Goal: Task Accomplishment & Management: Manage account settings

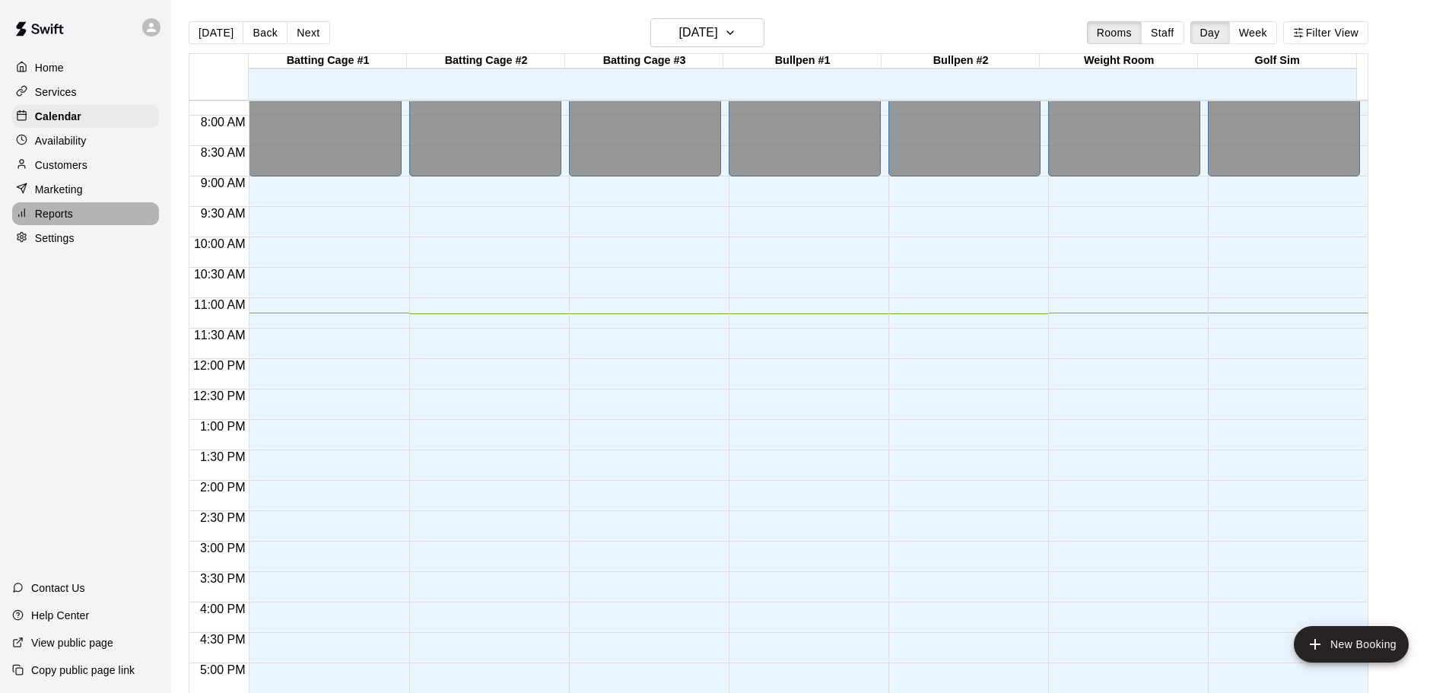
click at [75, 225] on div "Reports" at bounding box center [85, 213] width 147 height 23
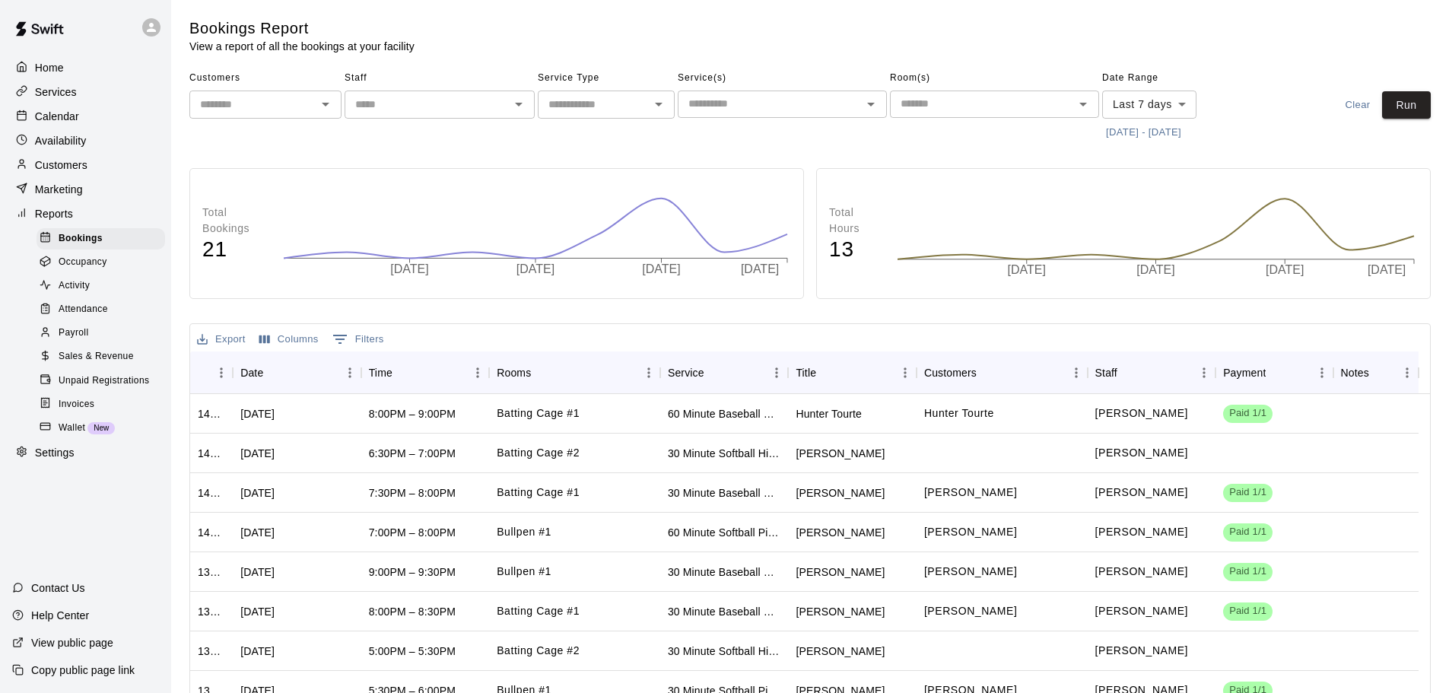
click at [1179, 111] on body "Home Services Calendar Availability Customers Marketing Reports Bookings Occupa…" at bounding box center [724, 431] width 1449 height 862
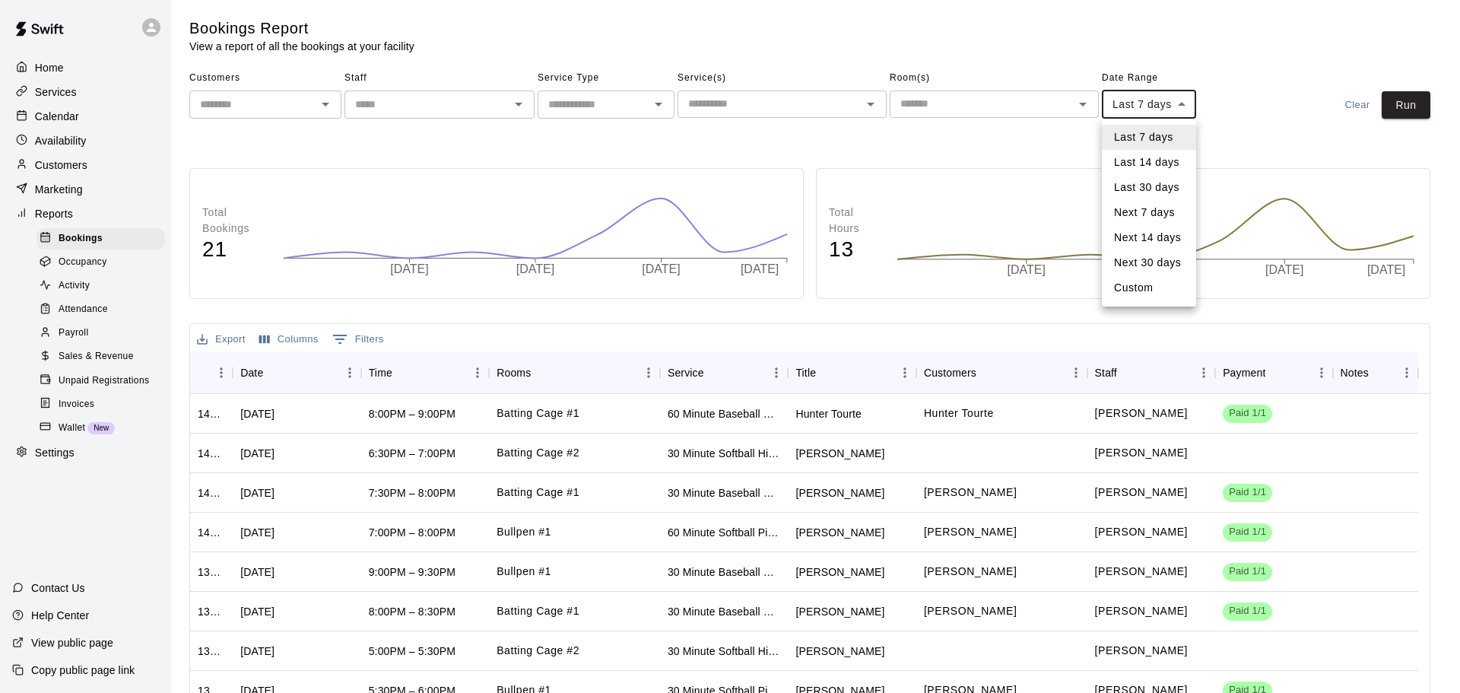
click at [1145, 290] on li "Custom" at bounding box center [1149, 287] width 94 height 25
type input "******"
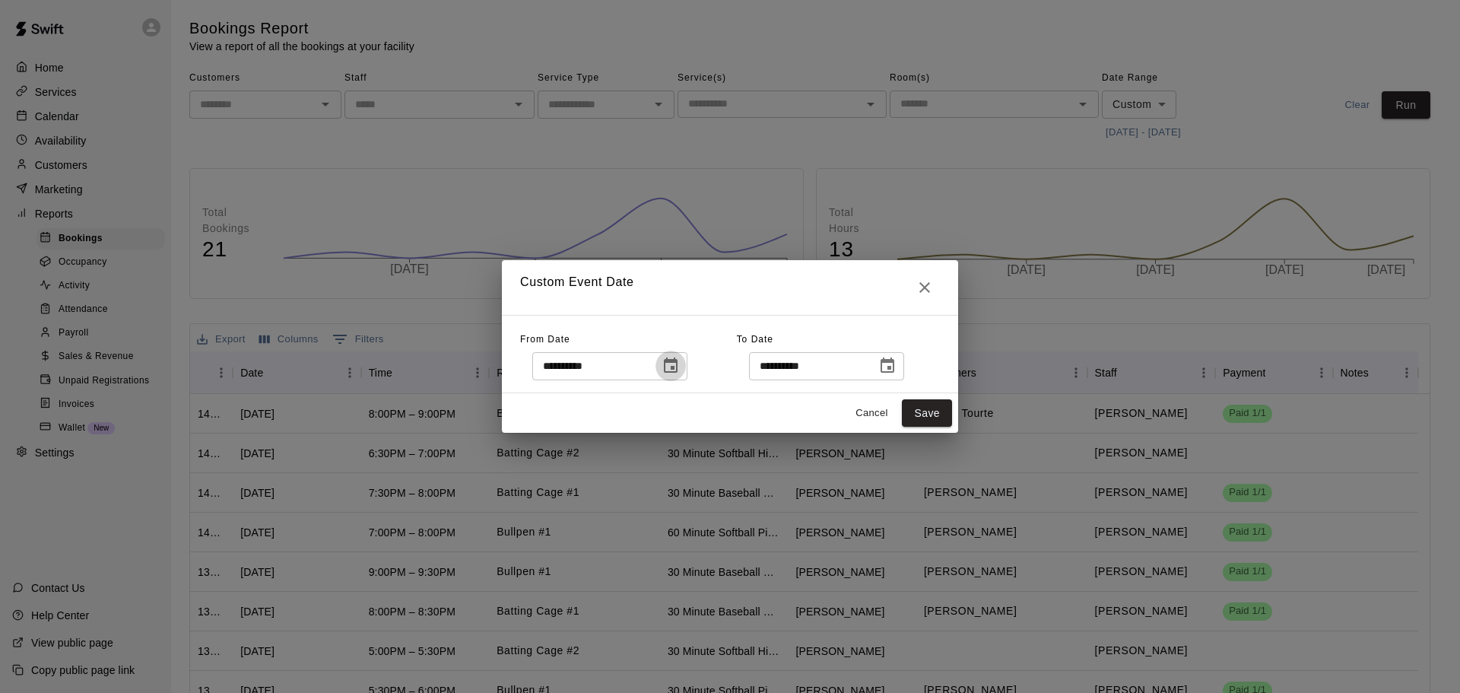
click at [678, 362] on icon "Choose date, selected date is Sep 10, 2025" at bounding box center [671, 364] width 14 height 15
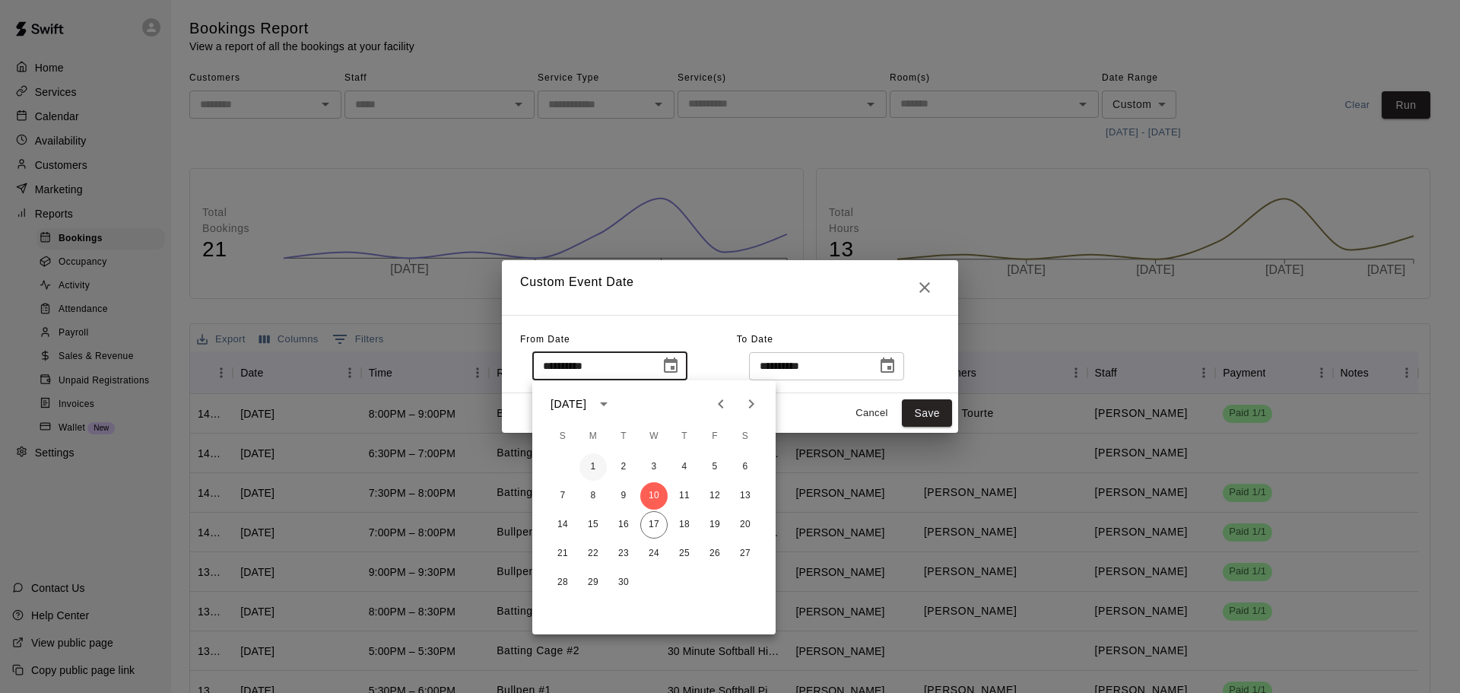
click at [592, 469] on button "1" at bounding box center [592, 466] width 27 height 27
type input "**********"
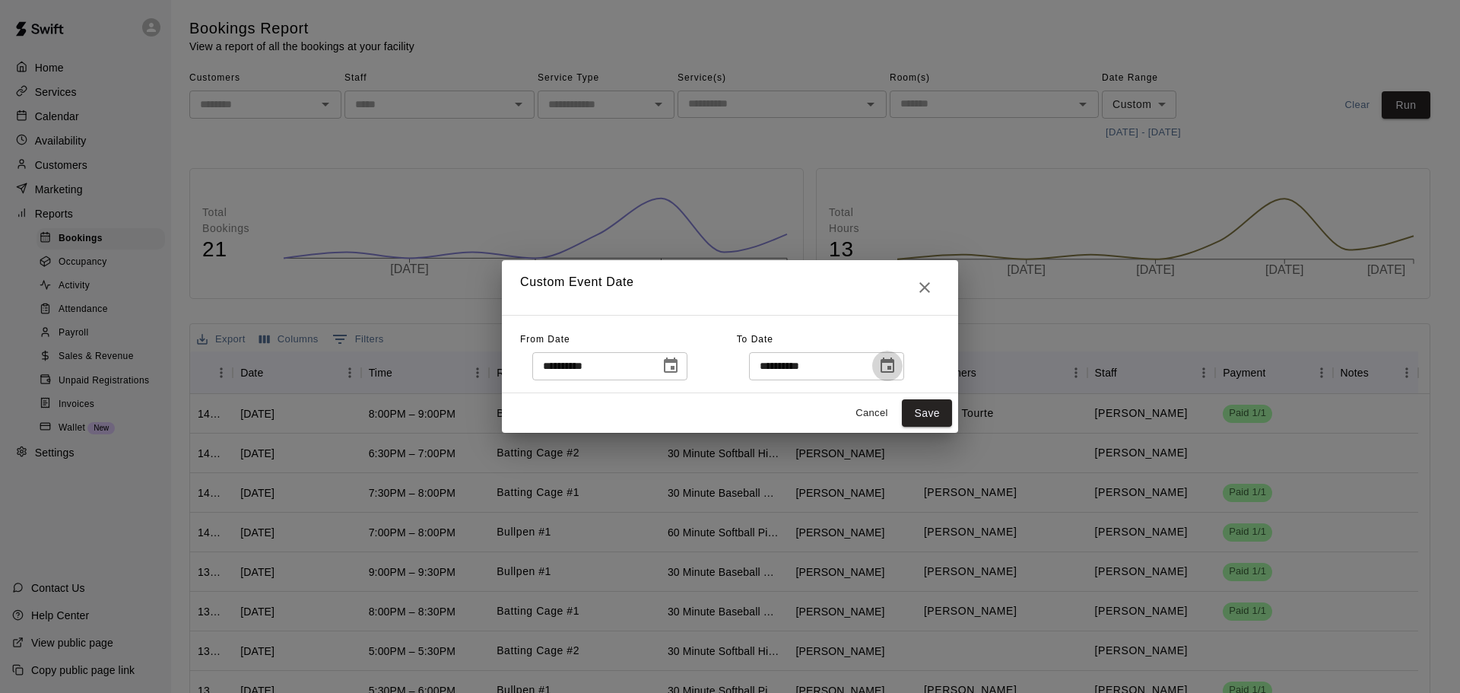
click at [897, 367] on icon "Choose date, selected date is Sep 17, 2025" at bounding box center [887, 366] width 18 height 18
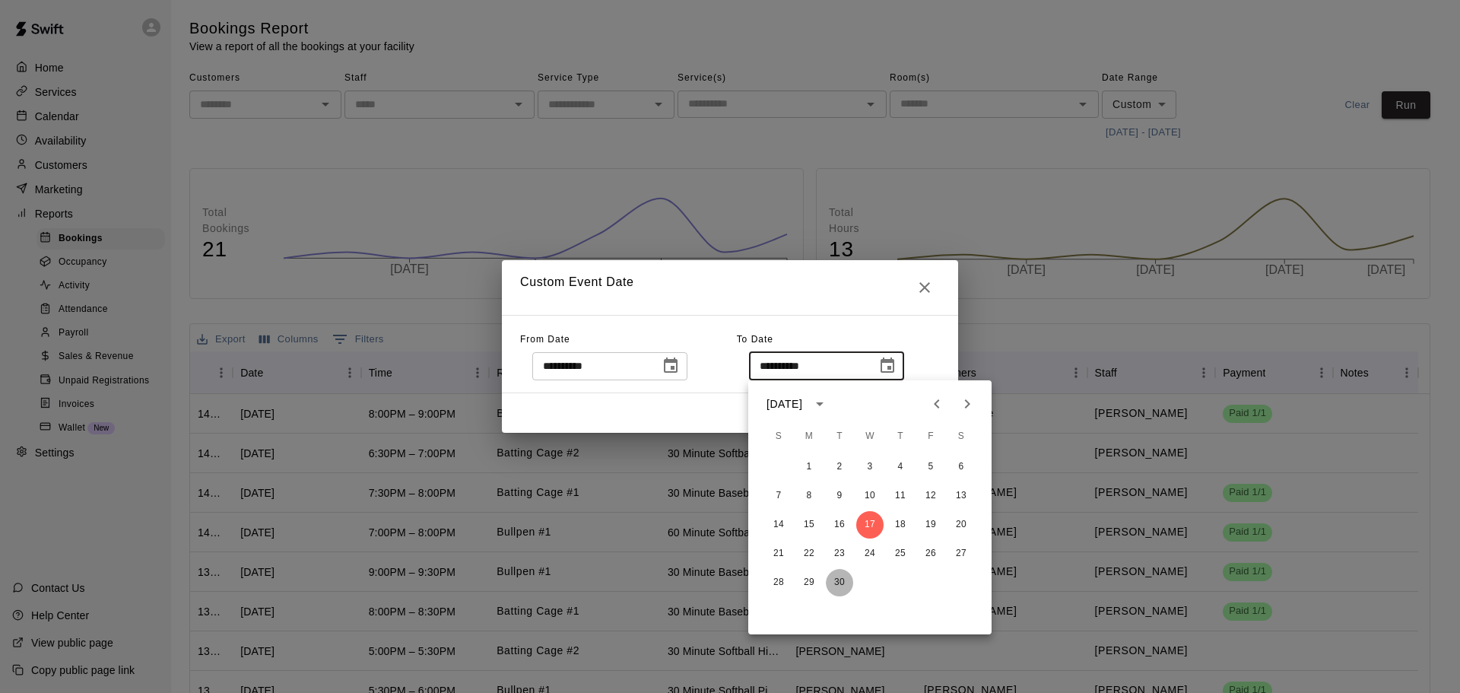
click at [840, 575] on button "30" at bounding box center [839, 582] width 27 height 27
type input "**********"
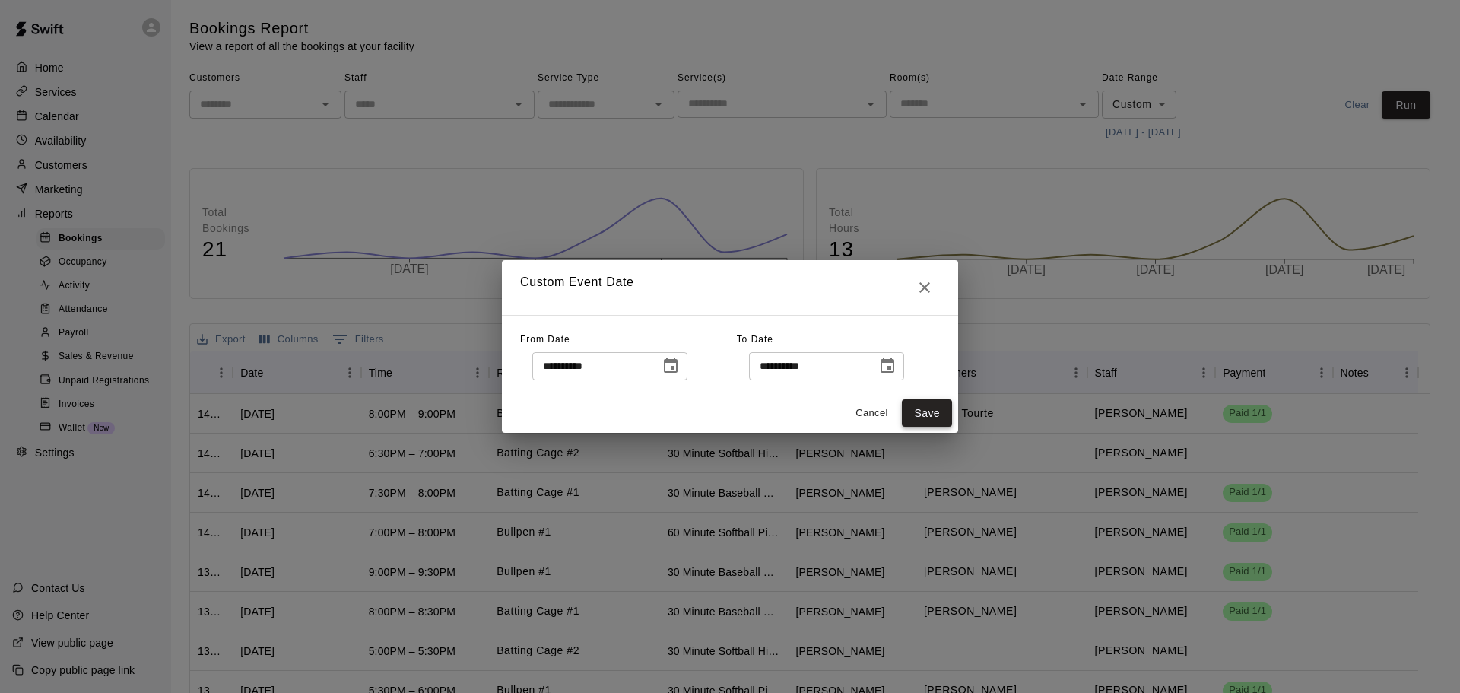
click at [925, 410] on button "Save" at bounding box center [927, 413] width 50 height 28
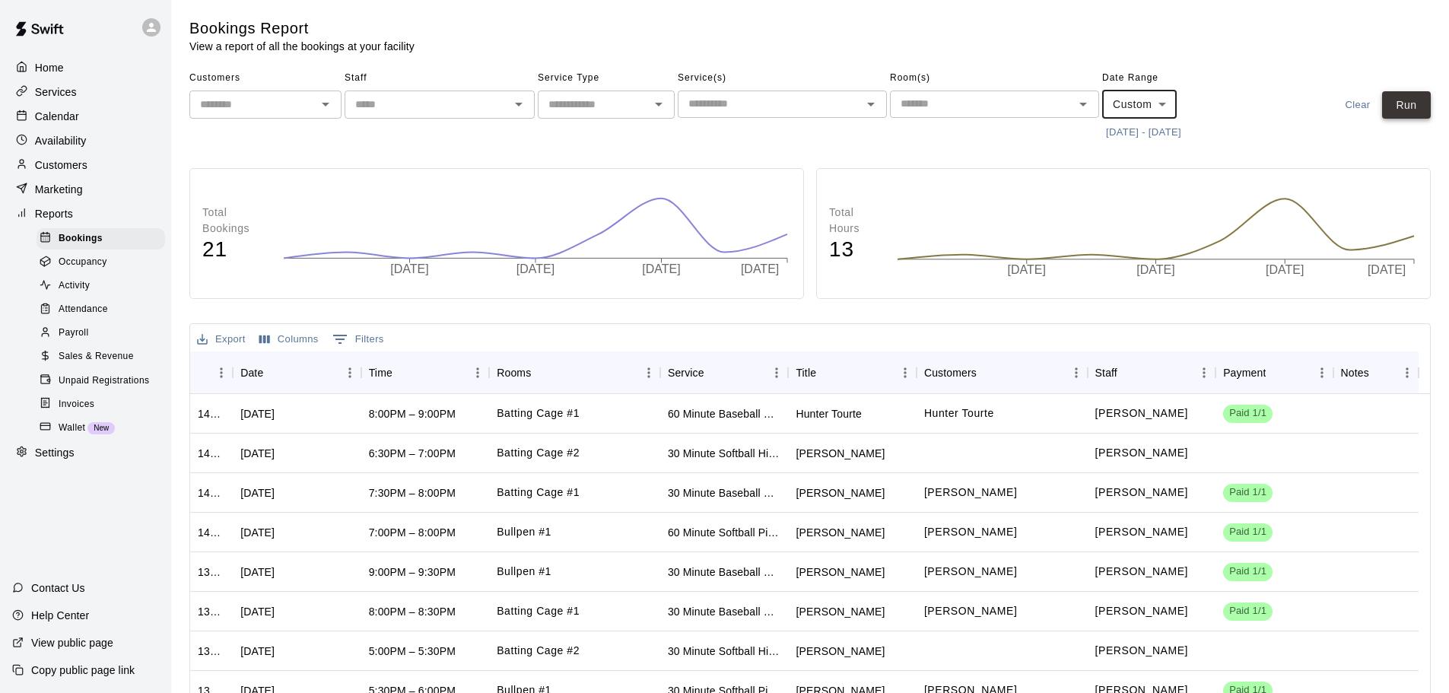
click at [1405, 102] on button "Run" at bounding box center [1406, 105] width 49 height 28
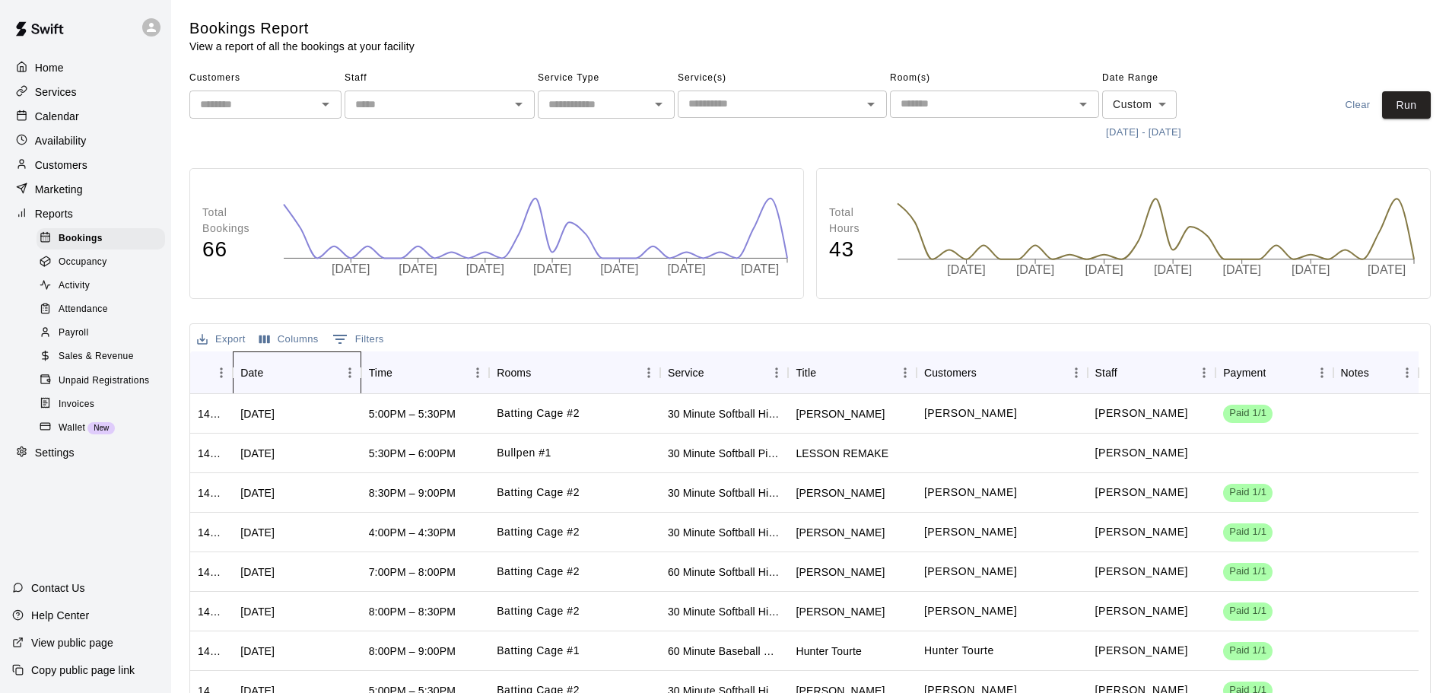
click at [306, 372] on div "Date" at bounding box center [289, 372] width 98 height 43
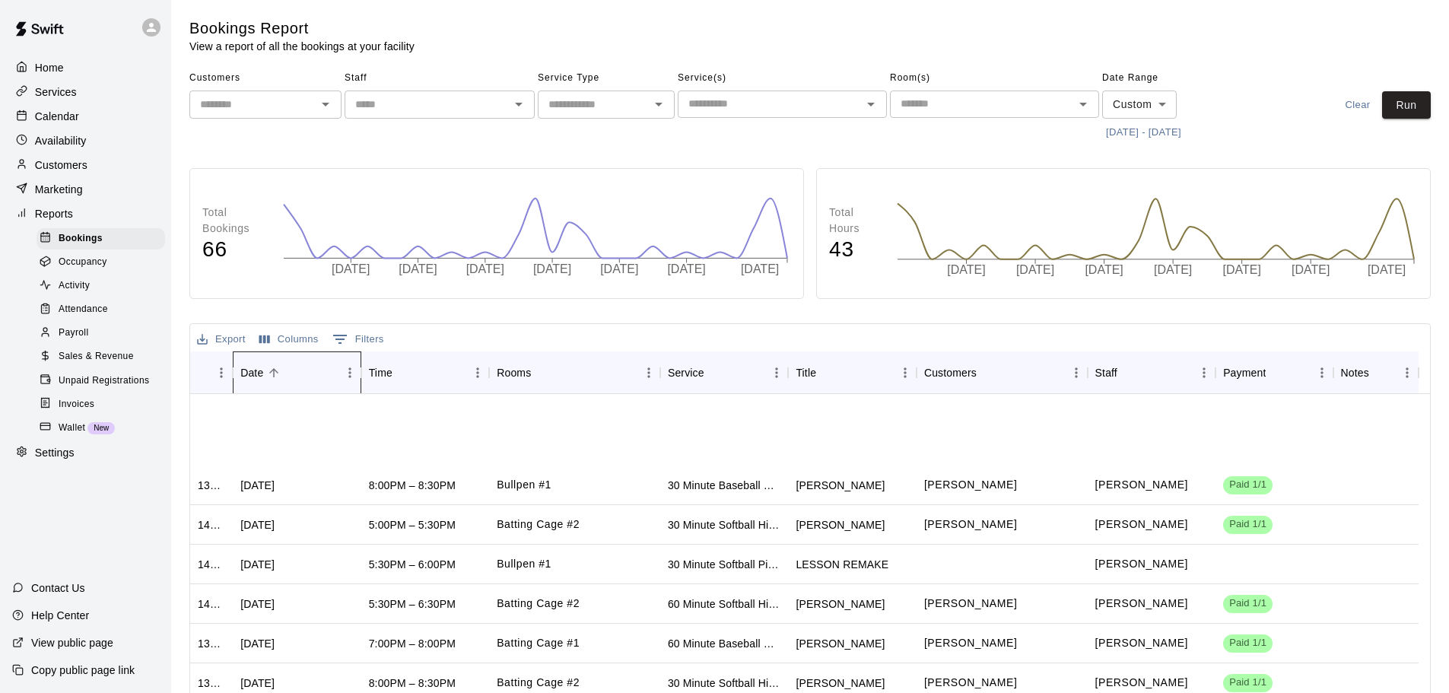
scroll to position [1521, 0]
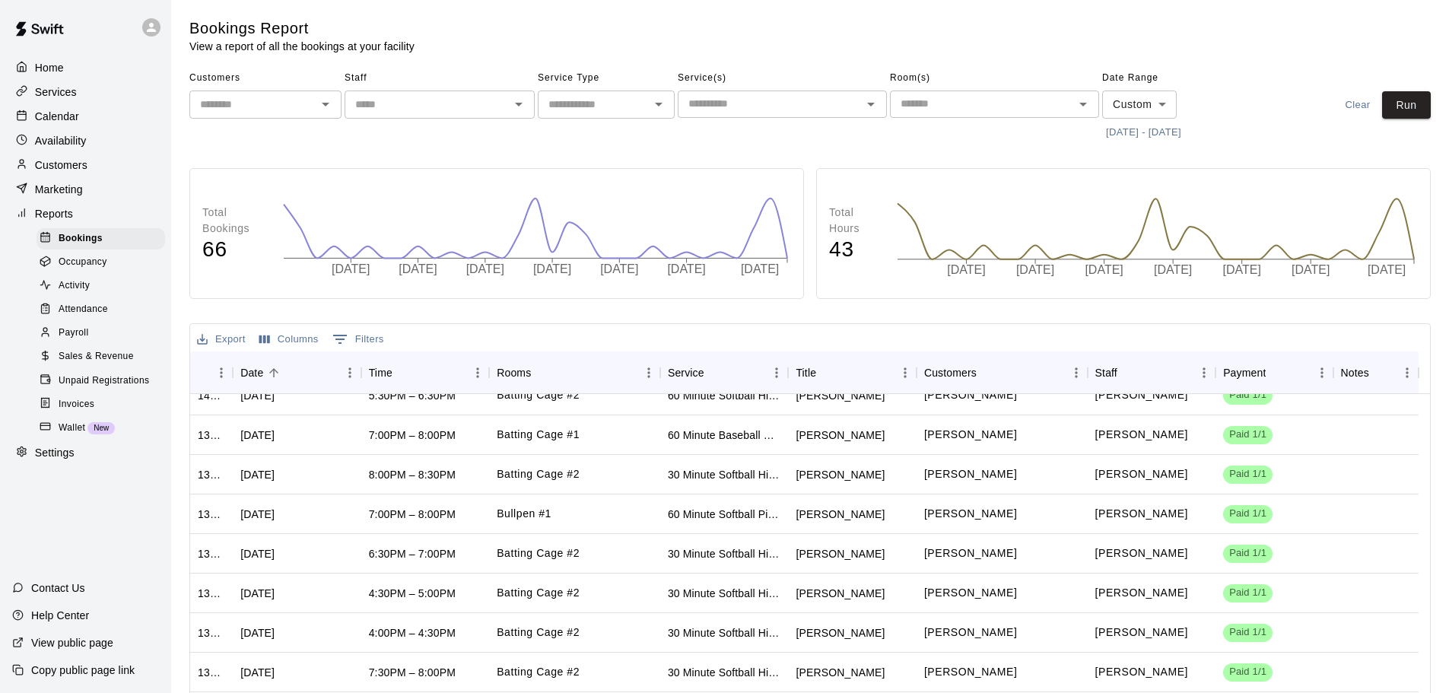
click at [118, 361] on span "Sales & Revenue" at bounding box center [96, 356] width 75 height 15
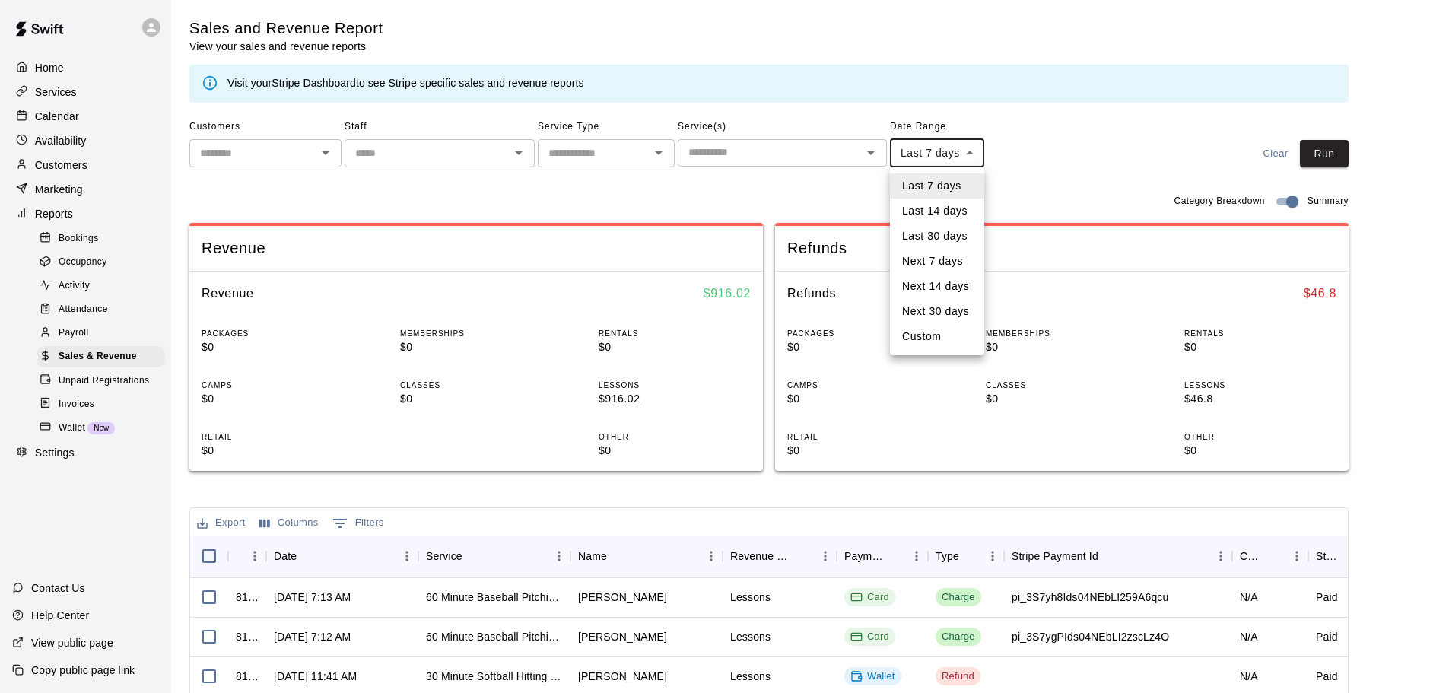
click at [959, 154] on body "Home Services Calendar Availability Customers Marketing Reports Bookings Occupa…" at bounding box center [724, 523] width 1449 height 1046
click at [923, 328] on li "Custom" at bounding box center [937, 336] width 94 height 25
type input "******"
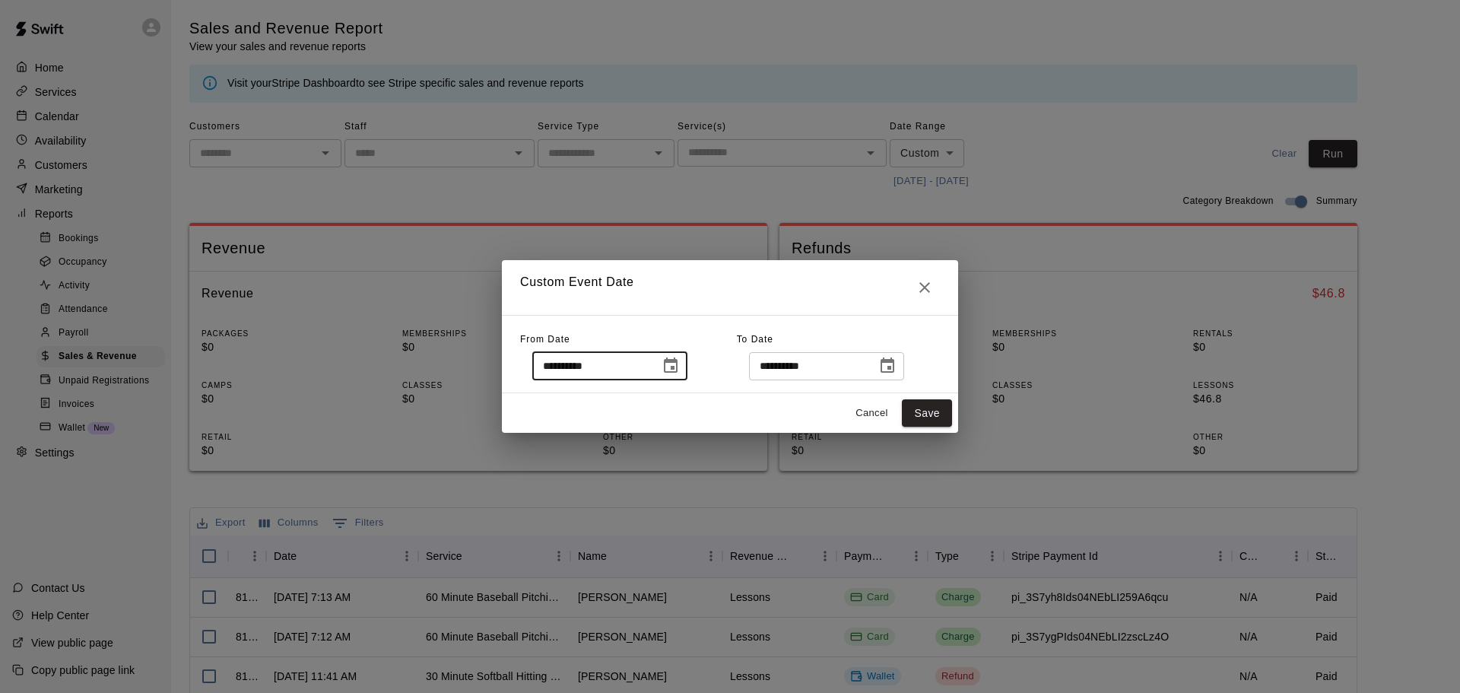
click at [649, 363] on input "**********" at bounding box center [590, 366] width 117 height 28
click at [684, 367] on button "Choose date, selected date is Sep 10, 2025" at bounding box center [670, 366] width 30 height 30
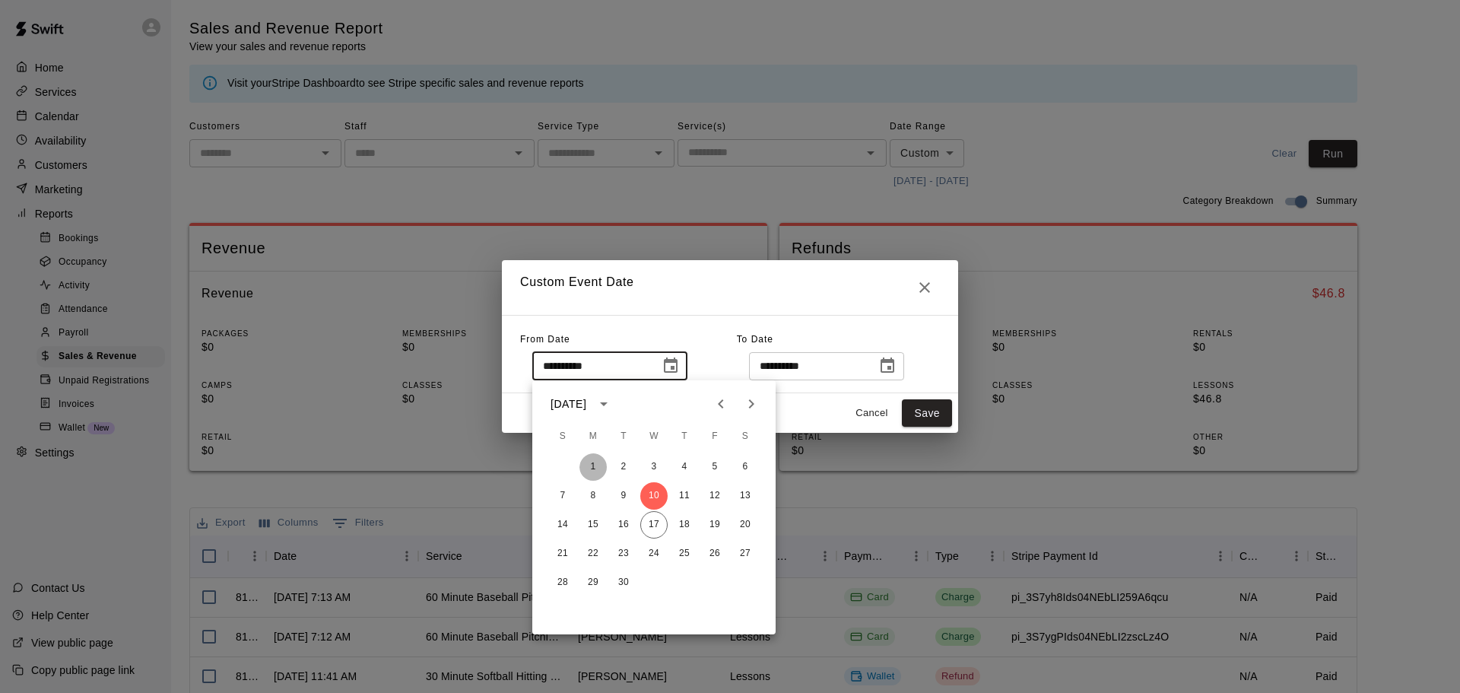
click at [600, 465] on button "1" at bounding box center [592, 466] width 27 height 27
type input "**********"
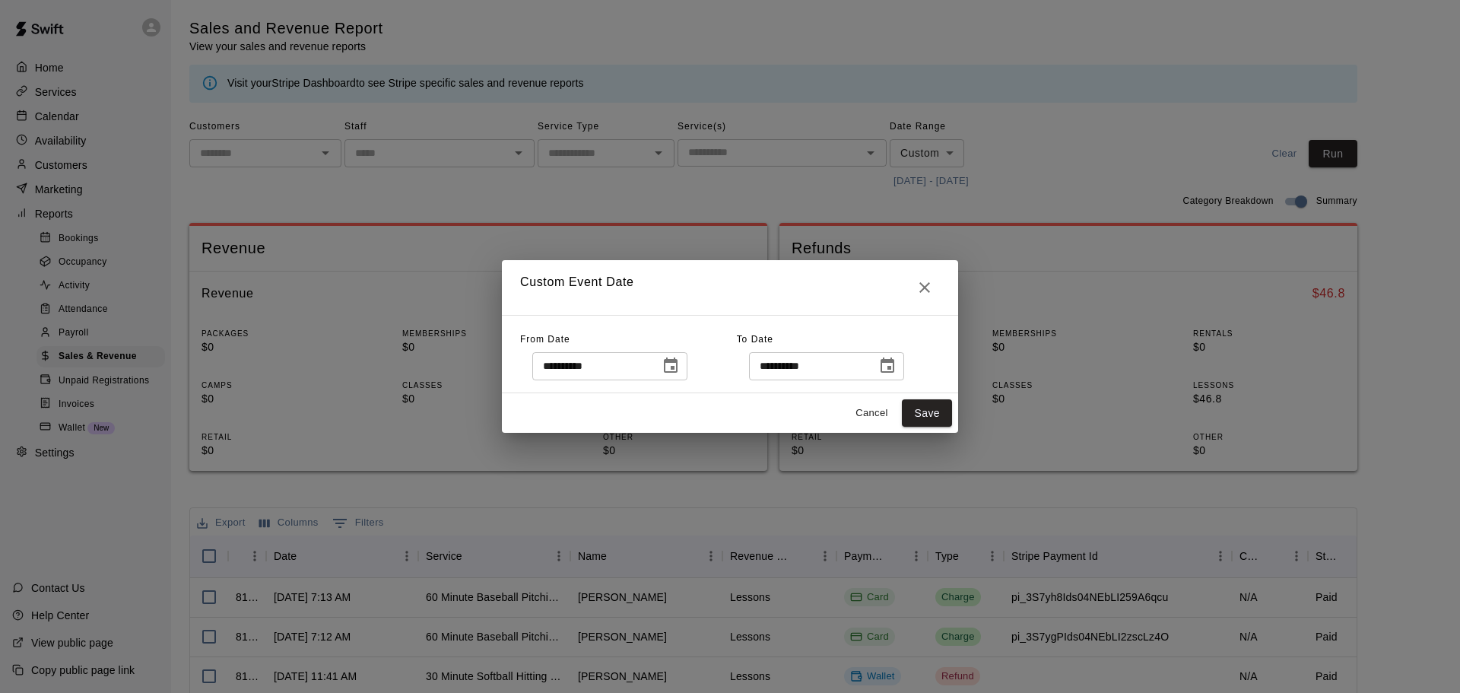
click at [897, 370] on button "Choose date, selected date is Sep 17, 2025" at bounding box center [887, 366] width 30 height 30
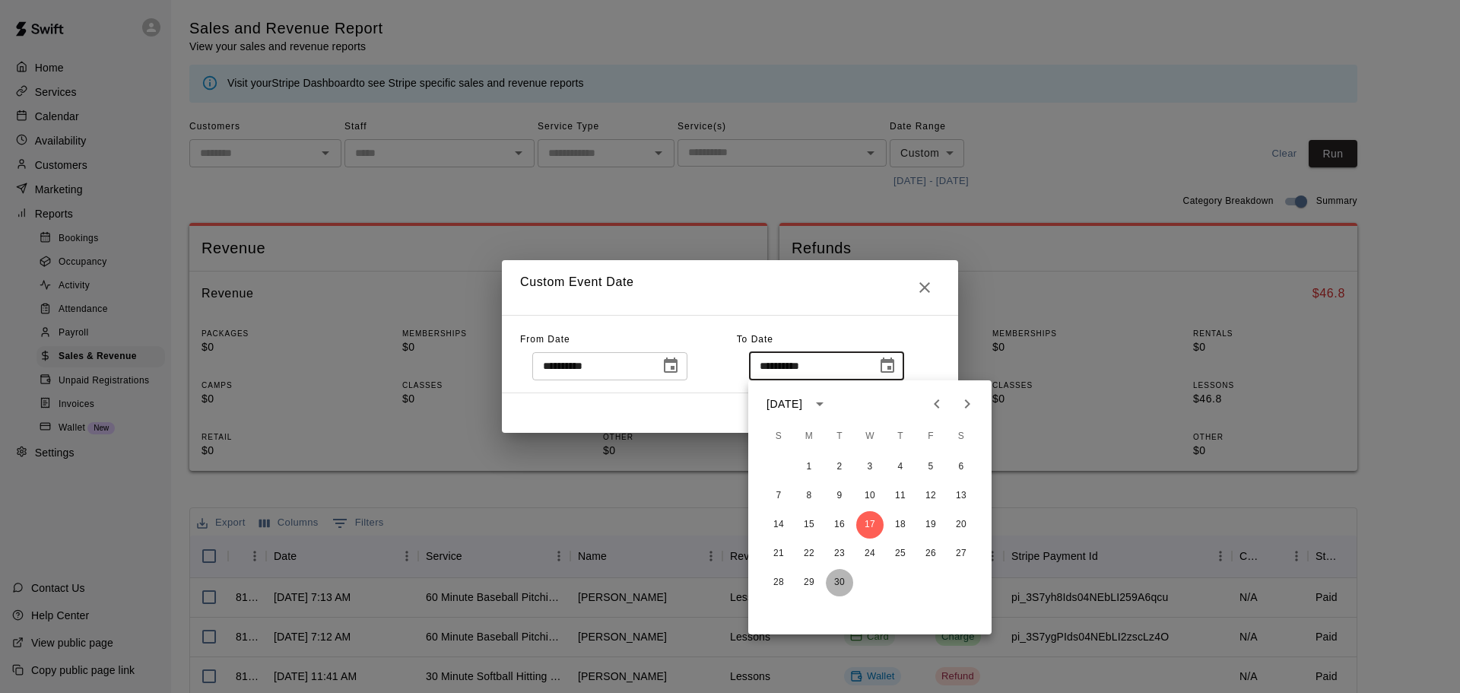
click at [840, 580] on button "30" at bounding box center [839, 582] width 27 height 27
type input "**********"
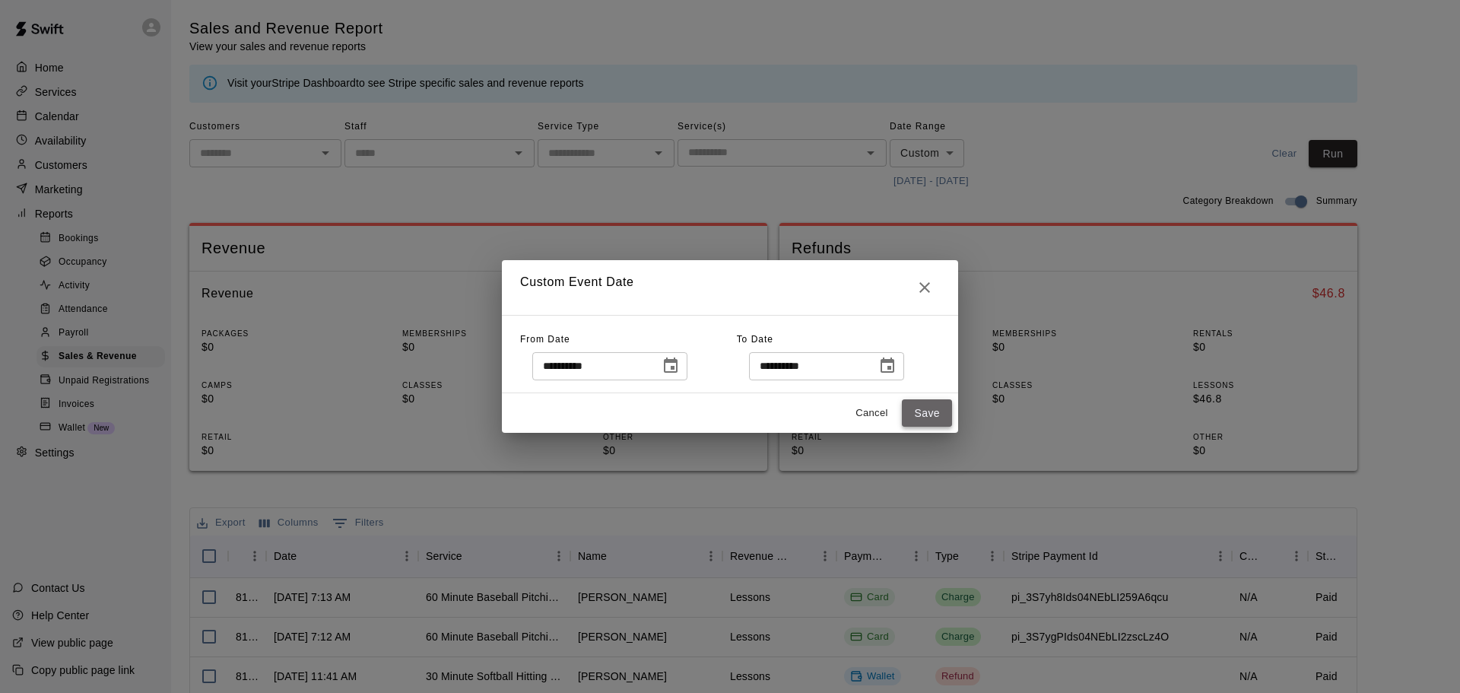
click at [915, 408] on button "Save" at bounding box center [927, 413] width 50 height 28
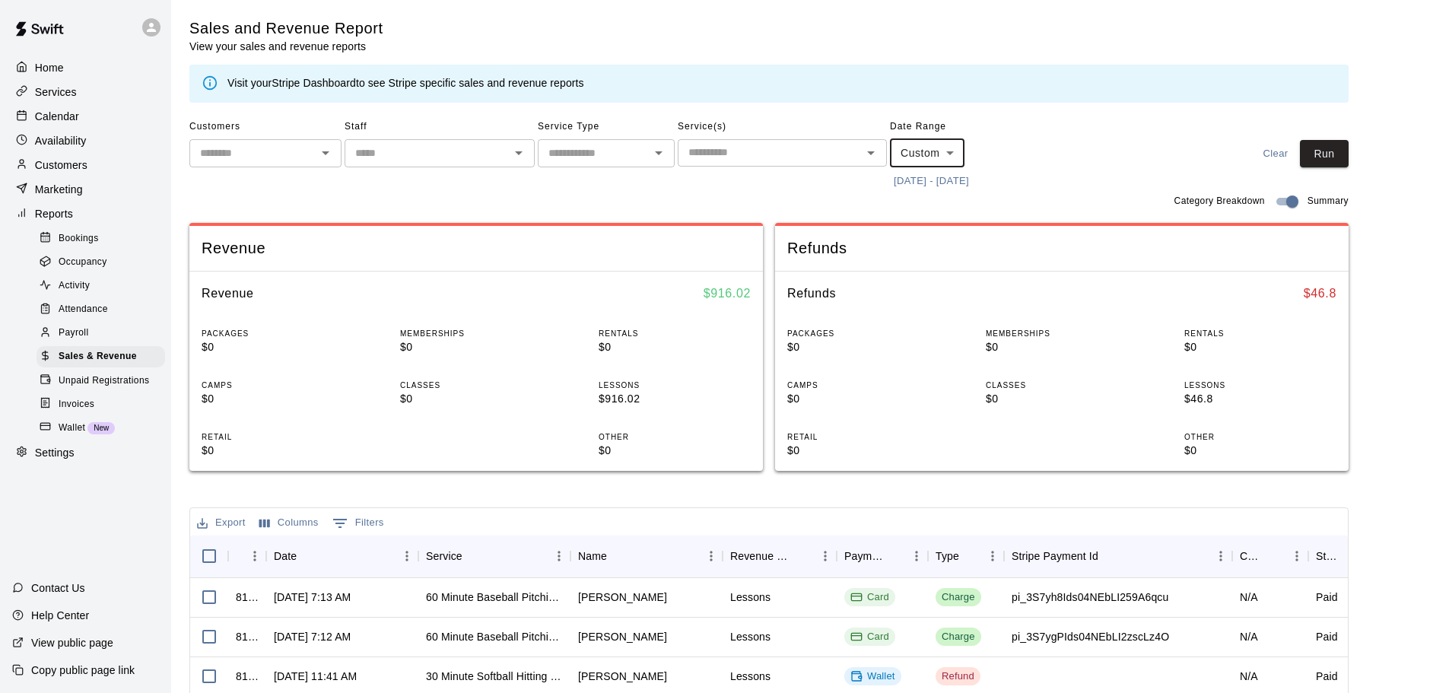
click at [956, 155] on body "Home Services Calendar Availability Customers Marketing Reports Bookings Occupa…" at bounding box center [724, 523] width 1449 height 1046
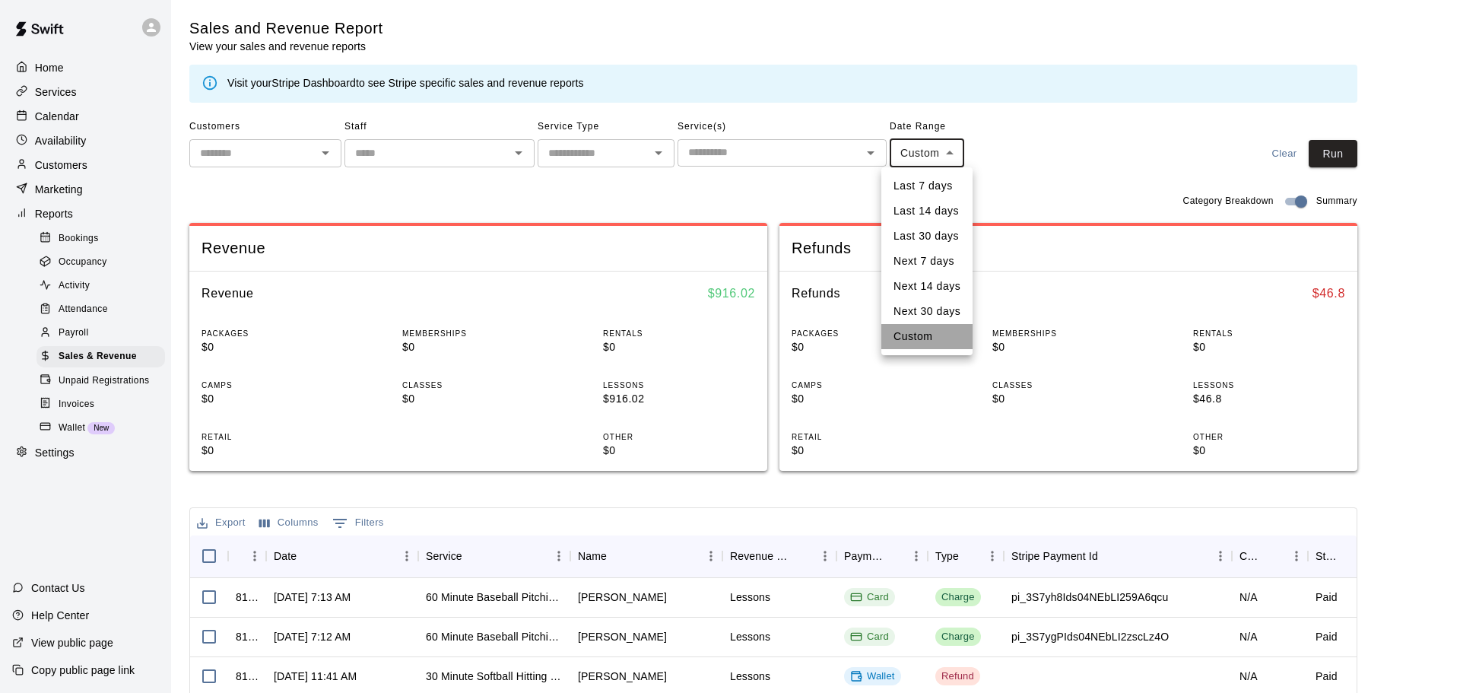
click at [940, 340] on li "Custom" at bounding box center [926, 336] width 91 height 25
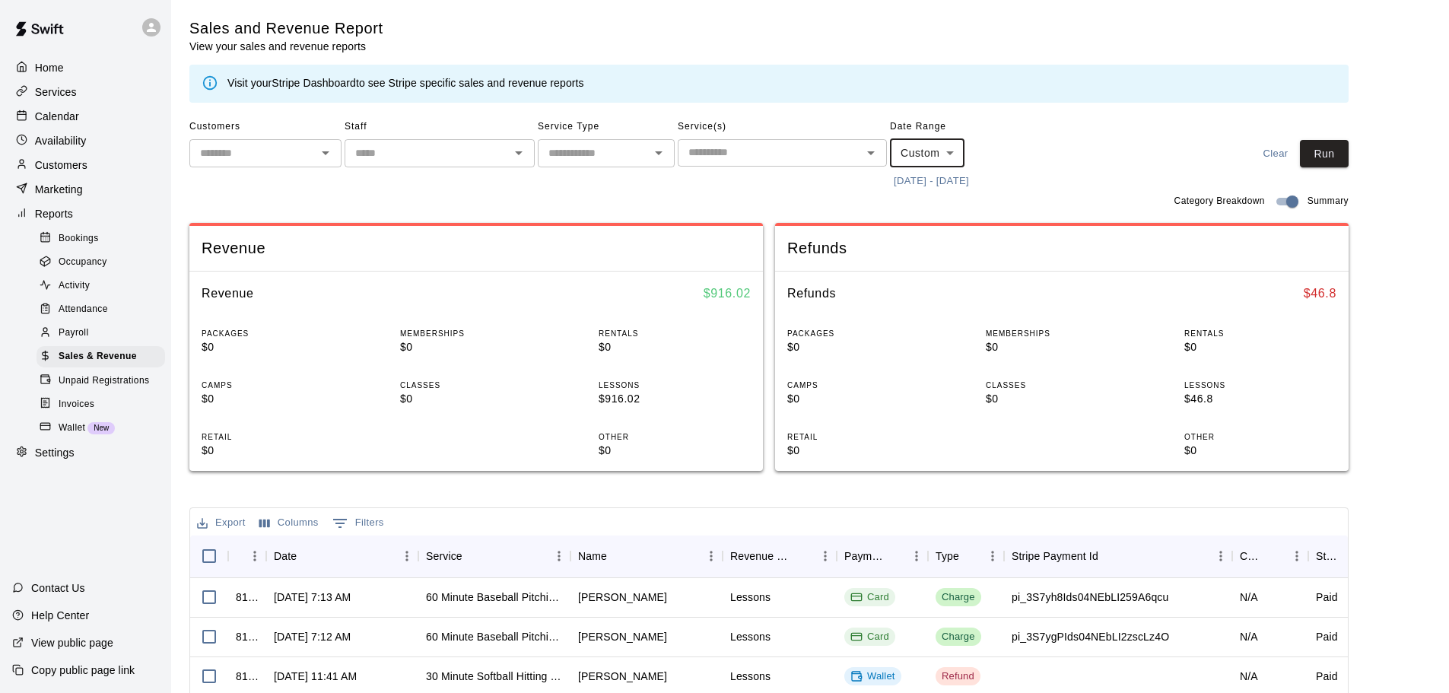
click at [914, 179] on button "[DATE] - [DATE]" at bounding box center [931, 182] width 83 height 24
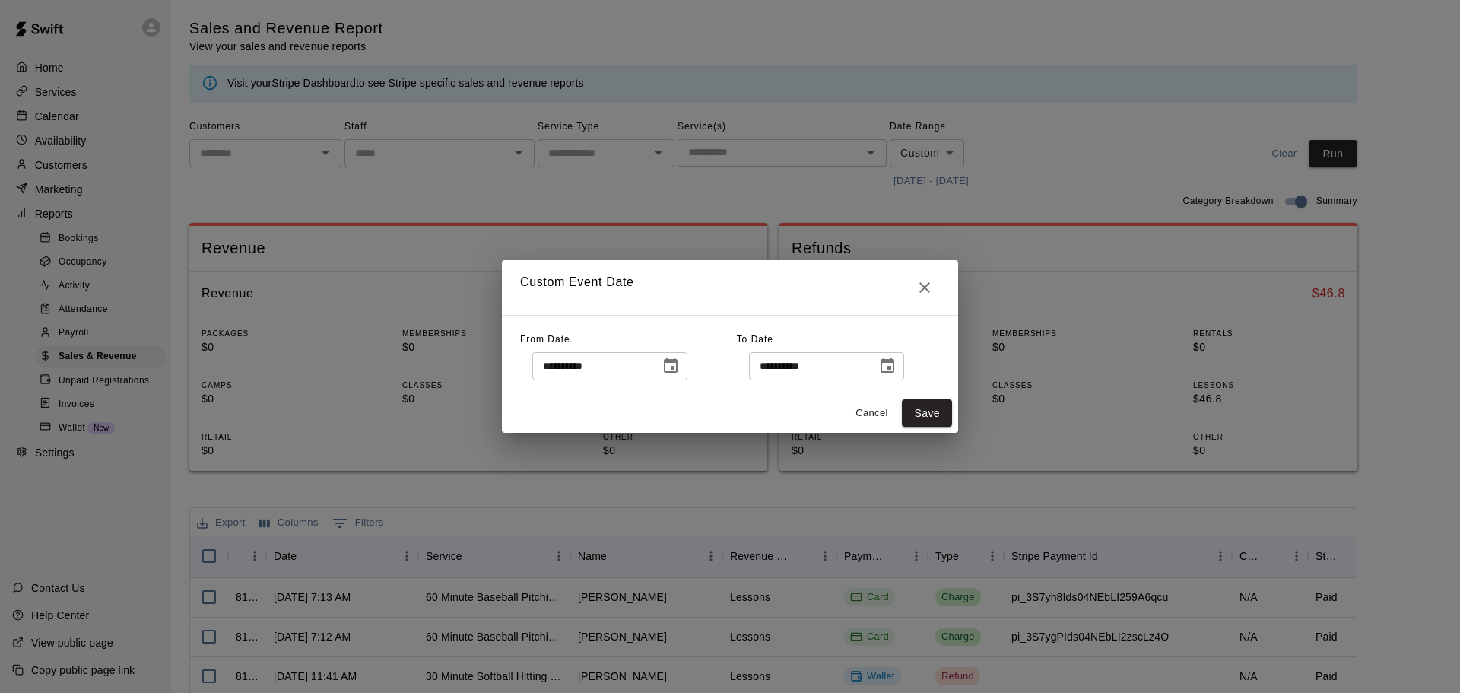
click at [680, 363] on icon "Choose date, selected date is Sep 1, 2025" at bounding box center [671, 366] width 18 height 18
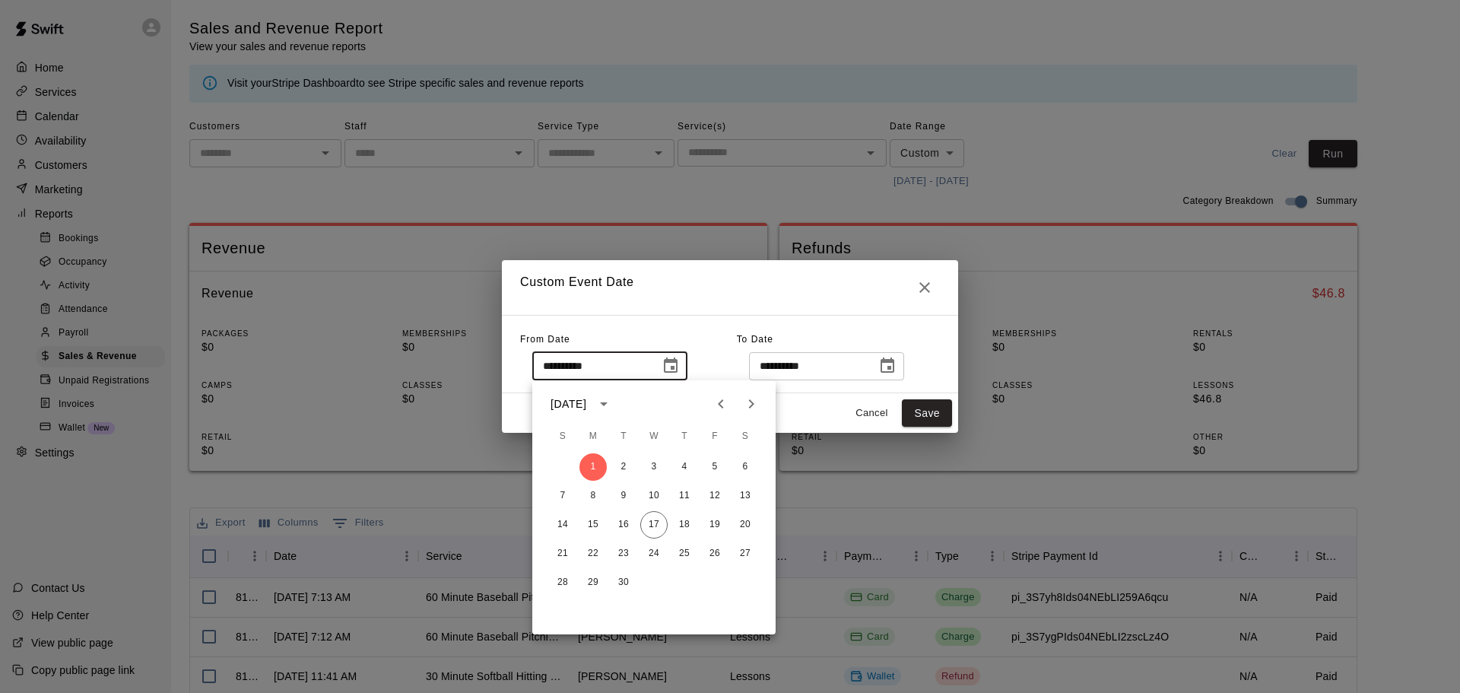
click at [724, 398] on icon "Previous month" at bounding box center [721, 404] width 18 height 18
click at [710, 461] on button "1" at bounding box center [714, 466] width 27 height 27
type input "**********"
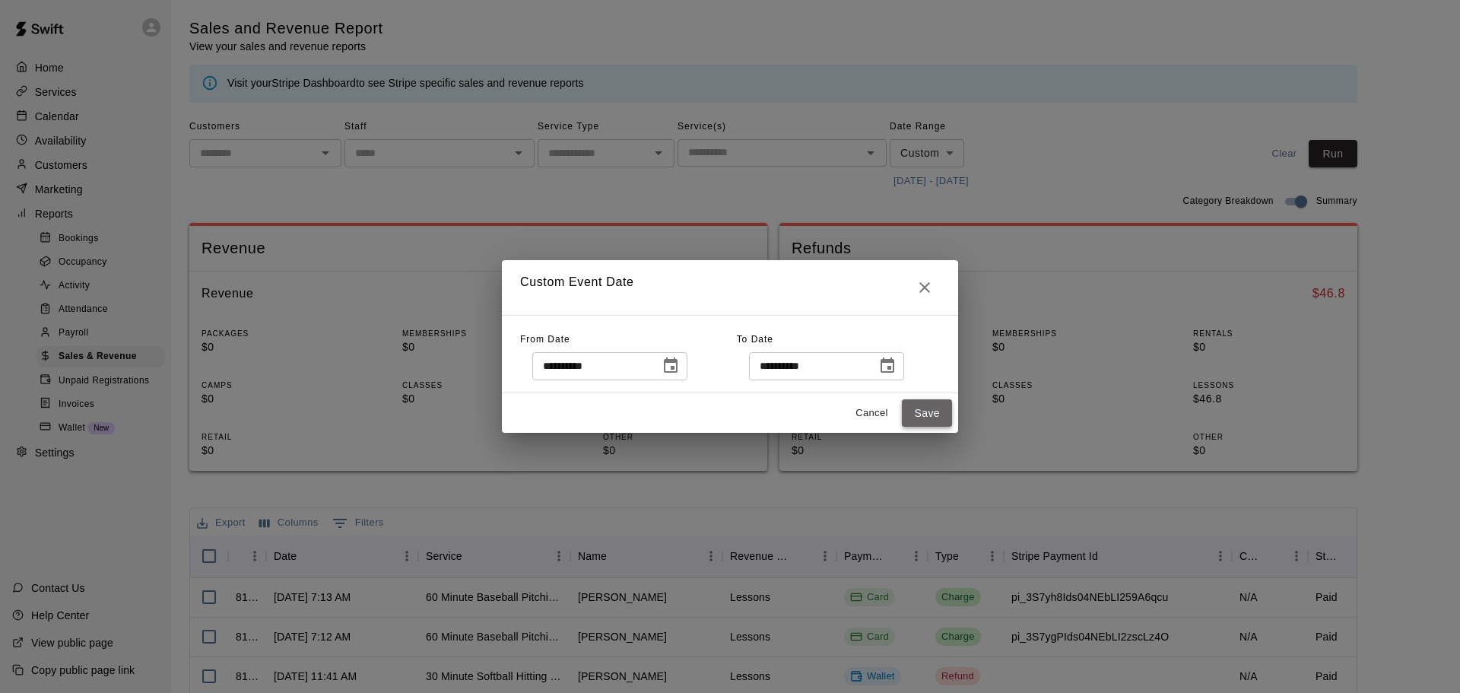
click at [932, 414] on button "Save" at bounding box center [927, 413] width 50 height 28
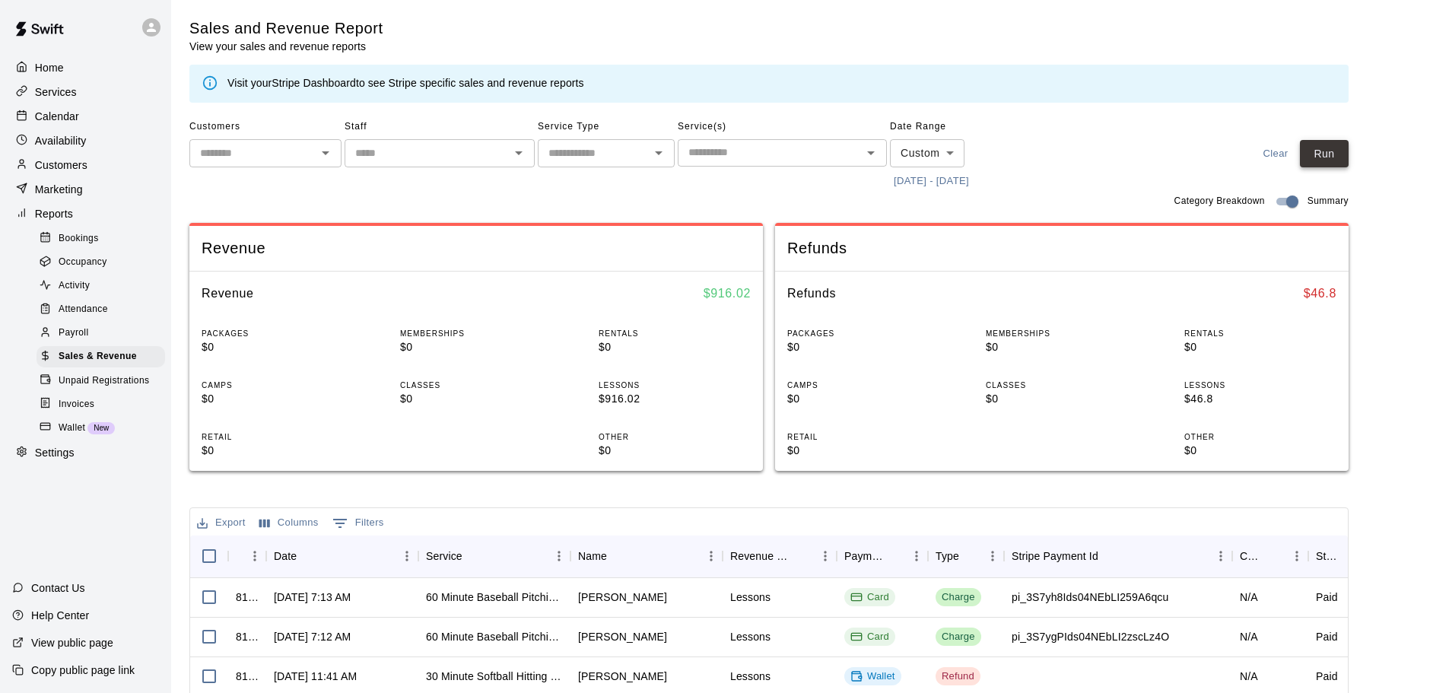
click at [1338, 157] on button "Run" at bounding box center [1324, 154] width 49 height 28
click at [77, 110] on p "Calendar" at bounding box center [57, 116] width 44 height 15
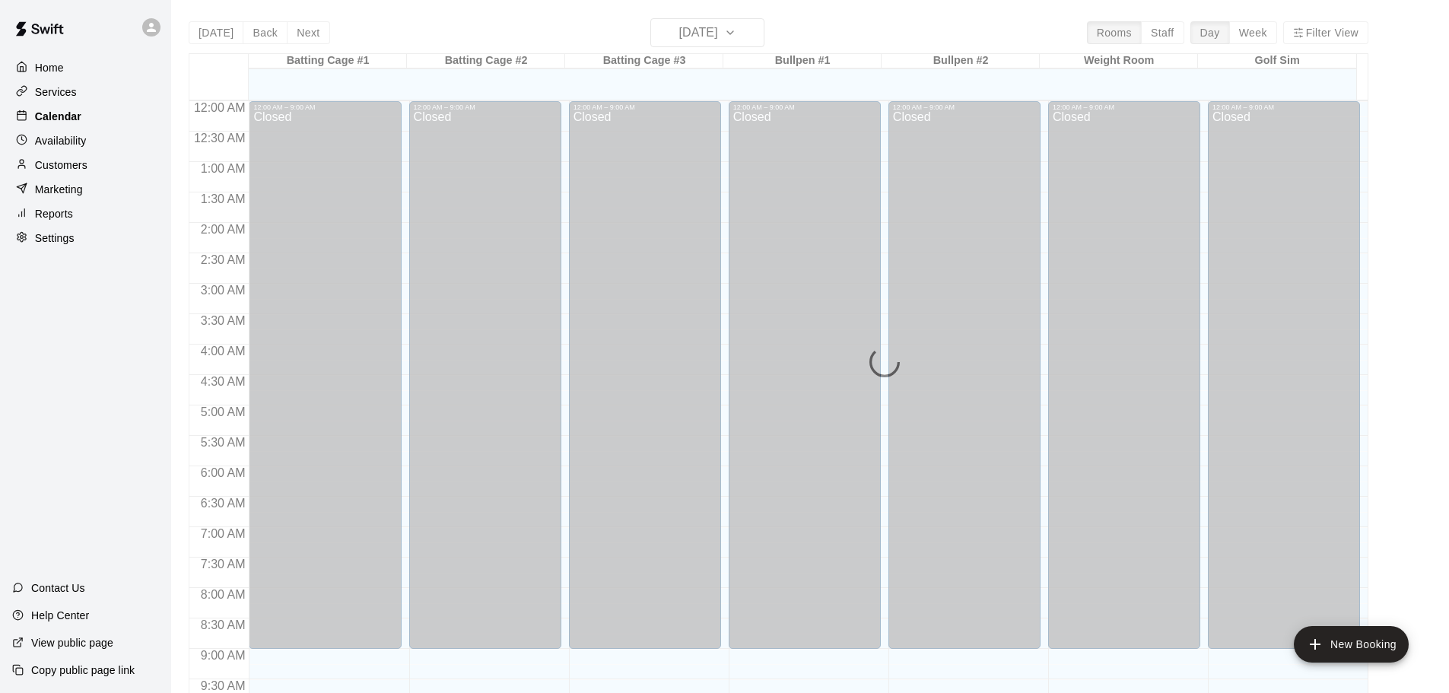
scroll to position [687, 0]
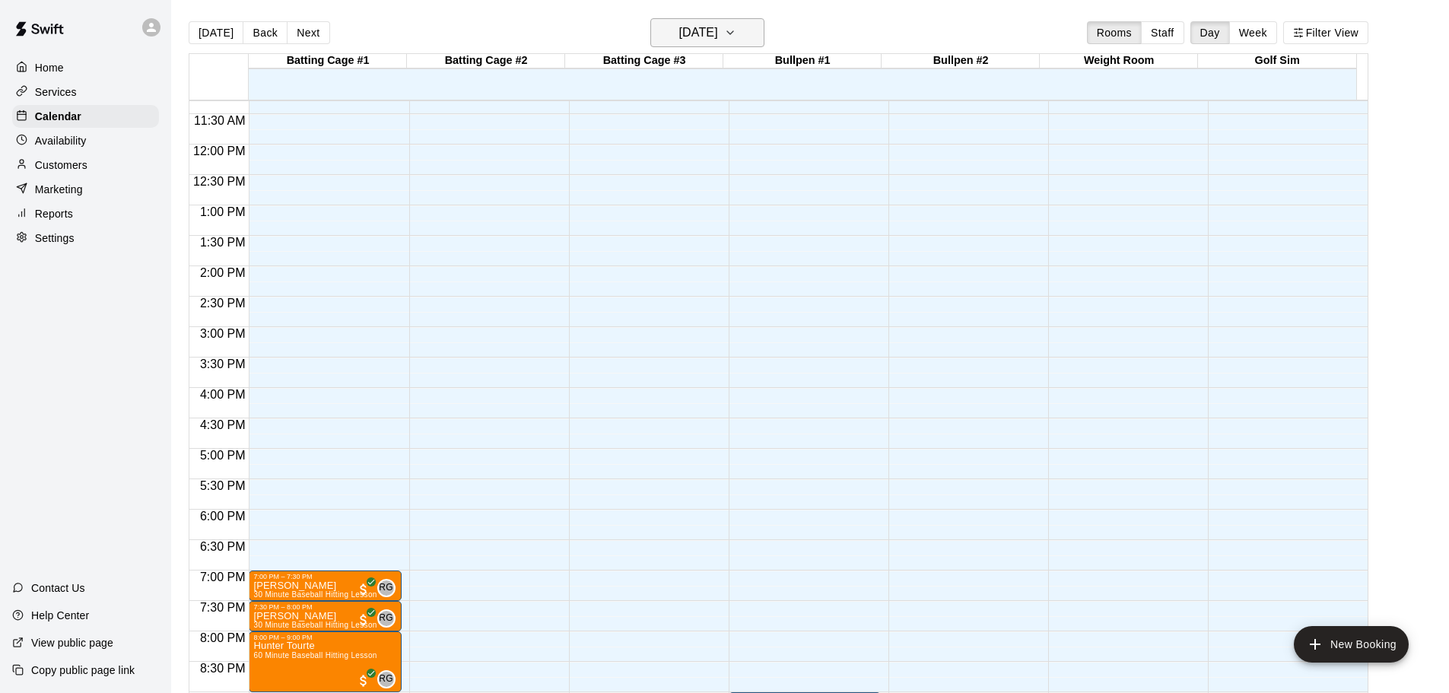
click at [718, 32] on h6 "[DATE]" at bounding box center [698, 32] width 39 height 21
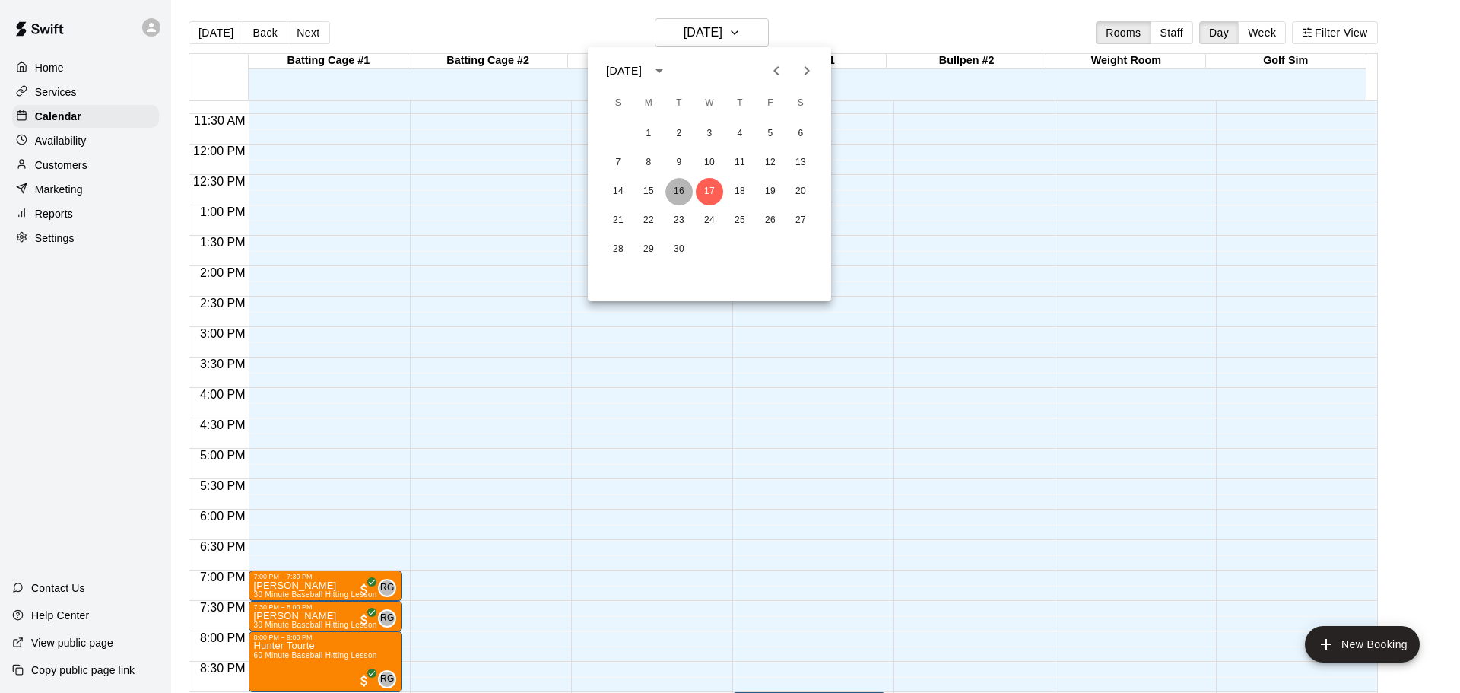
click at [680, 191] on button "16" at bounding box center [678, 191] width 27 height 27
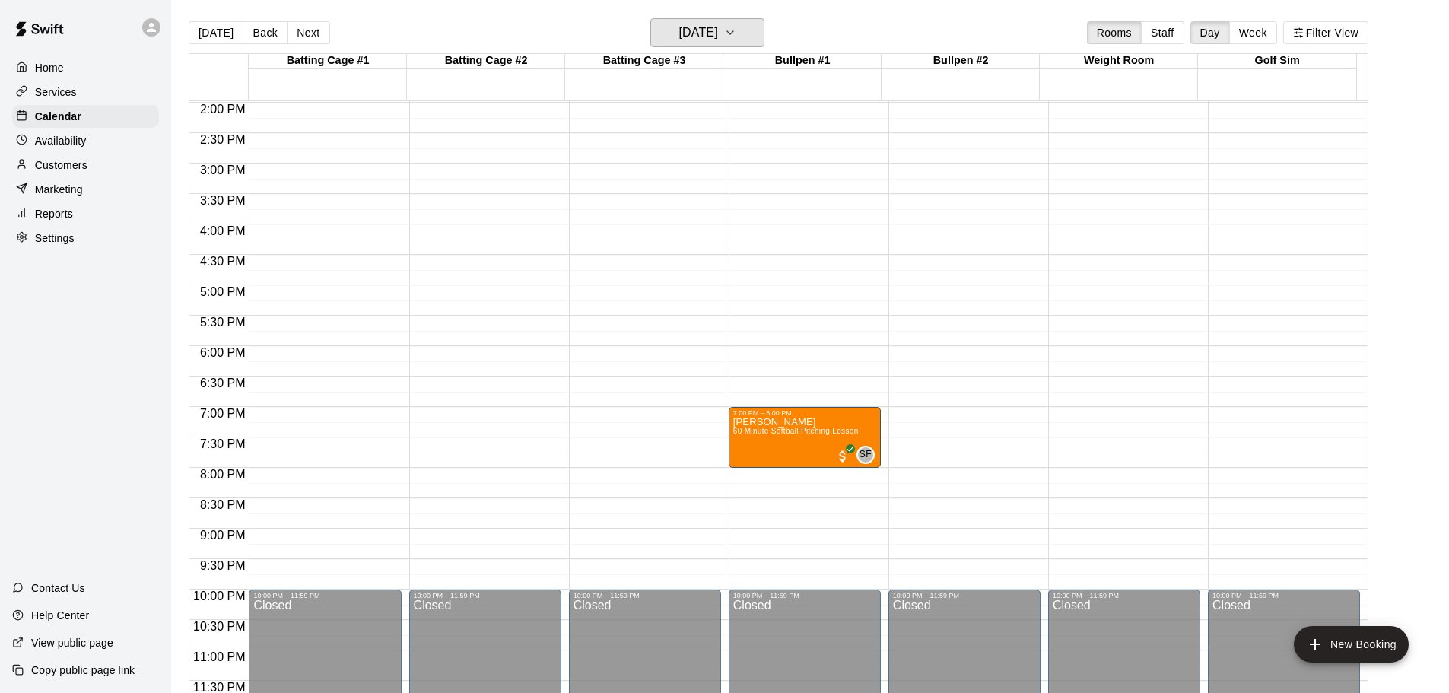
scroll to position [852, 0]
click at [736, 27] on icon "button" at bounding box center [730, 33] width 12 height 18
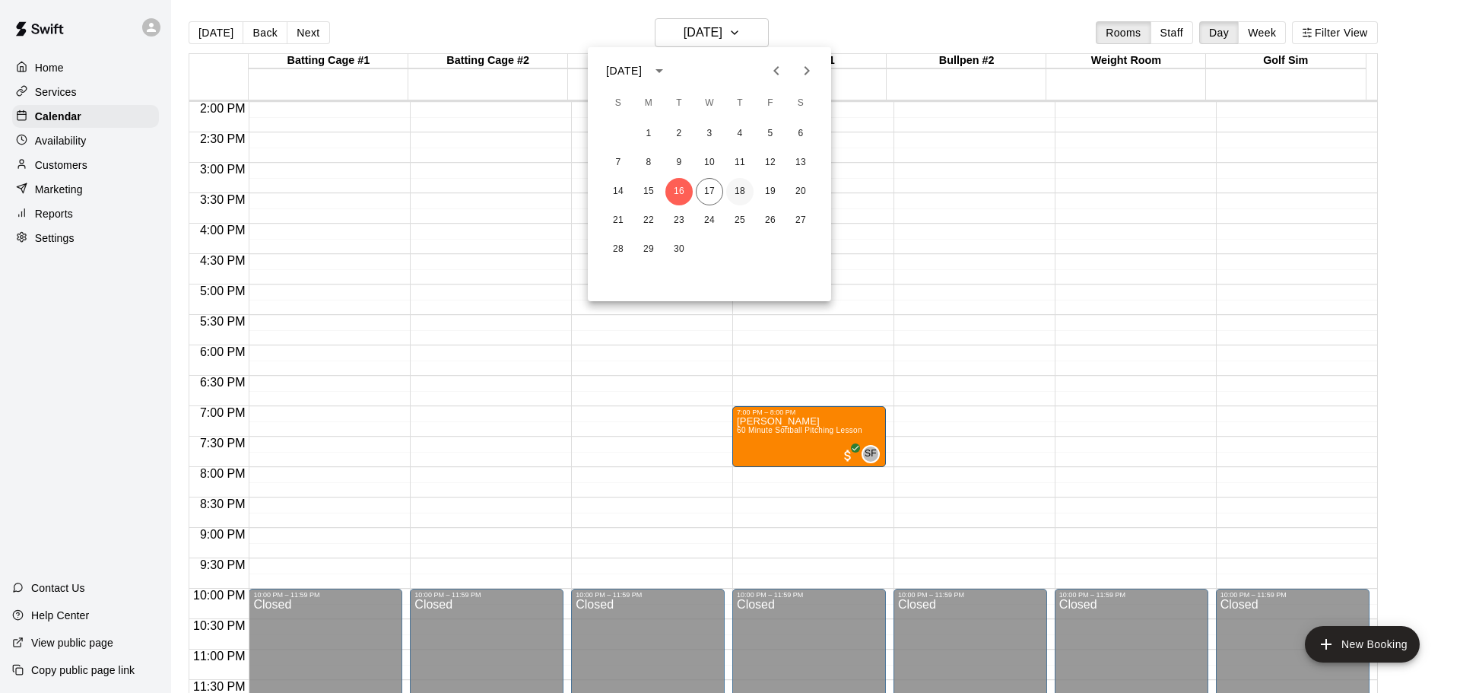
click at [749, 185] on button "18" at bounding box center [739, 191] width 27 height 27
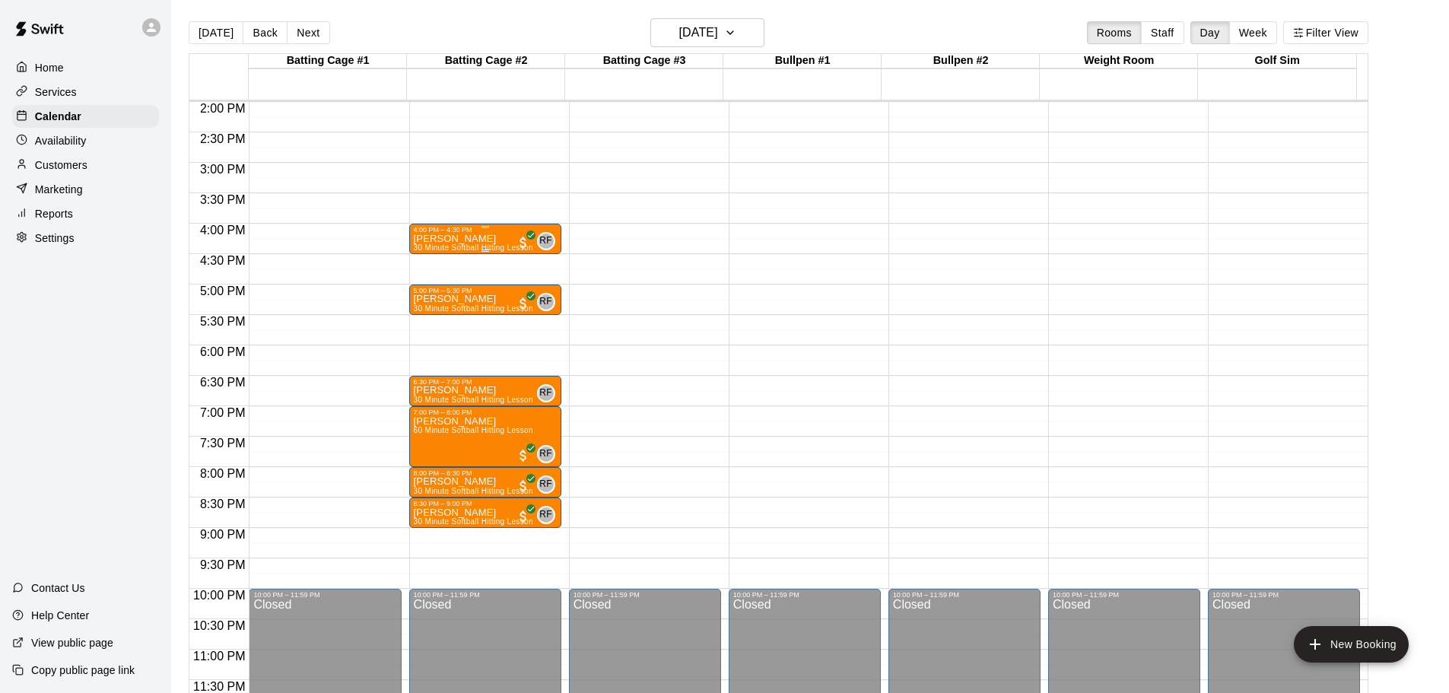
click at [488, 235] on div "[PERSON_NAME] 30 Minute Softball Hitting Lesson" at bounding box center [473, 579] width 119 height 693
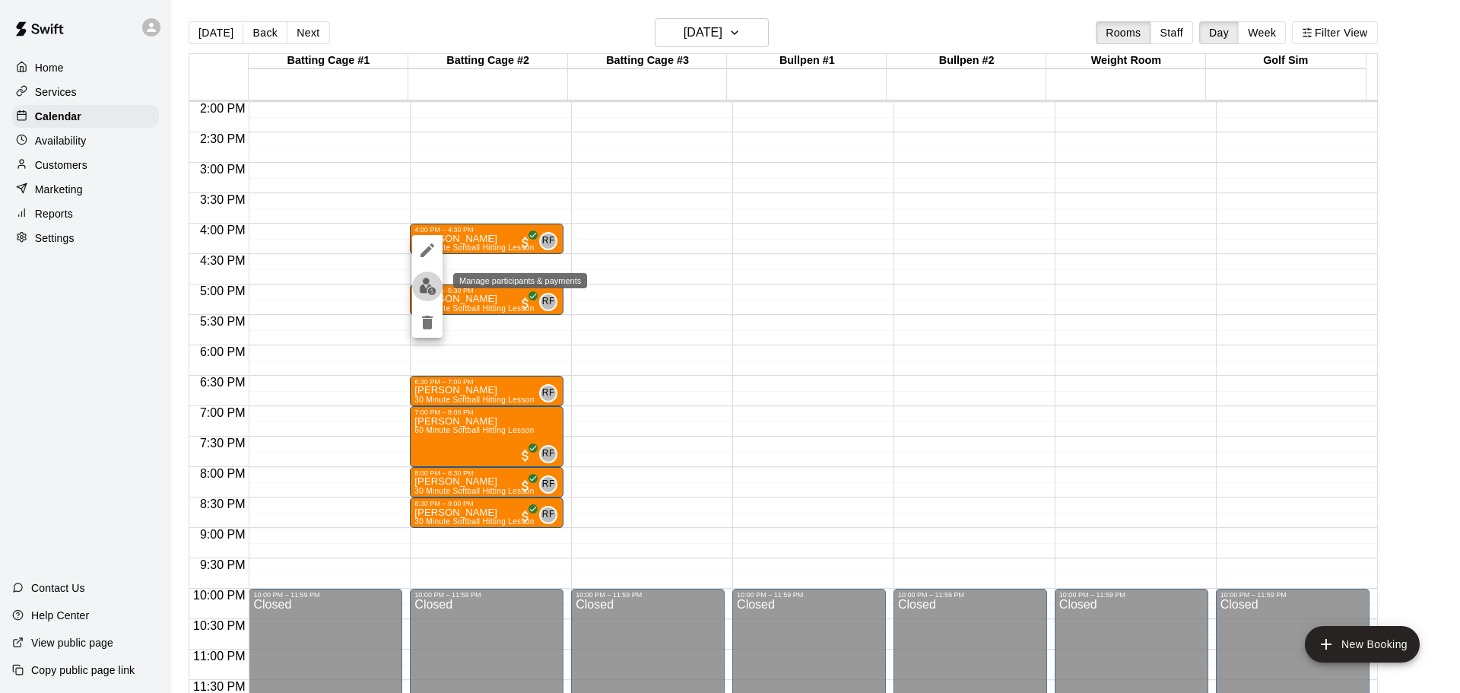
click at [427, 283] on img "edit" at bounding box center [427, 286] width 17 height 17
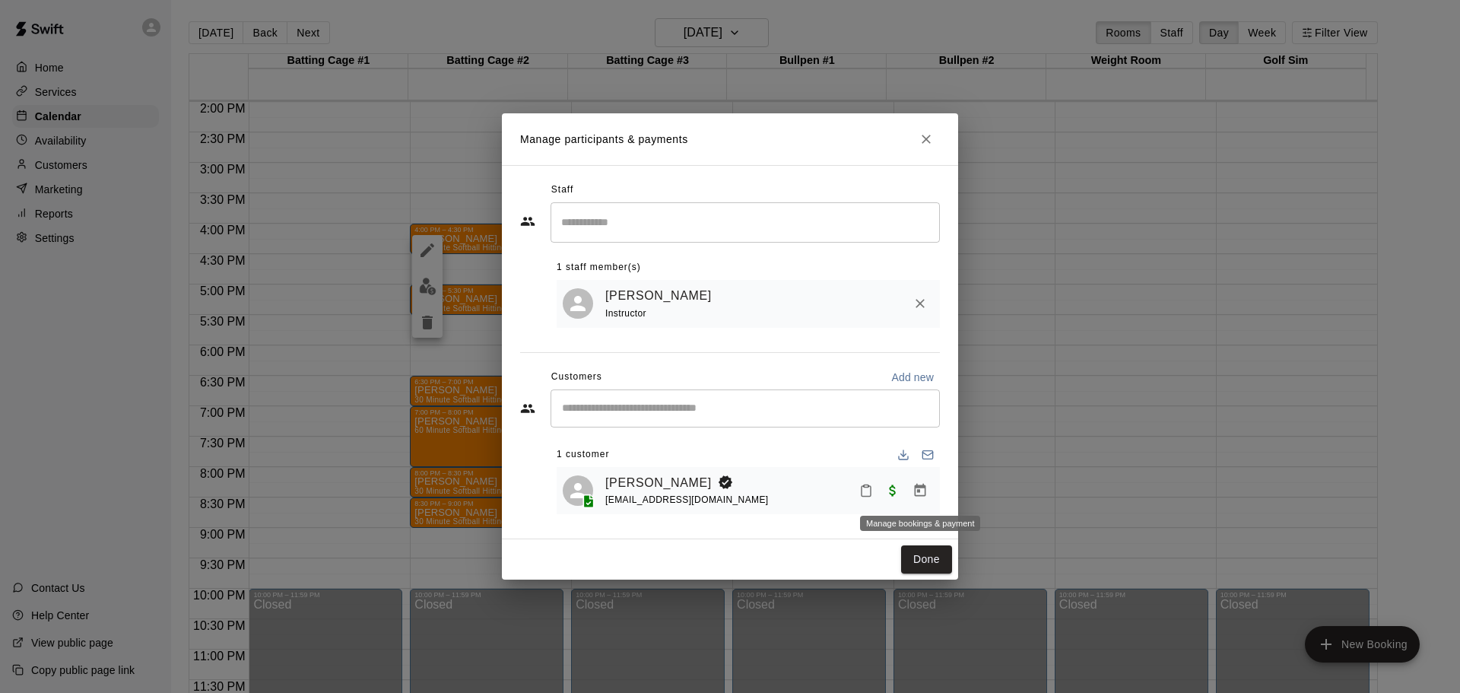
click at [928, 497] on button "Manage bookings & payment" at bounding box center [919, 490] width 27 height 27
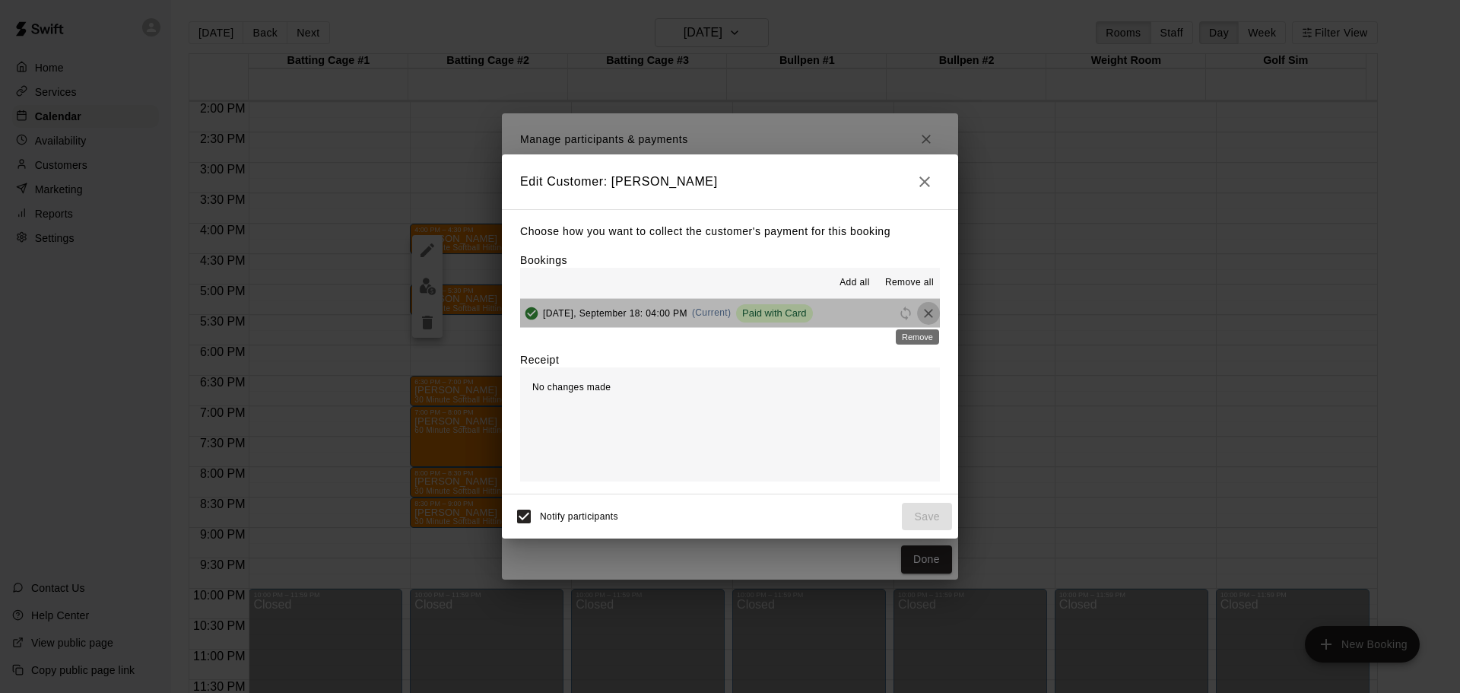
click at [921, 317] on icon "Remove" at bounding box center [928, 313] width 15 height 15
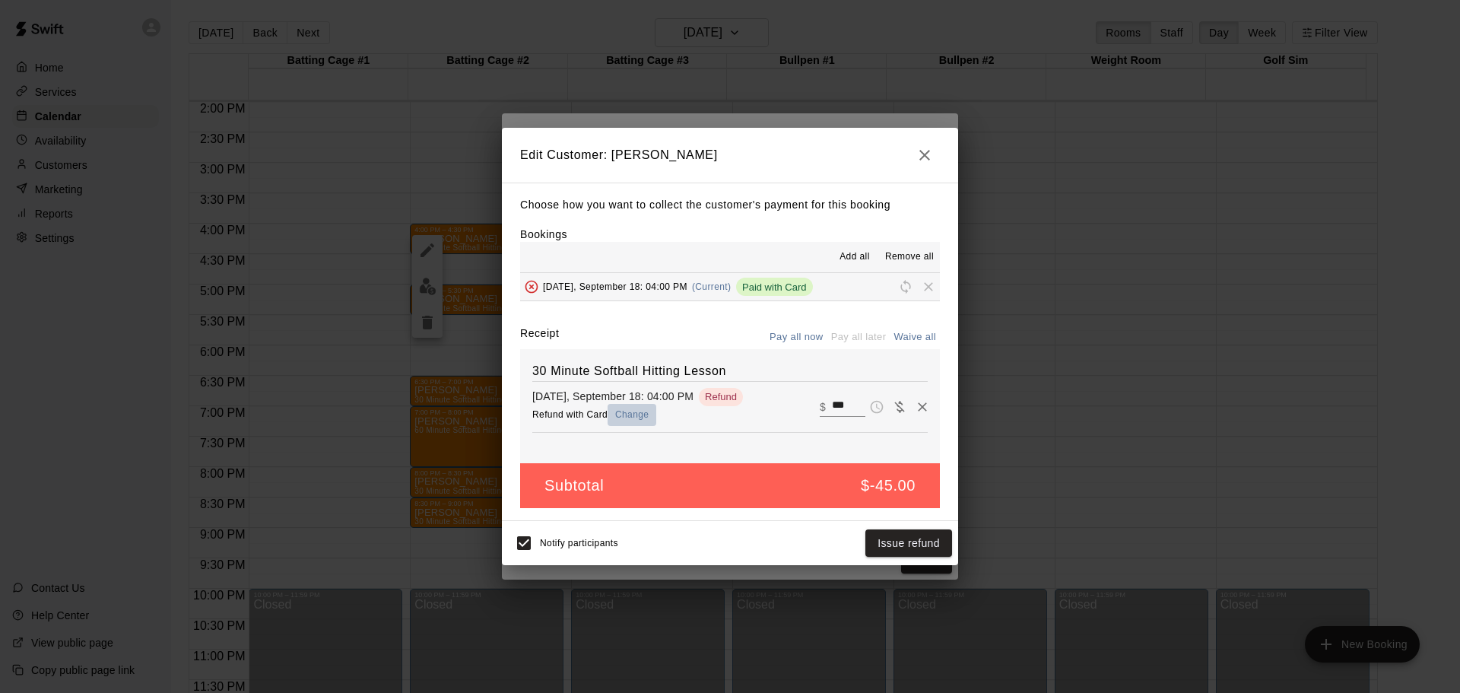
click at [629, 411] on button "Change" at bounding box center [632, 415] width 49 height 22
click at [907, 541] on button "Issue refund" at bounding box center [908, 543] width 87 height 28
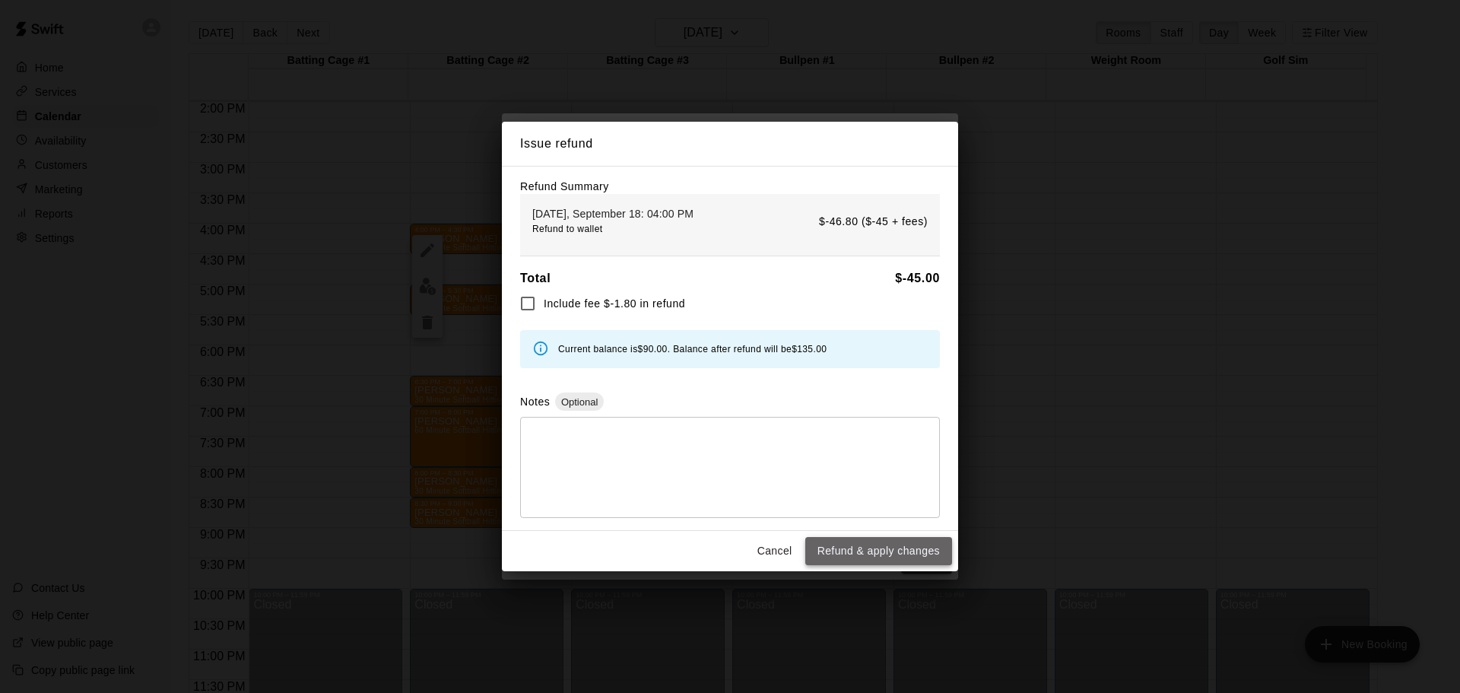
click at [846, 549] on button "Refund & apply changes" at bounding box center [878, 551] width 147 height 28
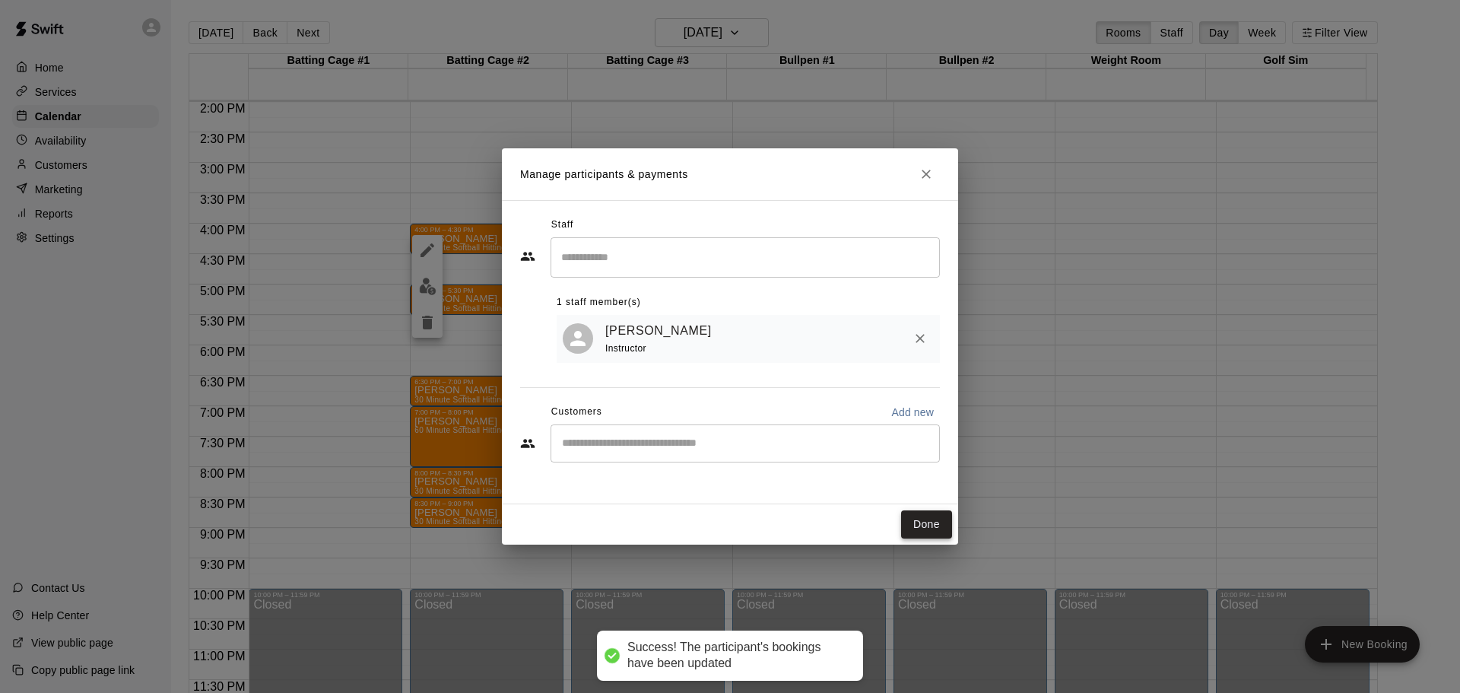
click at [916, 517] on button "Done" at bounding box center [926, 524] width 51 height 28
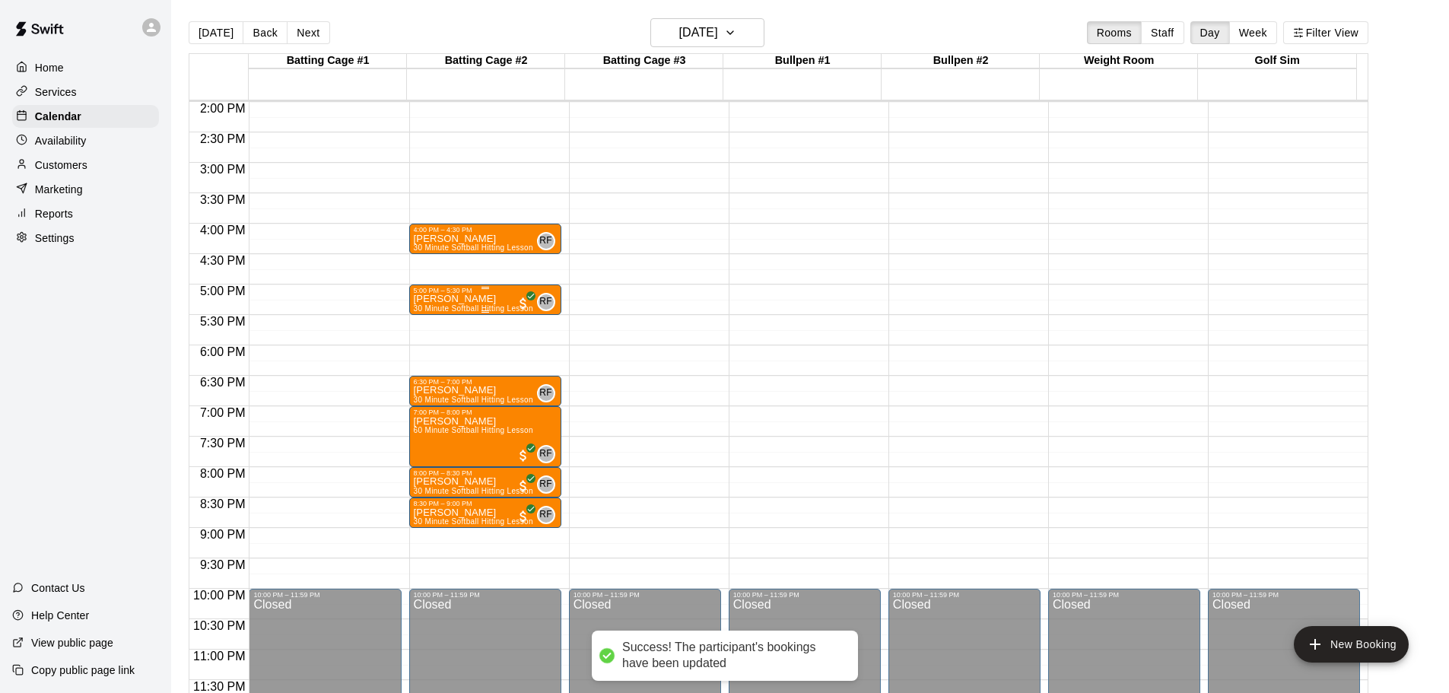
click at [488, 296] on div "[PERSON_NAME] 30 Minute Softball Hitting Lesson" at bounding box center [473, 640] width 119 height 693
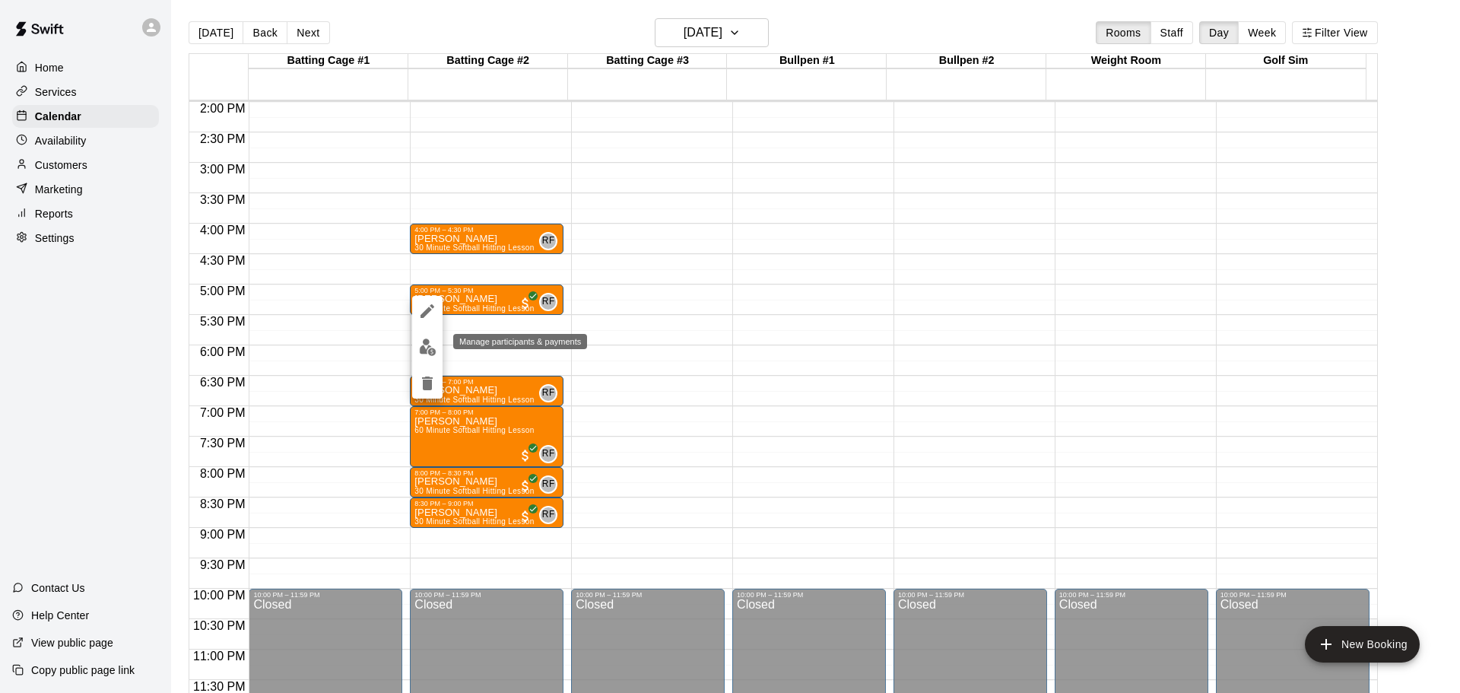
click at [430, 344] on img "edit" at bounding box center [427, 346] width 17 height 17
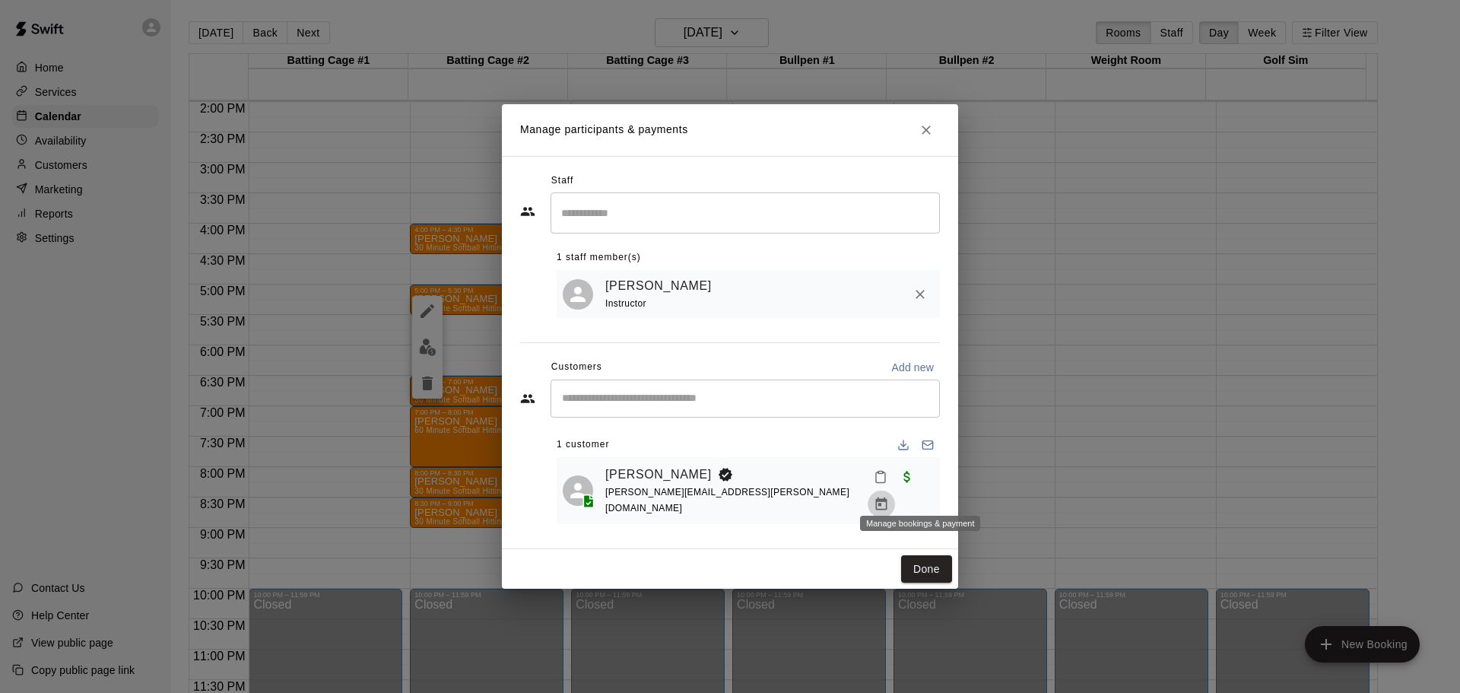
click at [887, 497] on icon "Manage bookings & payment" at bounding box center [881, 503] width 11 height 13
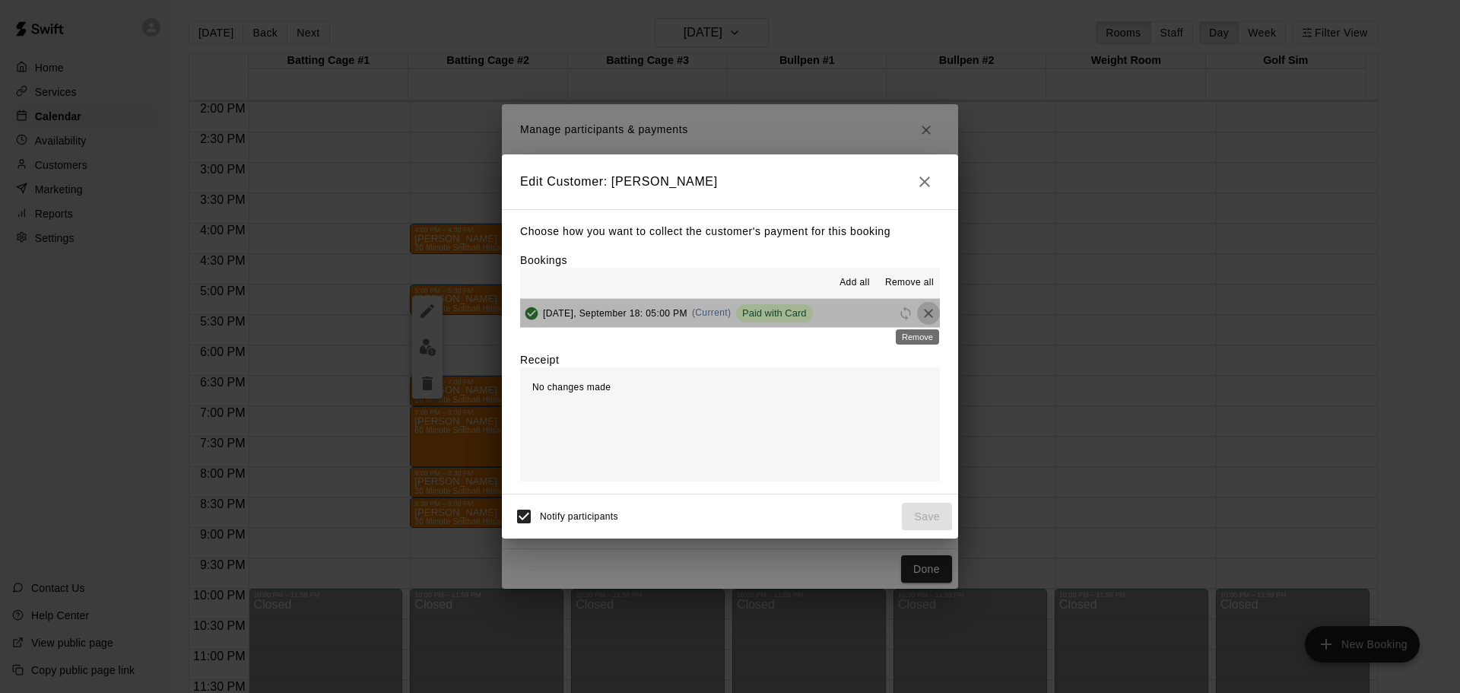
click at [921, 316] on icon "Remove" at bounding box center [928, 313] width 15 height 15
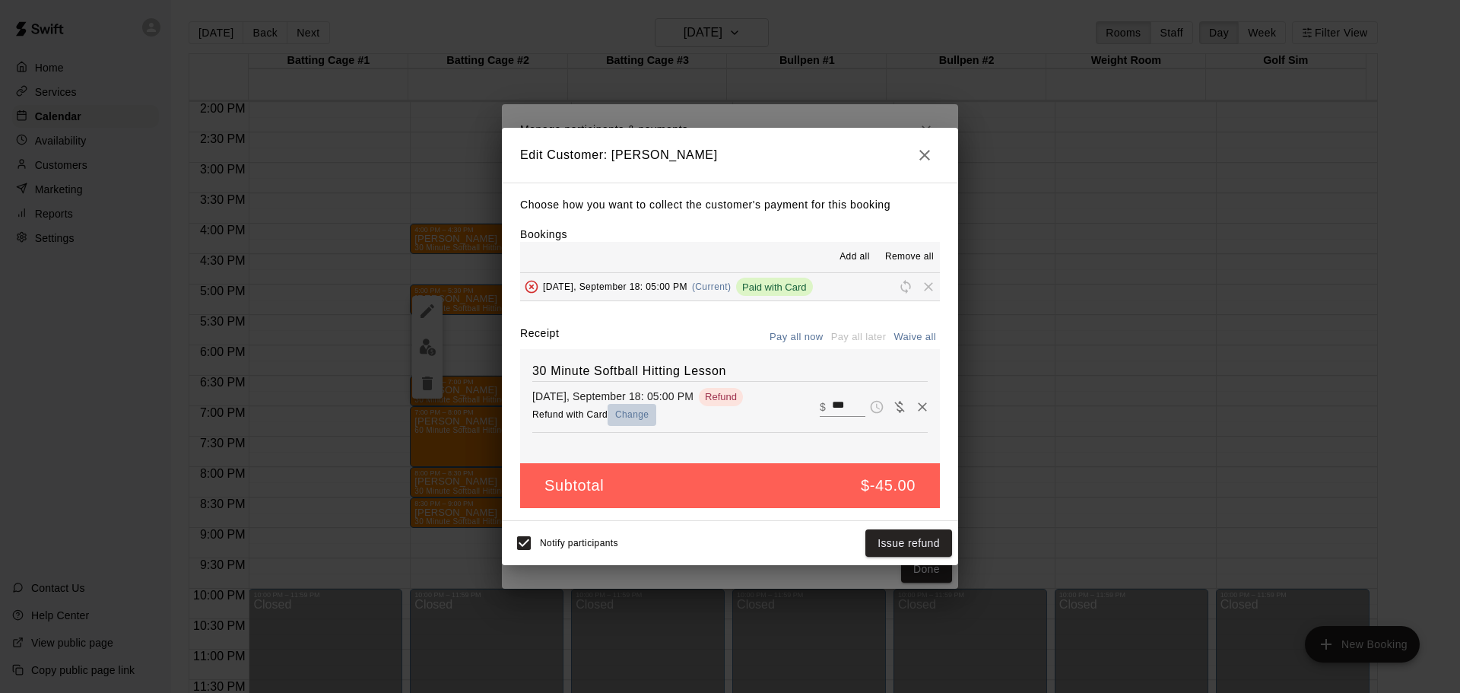
click at [627, 411] on button "Change" at bounding box center [632, 415] width 49 height 22
click at [909, 543] on button "Issue refund" at bounding box center [908, 543] width 87 height 28
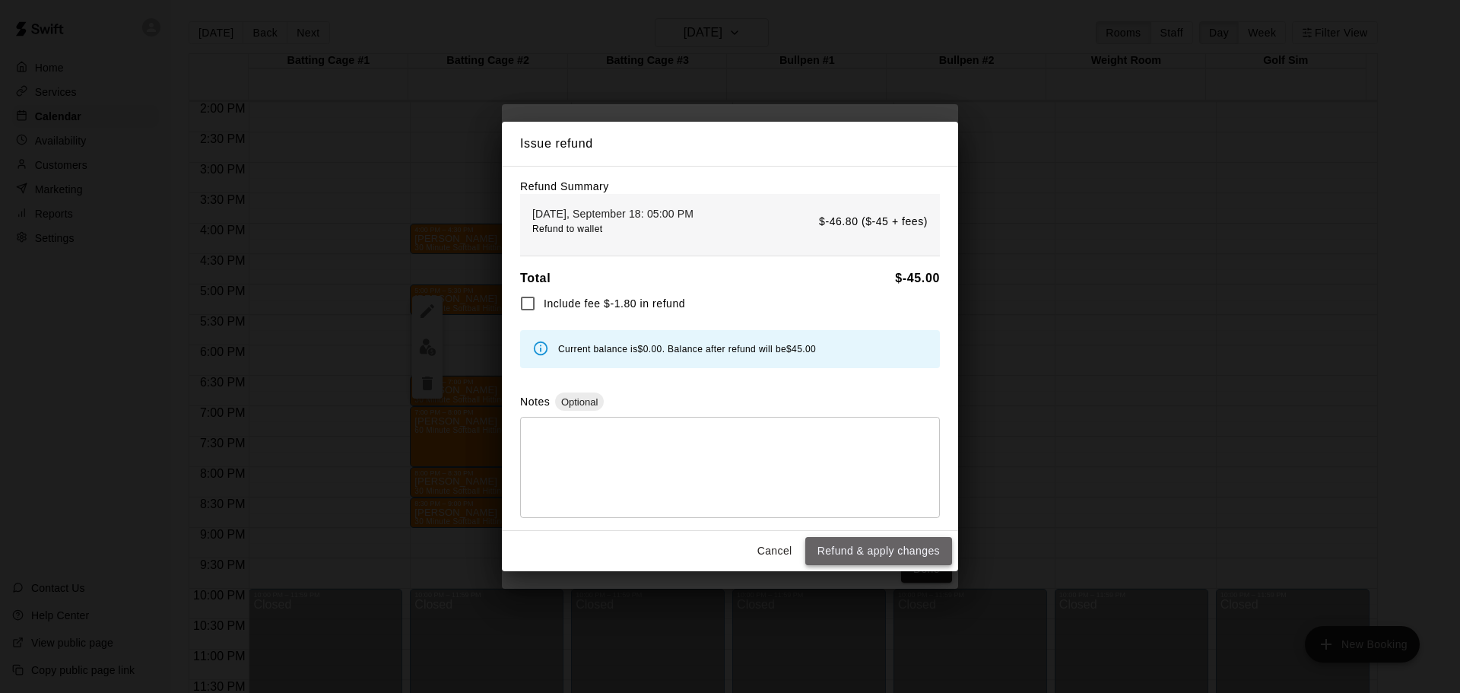
click at [846, 546] on button "Refund & apply changes" at bounding box center [878, 551] width 147 height 28
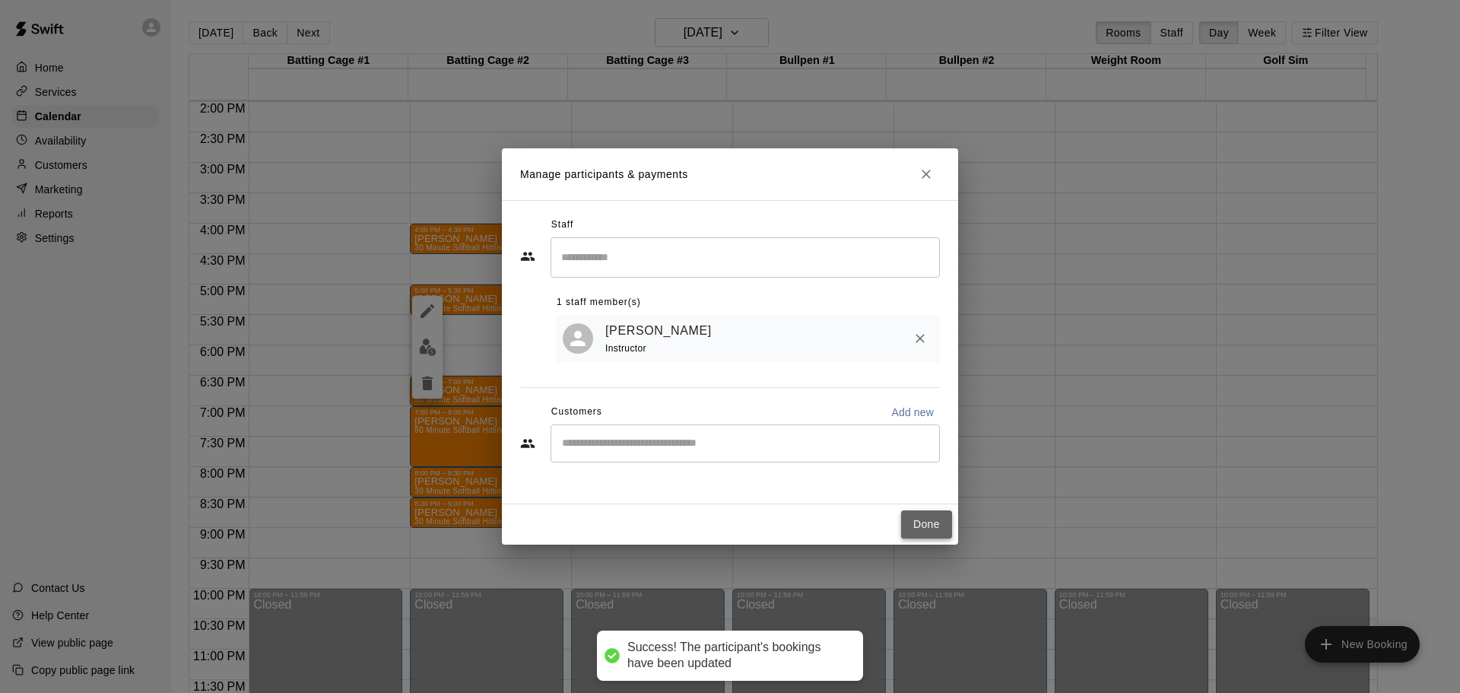
click at [915, 527] on button "Done" at bounding box center [926, 524] width 51 height 28
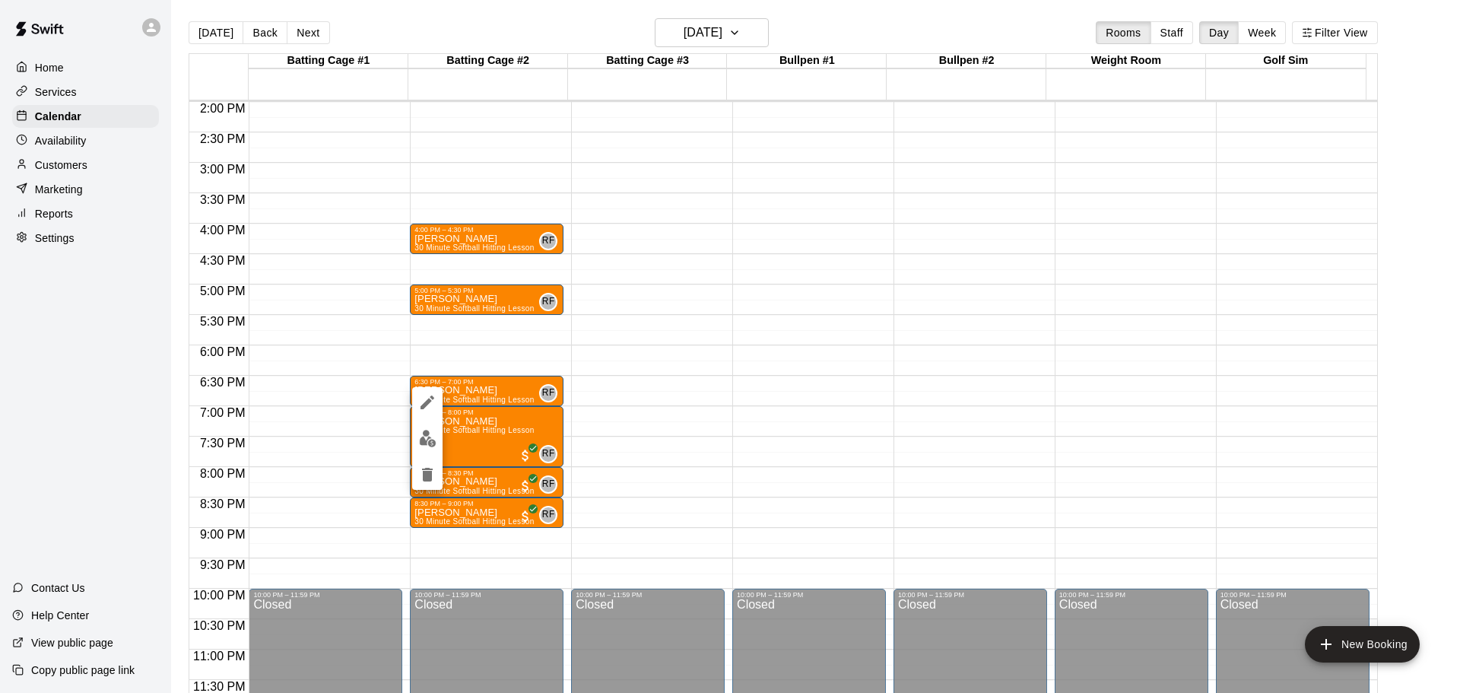
click at [427, 431] on img "edit" at bounding box center [427, 438] width 17 height 17
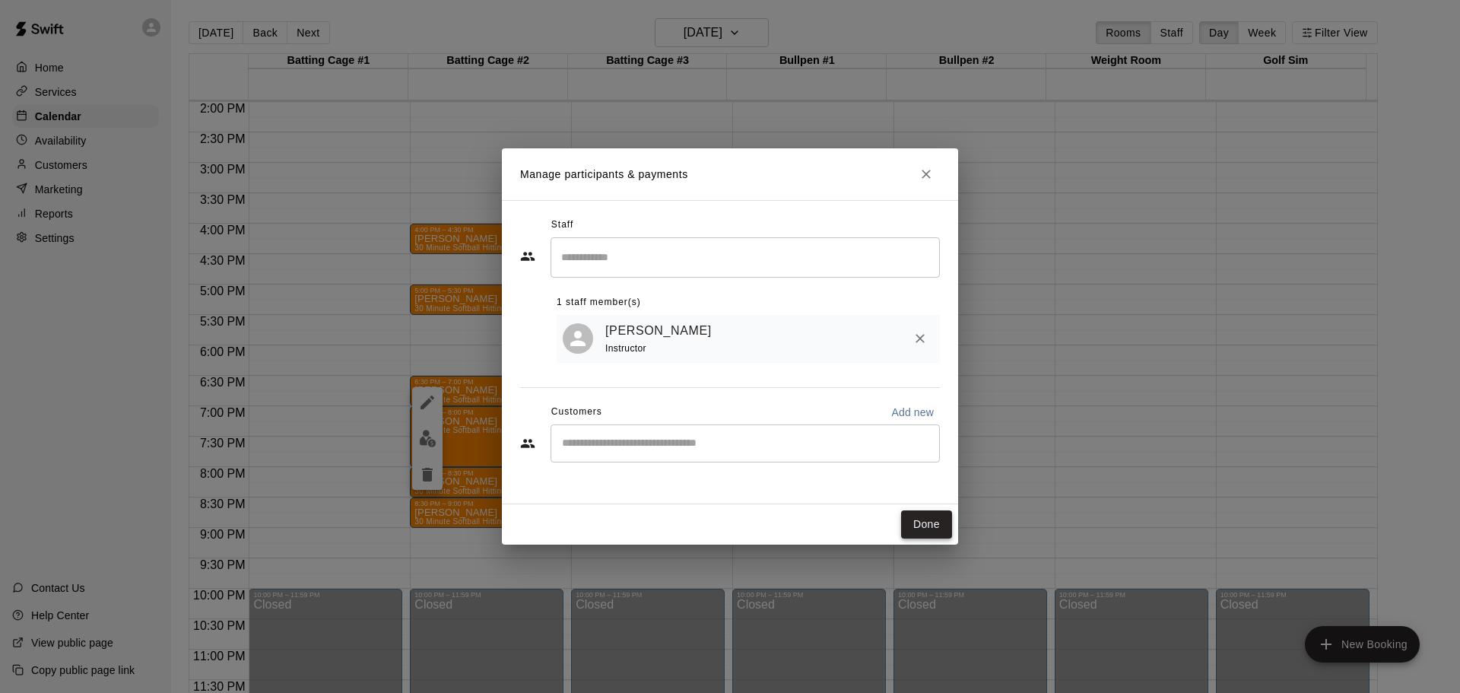
click at [920, 521] on button "Done" at bounding box center [926, 524] width 51 height 28
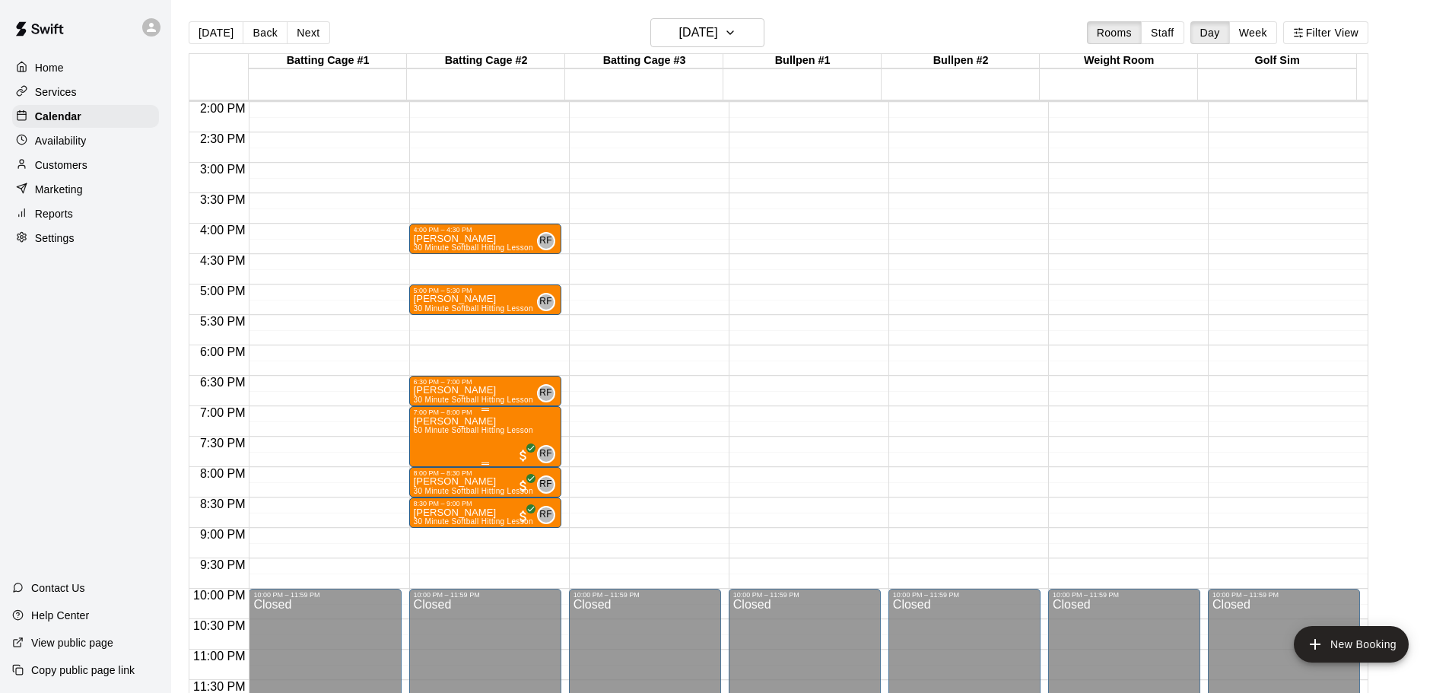
click at [481, 430] on span "60 Minute Softball Hitting Lesson" at bounding box center [473, 430] width 119 height 8
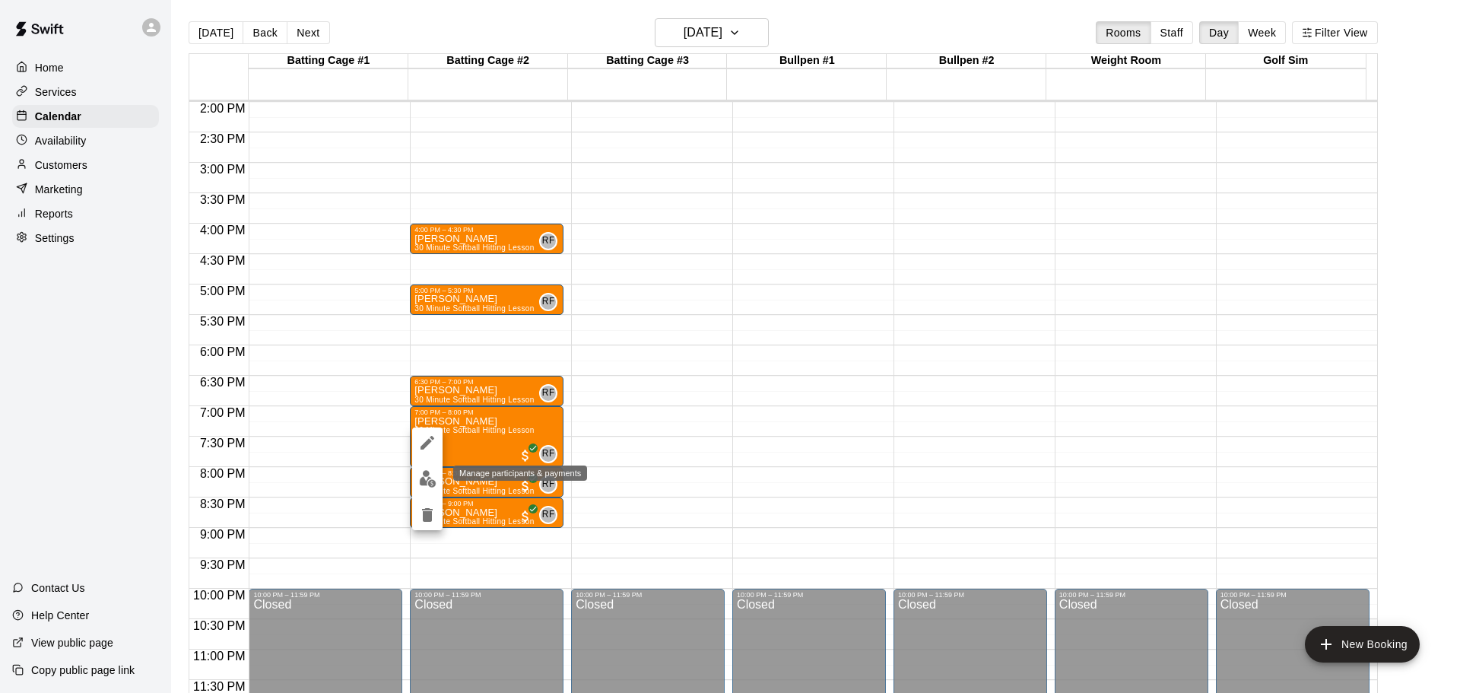
click at [430, 476] on img "edit" at bounding box center [427, 478] width 17 height 17
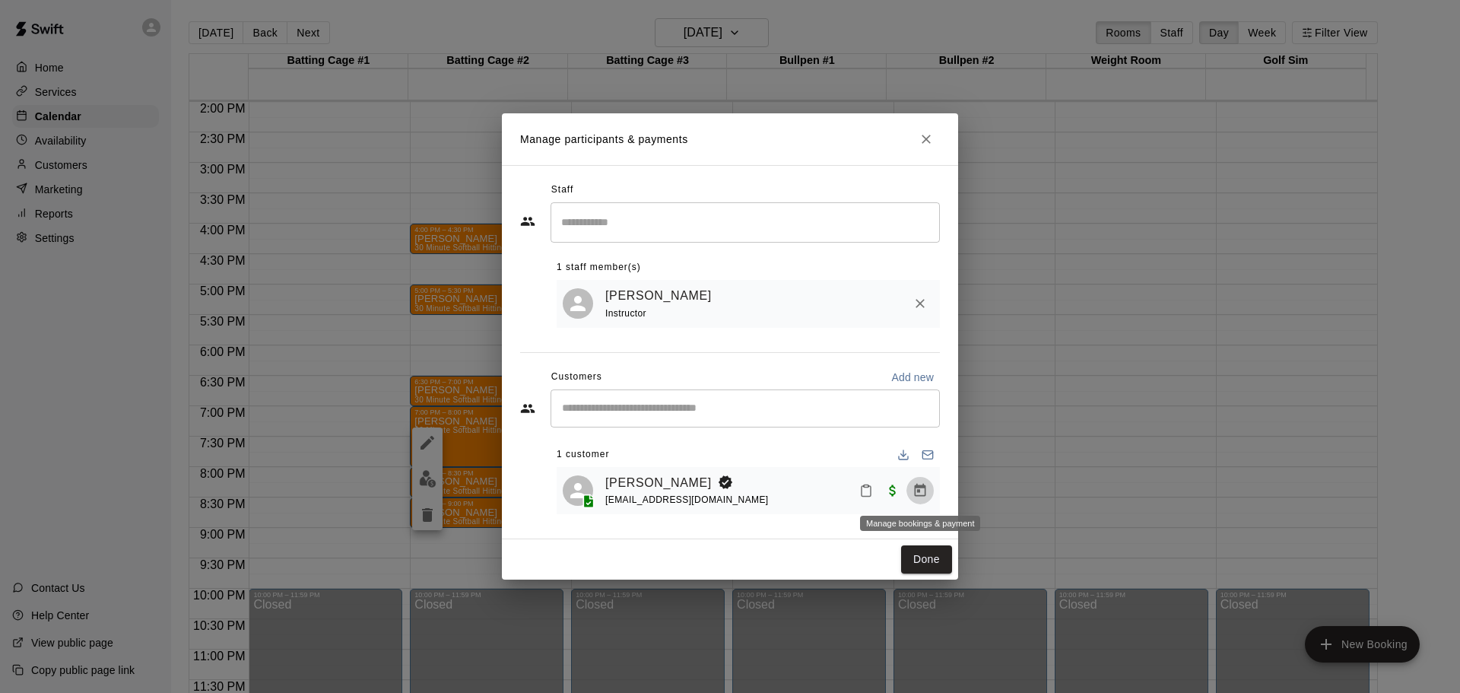
click at [917, 494] on icon "Manage bookings & payment" at bounding box center [920, 490] width 15 height 15
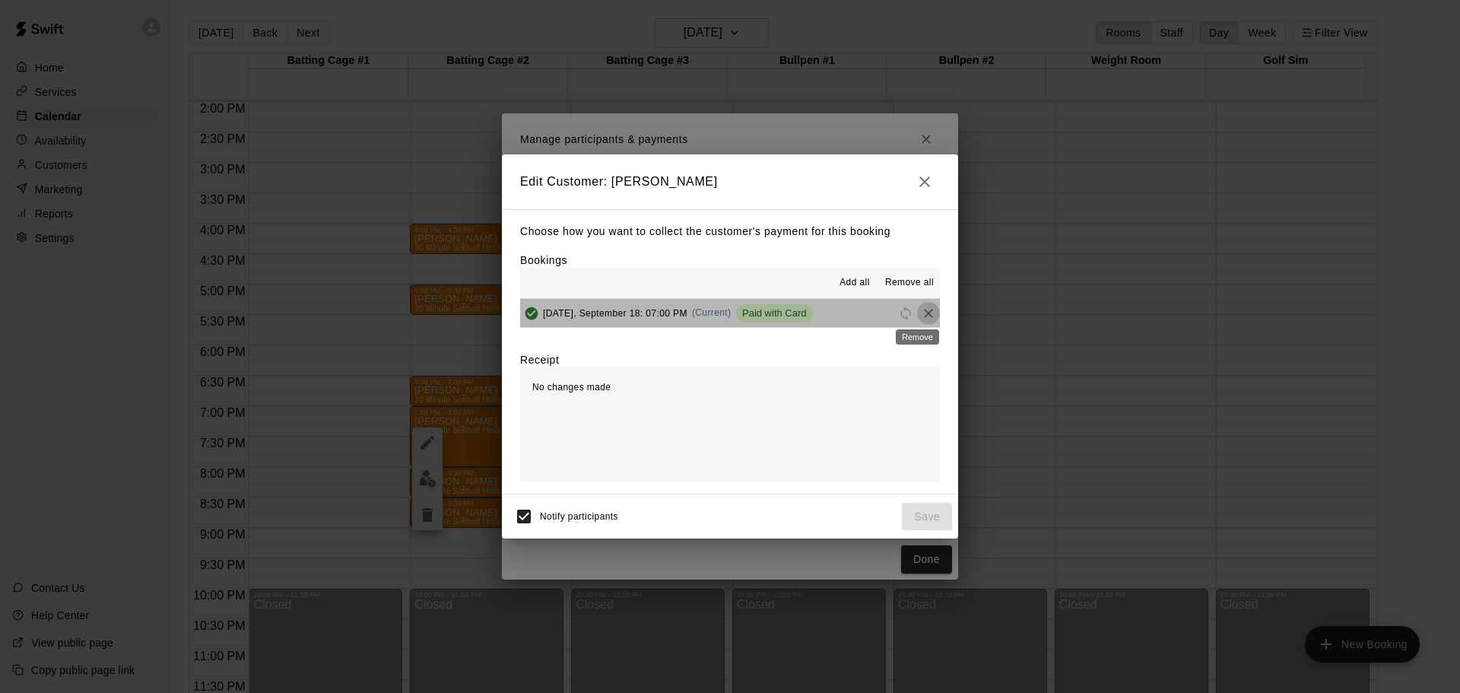
click at [922, 310] on icon "Remove" at bounding box center [928, 313] width 15 height 15
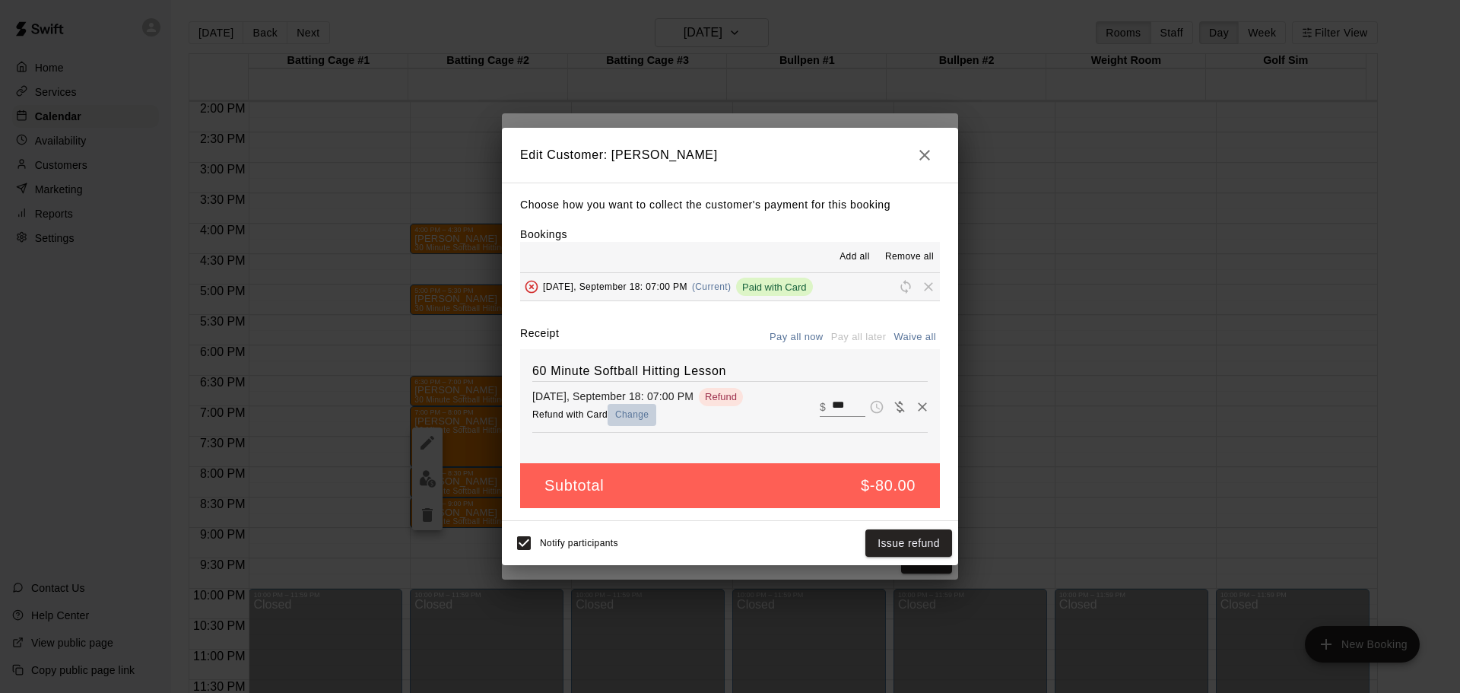
click at [624, 412] on button "Change" at bounding box center [632, 415] width 49 height 22
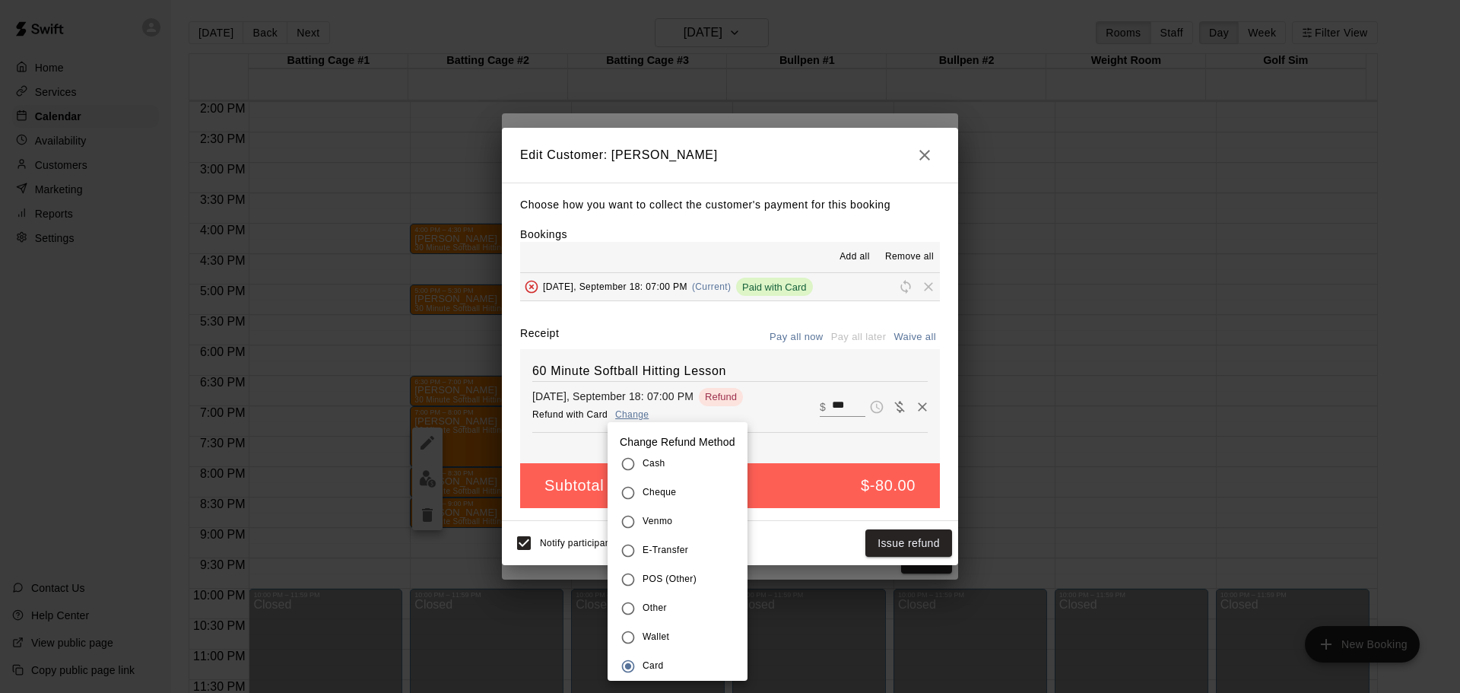
click at [647, 633] on span "Wallet" at bounding box center [656, 637] width 27 height 15
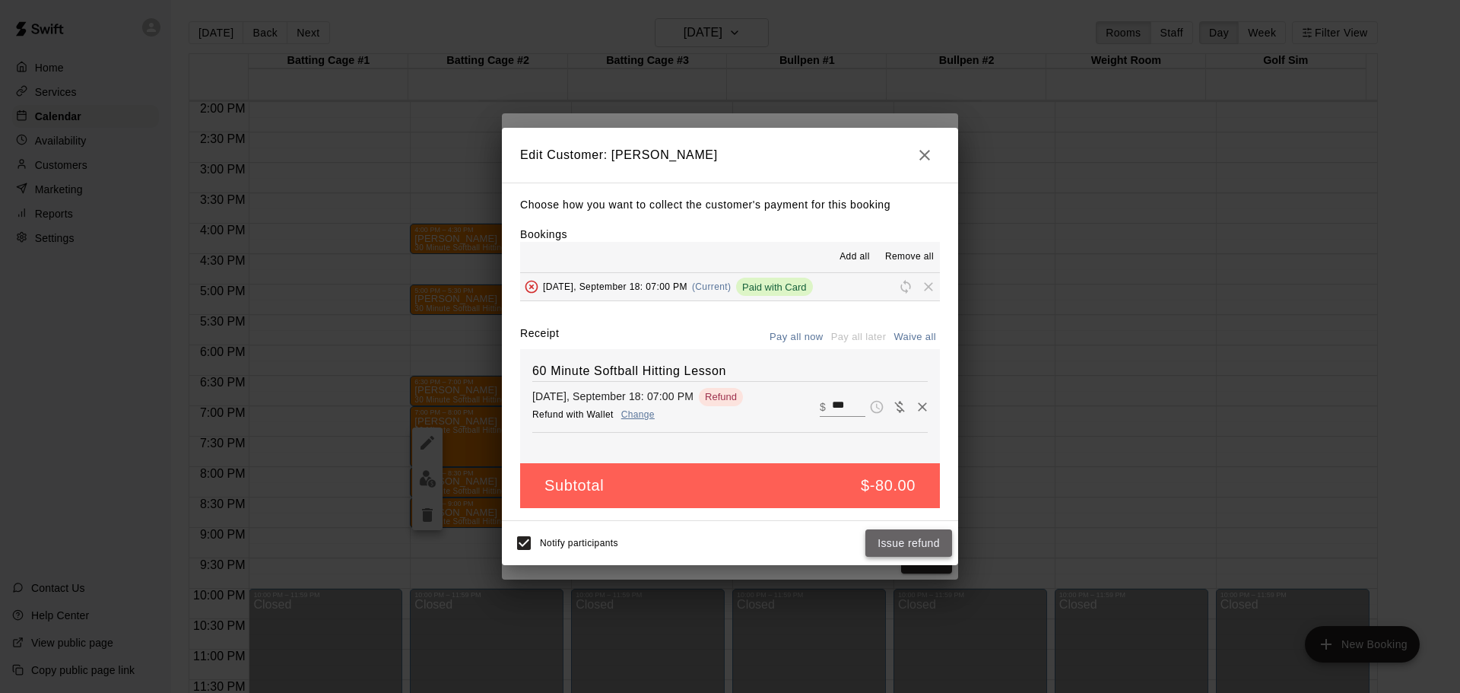
click at [900, 548] on button "Issue refund" at bounding box center [908, 543] width 87 height 28
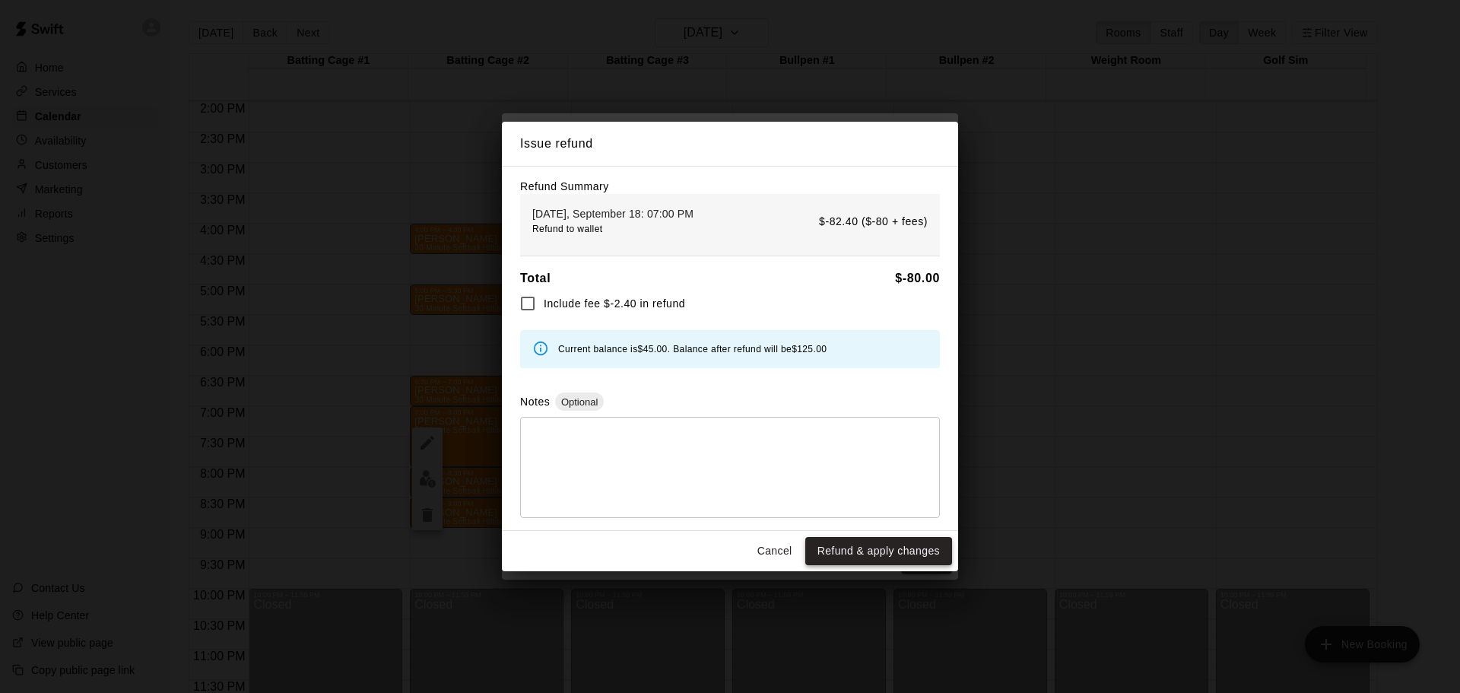
click at [859, 552] on button "Refund & apply changes" at bounding box center [878, 551] width 147 height 28
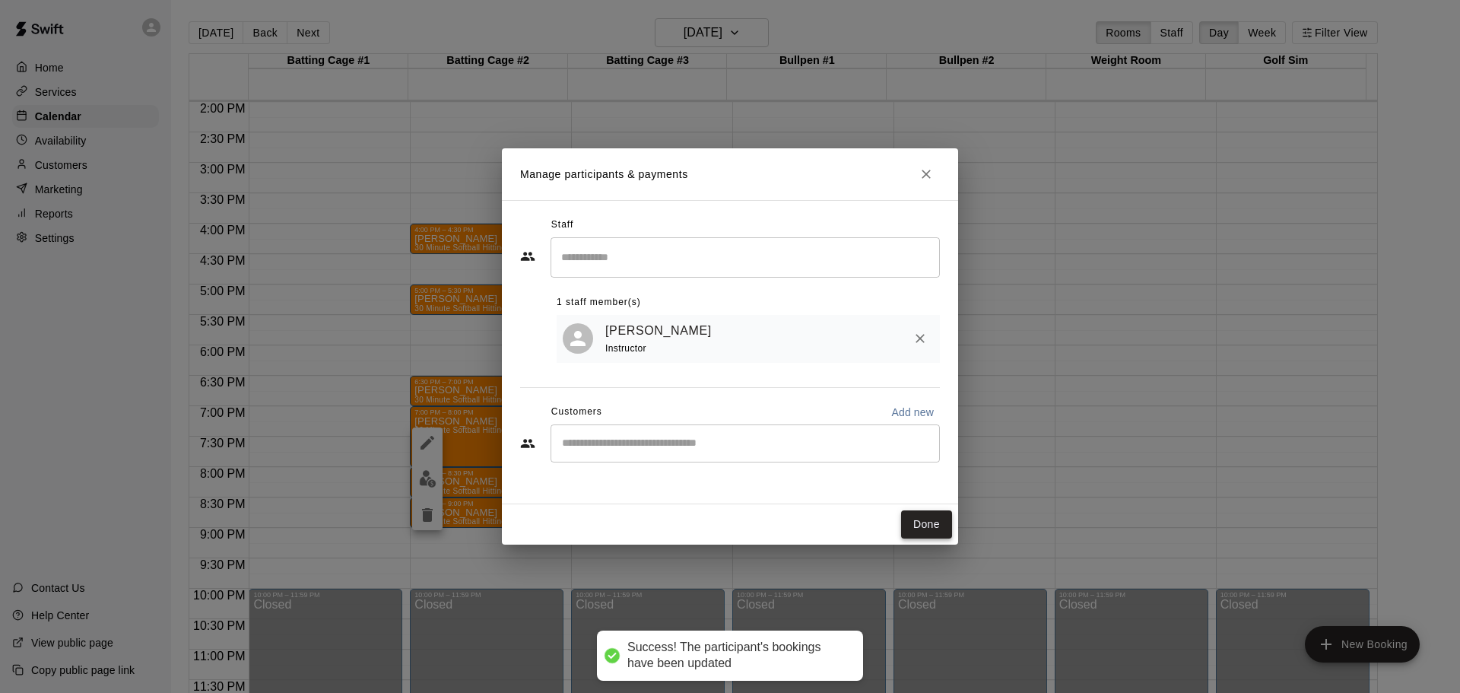
click at [932, 527] on button "Done" at bounding box center [926, 524] width 51 height 28
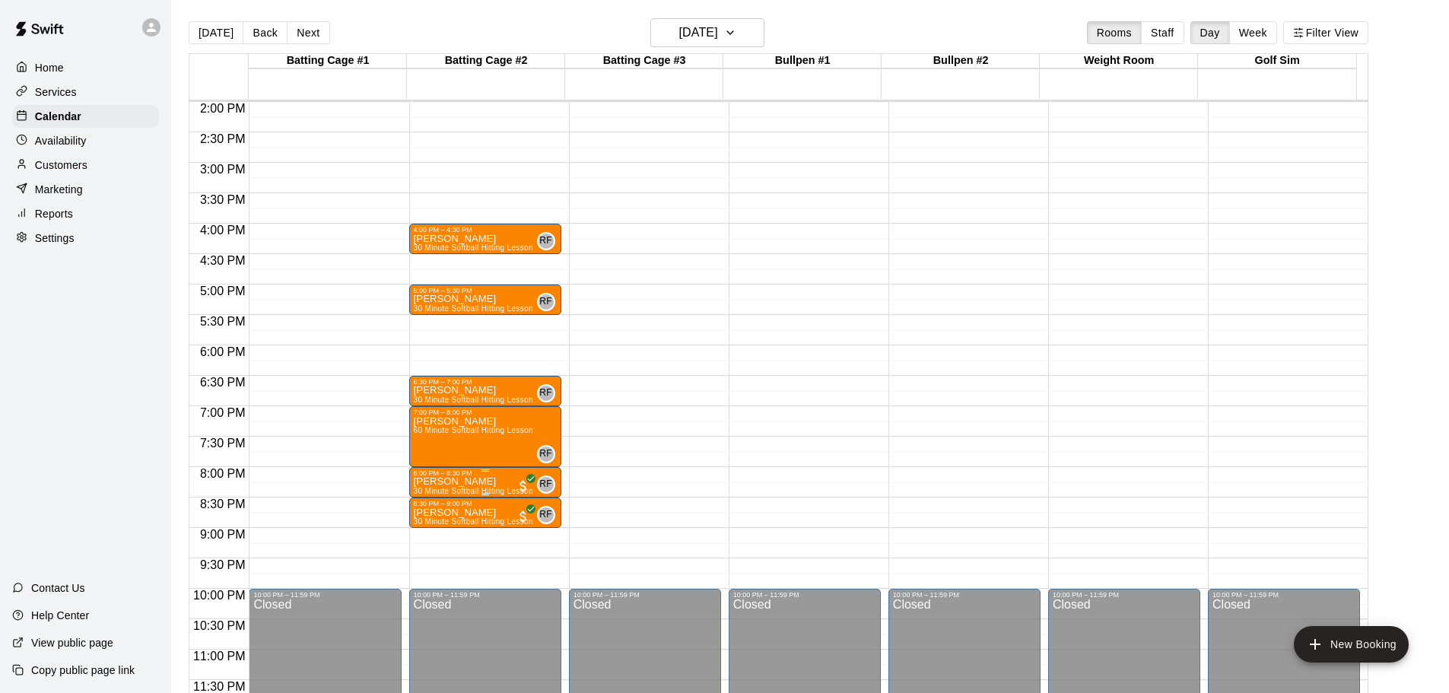
click at [494, 475] on div "8:00 PM – 8:30 PM" at bounding box center [485, 473] width 143 height 8
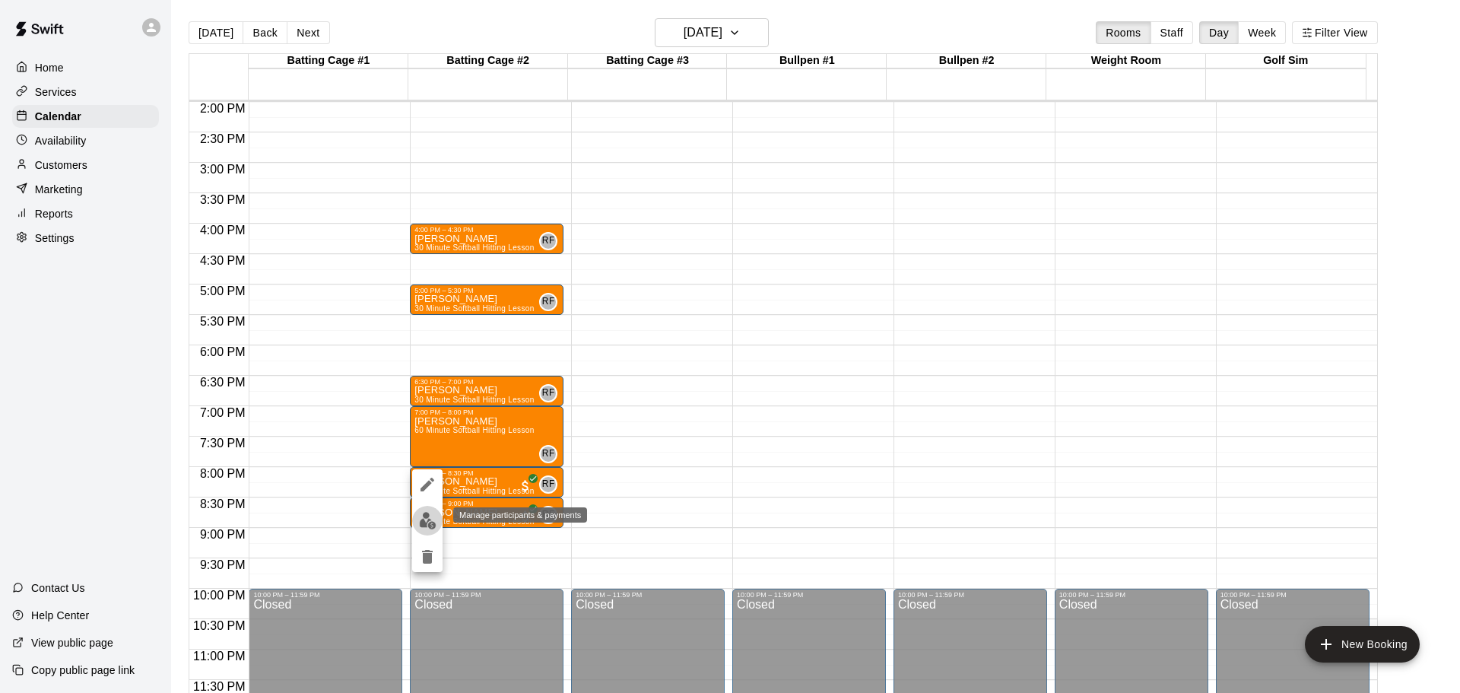
click at [433, 517] on img "edit" at bounding box center [427, 520] width 17 height 17
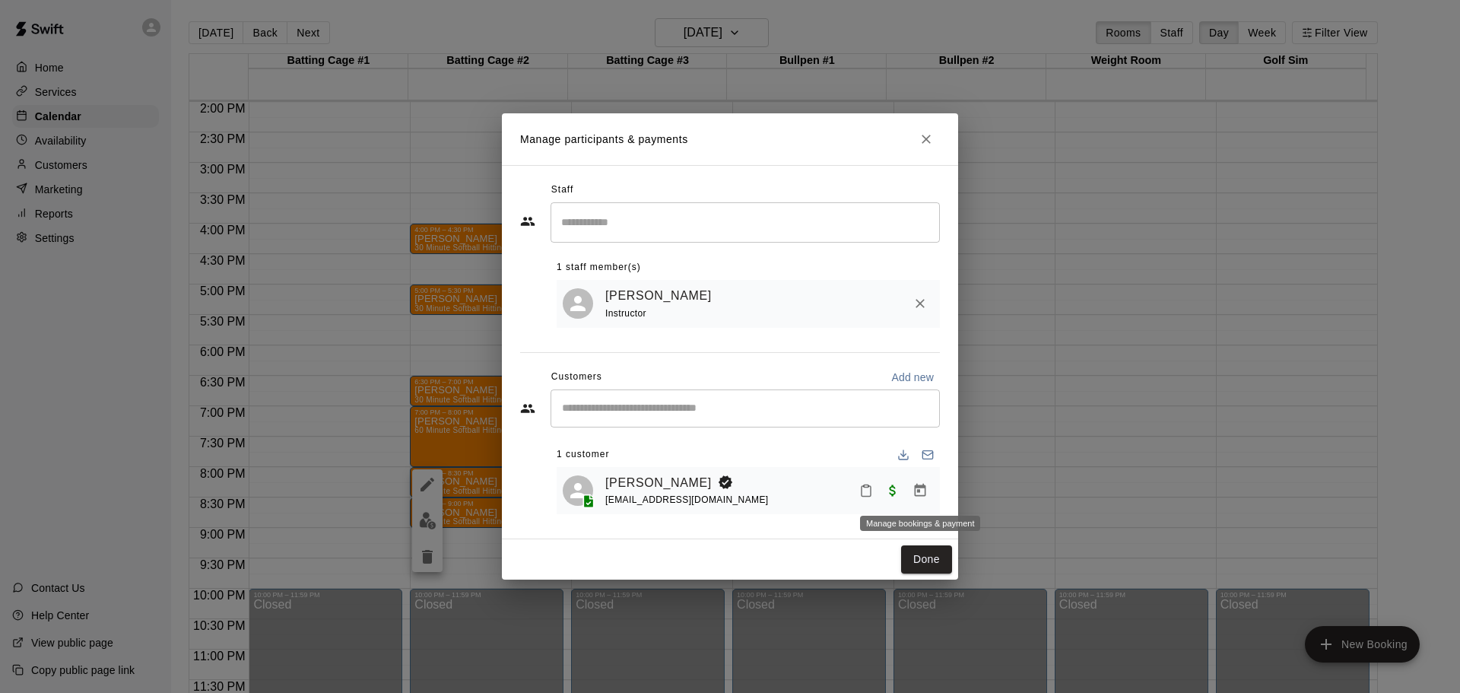
click at [919, 494] on icon "Manage bookings & payment" at bounding box center [920, 490] width 15 height 15
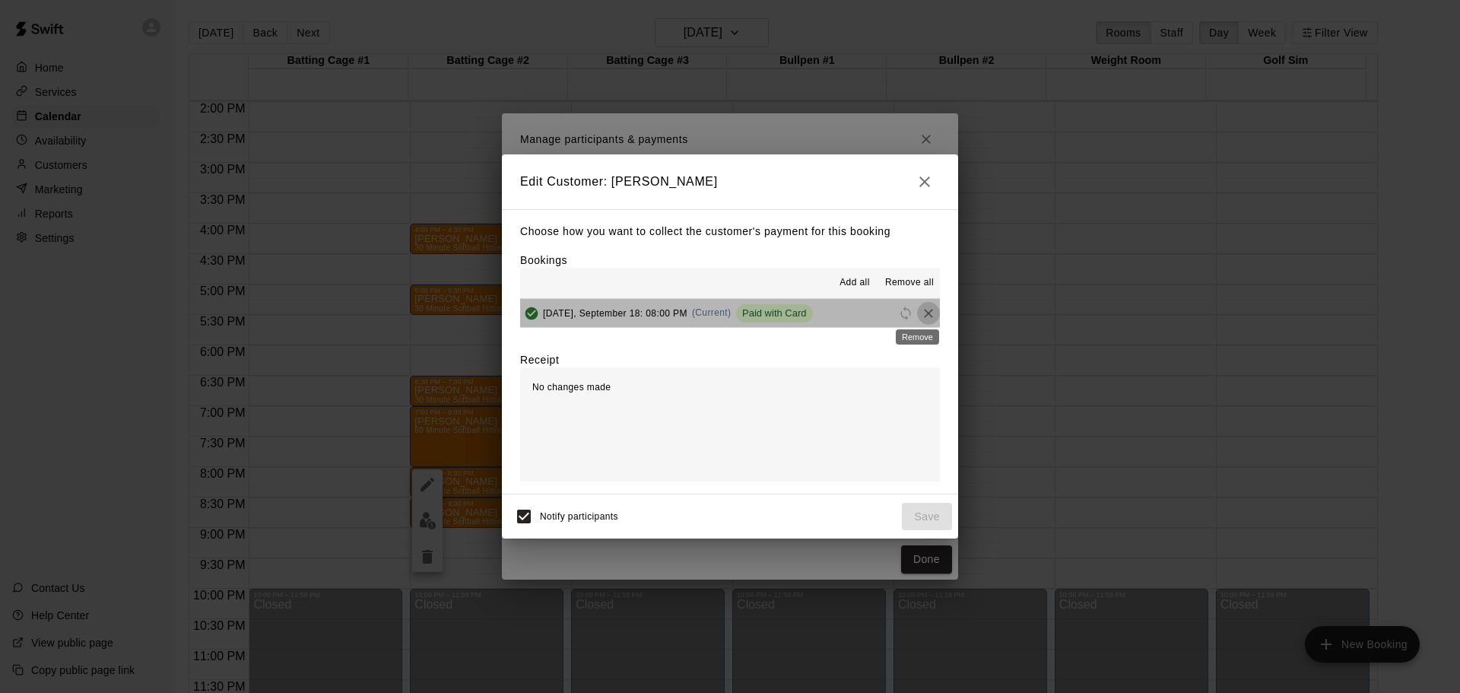
click at [924, 313] on icon "Remove" at bounding box center [928, 313] width 9 height 9
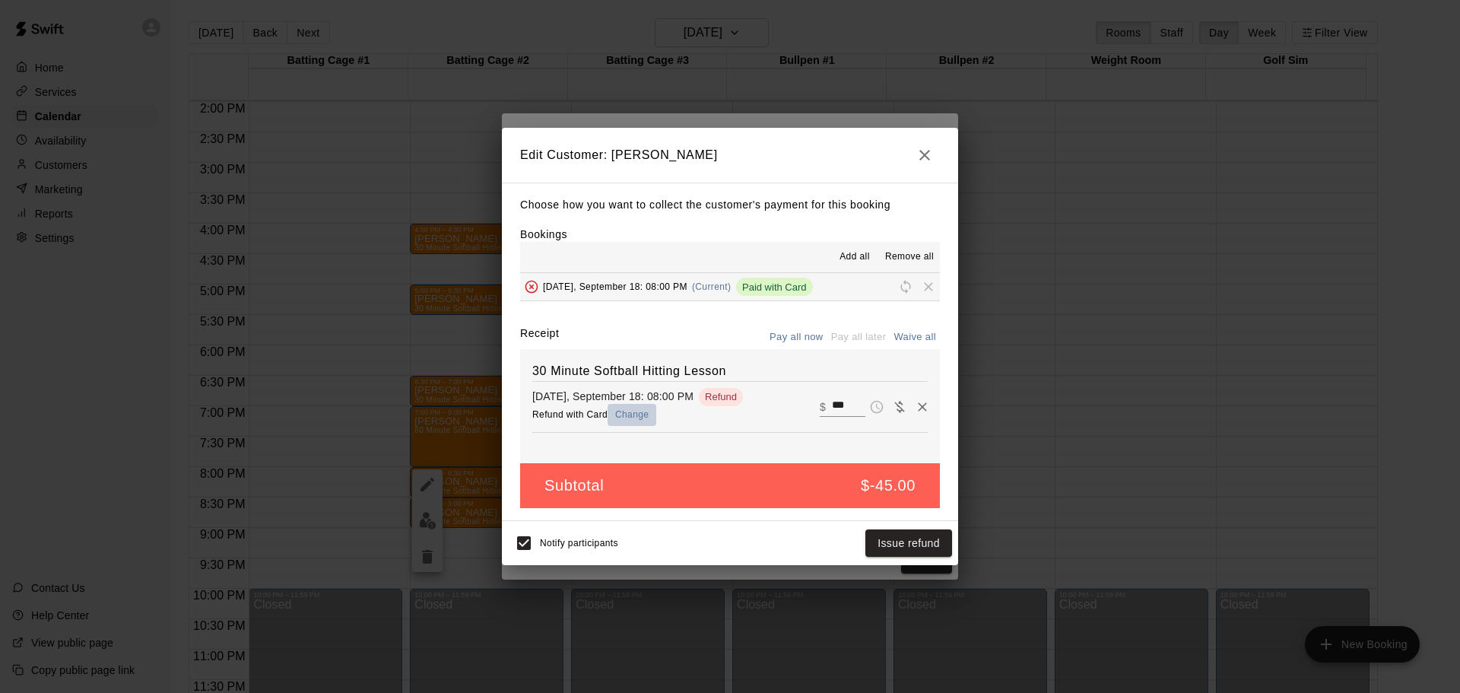
click at [631, 414] on button "Change" at bounding box center [632, 415] width 49 height 22
click at [898, 538] on button "Issue refund" at bounding box center [908, 543] width 87 height 28
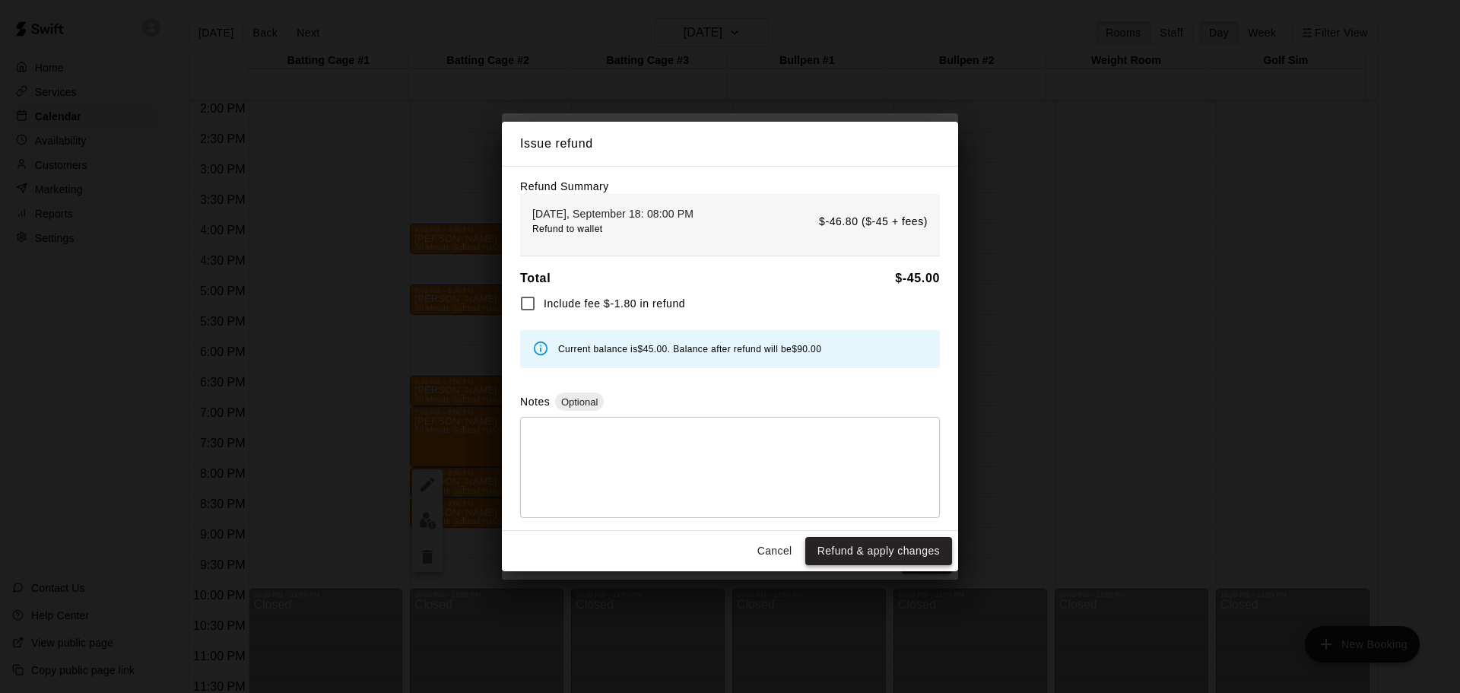
click at [842, 549] on button "Refund & apply changes" at bounding box center [878, 551] width 147 height 28
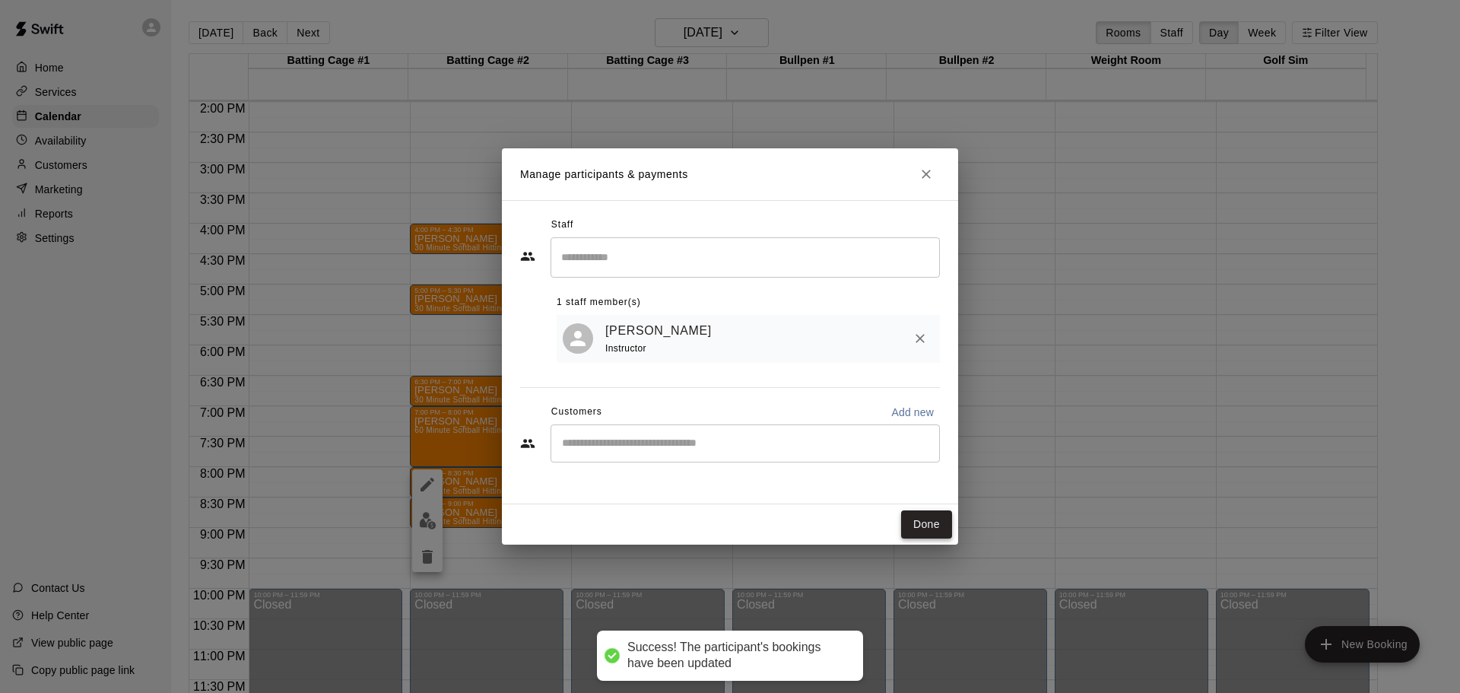
click at [935, 517] on button "Done" at bounding box center [926, 524] width 51 height 28
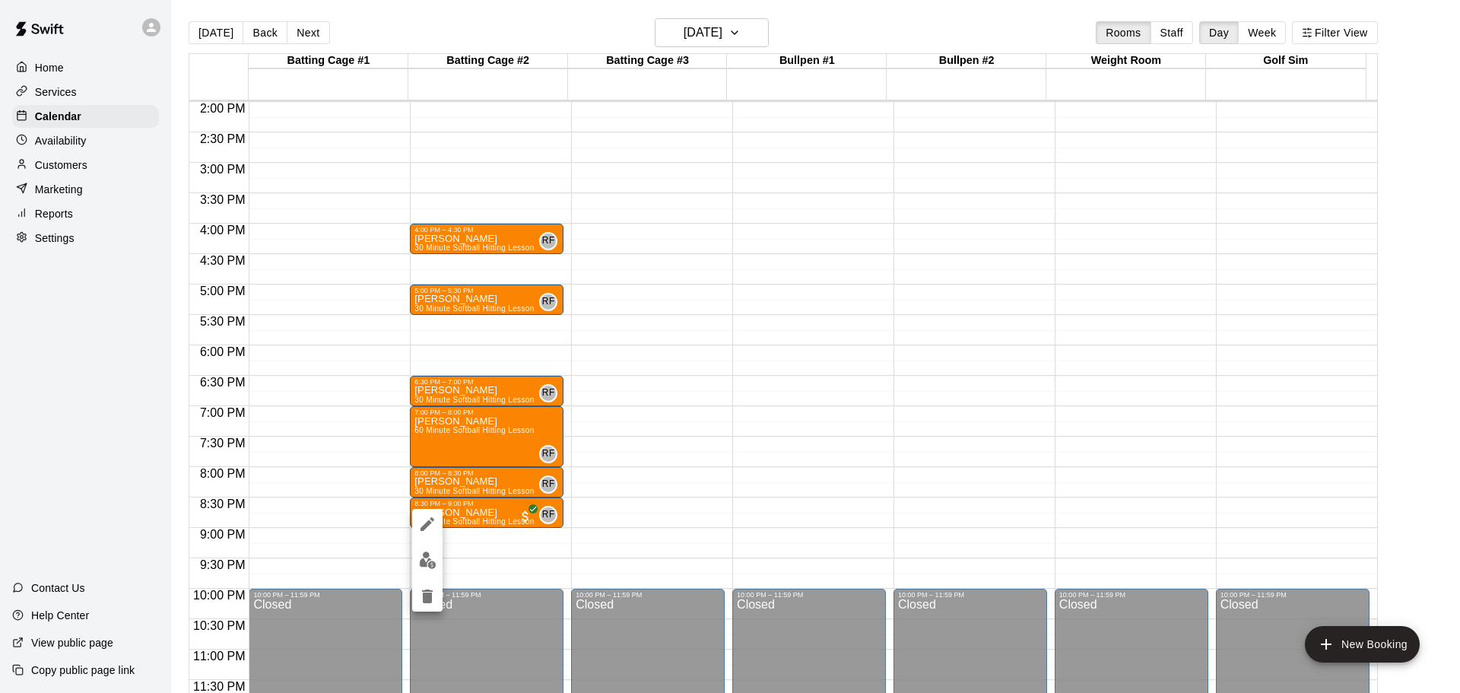
click at [417, 556] on button "edit" at bounding box center [427, 560] width 30 height 30
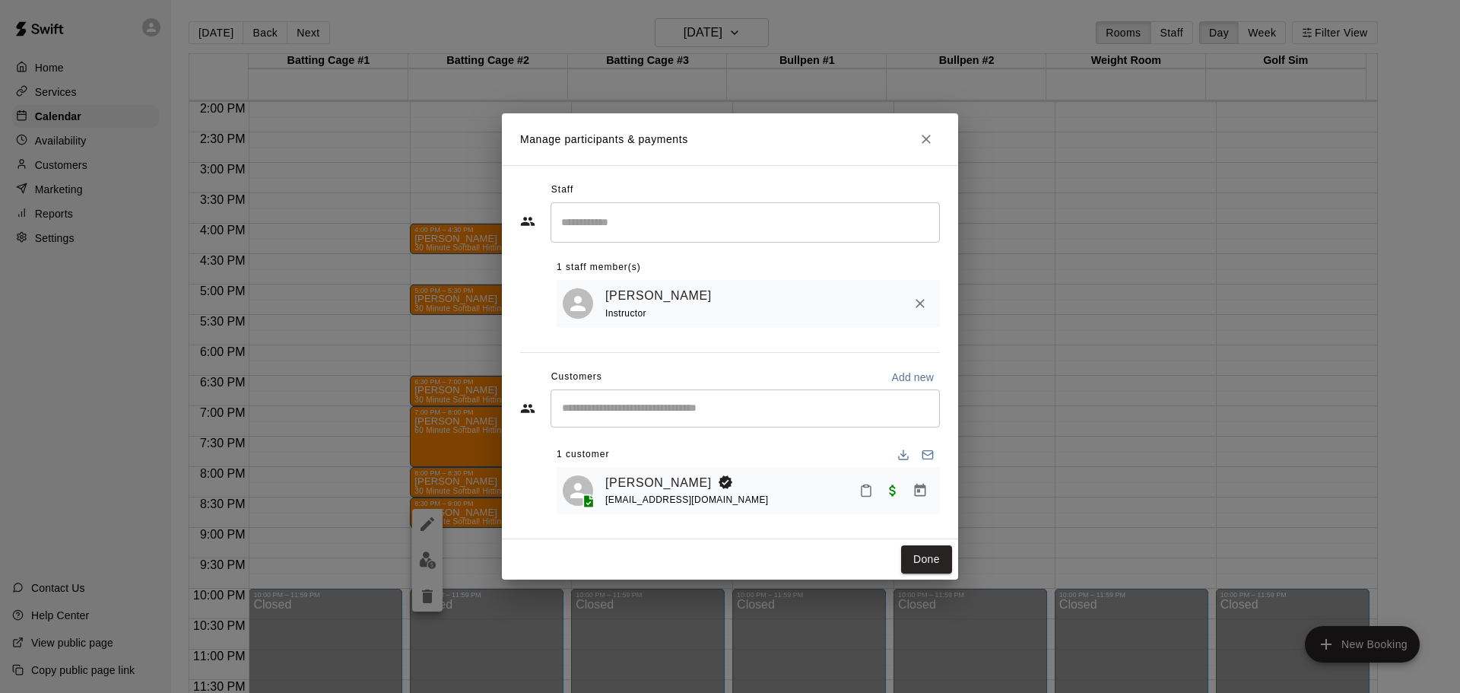
click at [918, 491] on icon "Manage bookings & payment" at bounding box center [920, 490] width 11 height 13
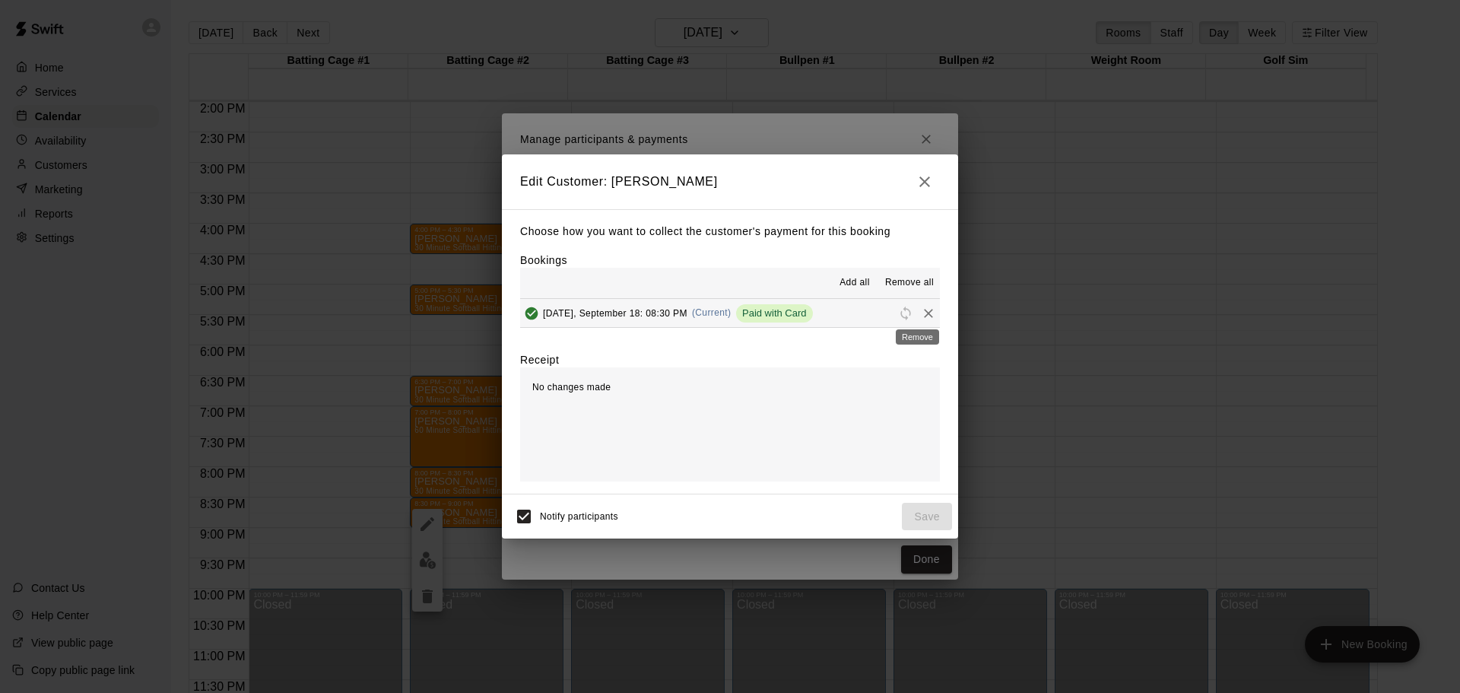
click at [921, 313] on icon "Remove" at bounding box center [928, 313] width 15 height 15
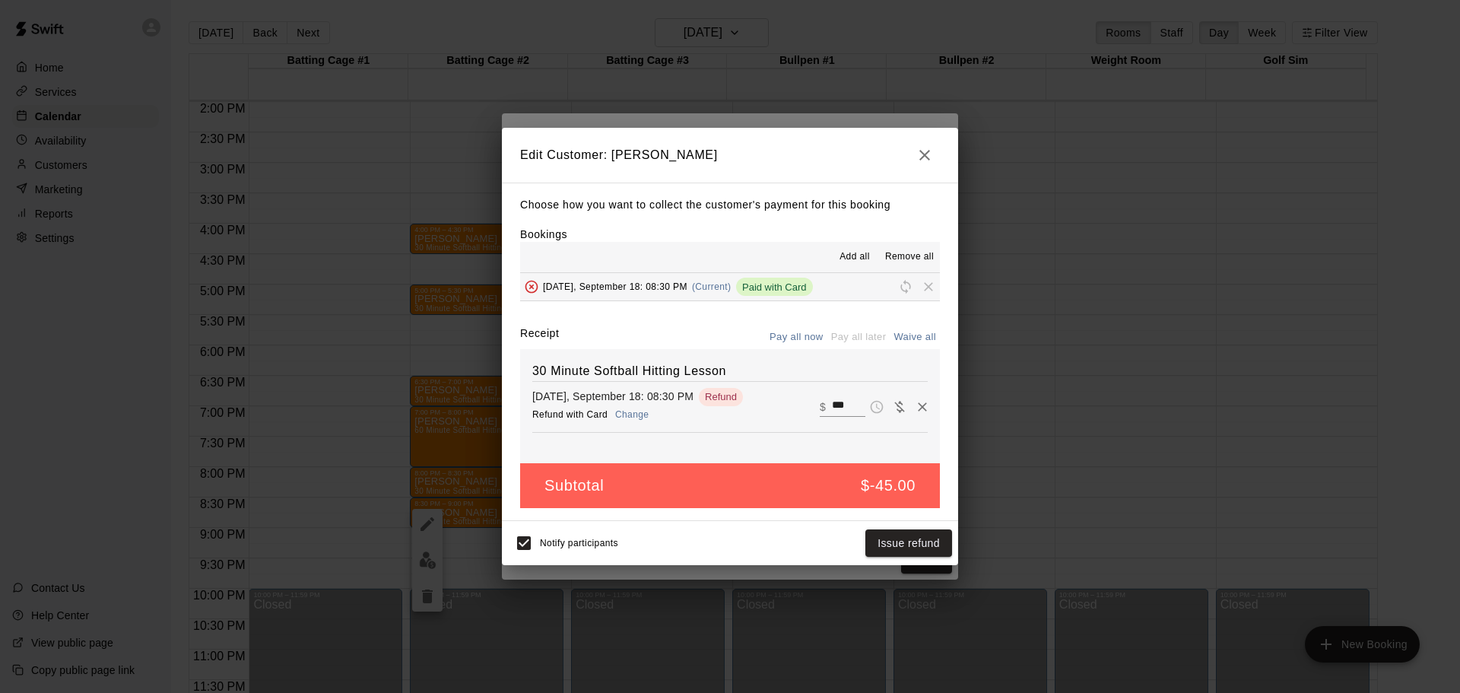
click at [634, 416] on button "Change" at bounding box center [632, 415] width 49 height 22
click at [887, 536] on button "Issue refund" at bounding box center [908, 543] width 87 height 28
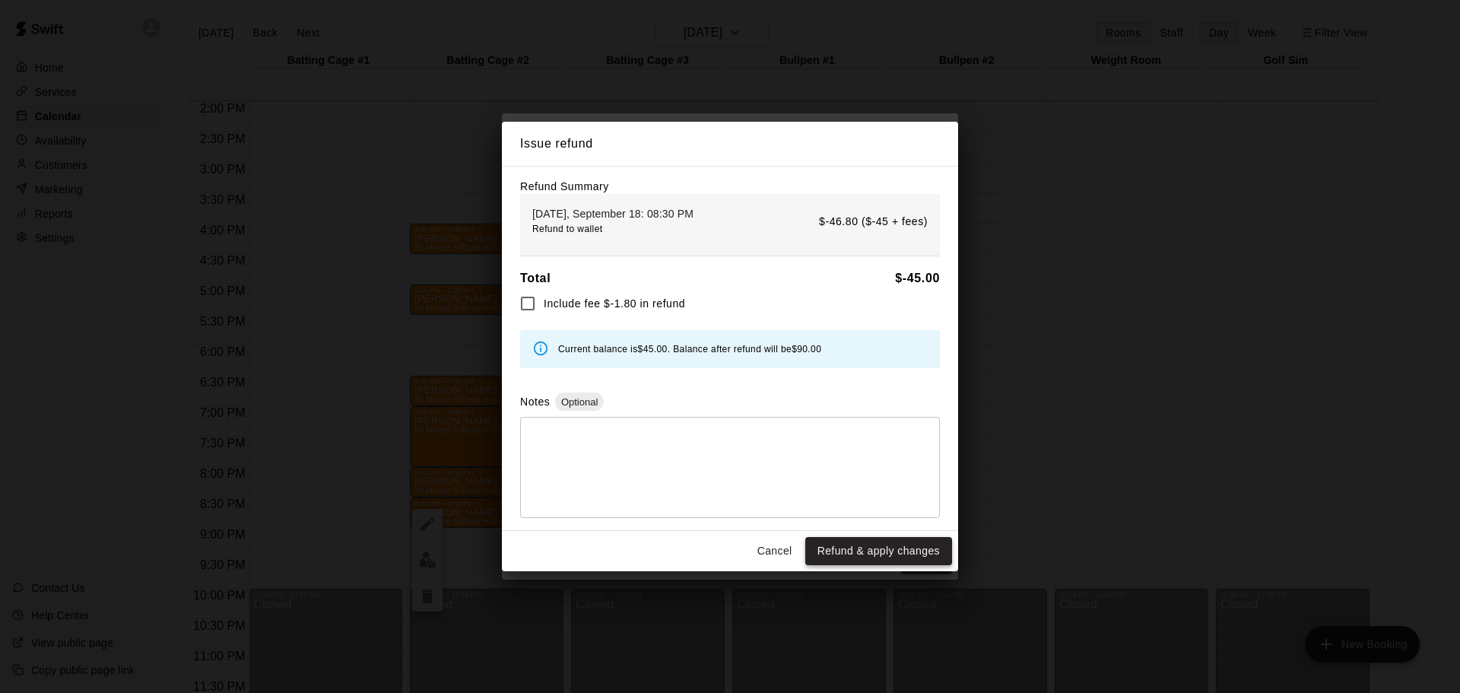
click at [840, 552] on button "Refund & apply changes" at bounding box center [878, 551] width 147 height 28
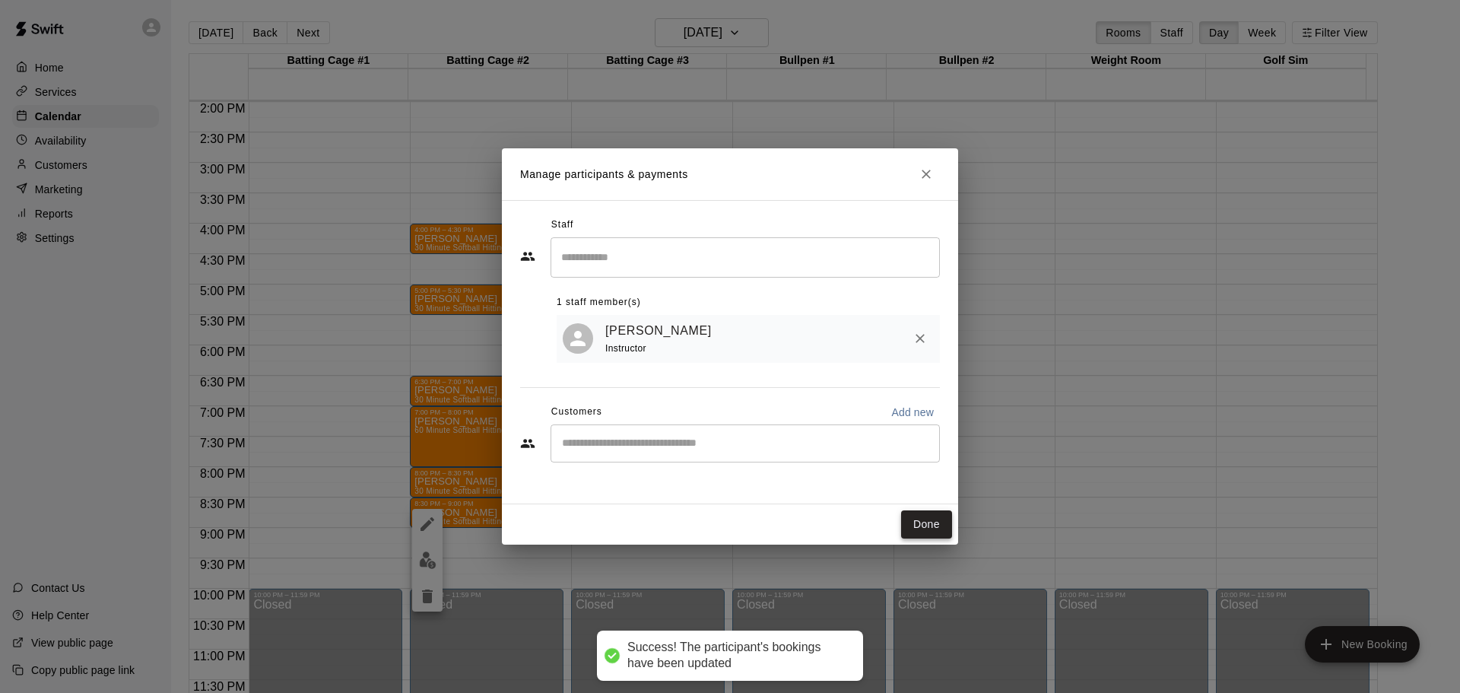
click at [919, 518] on button "Done" at bounding box center [926, 524] width 51 height 28
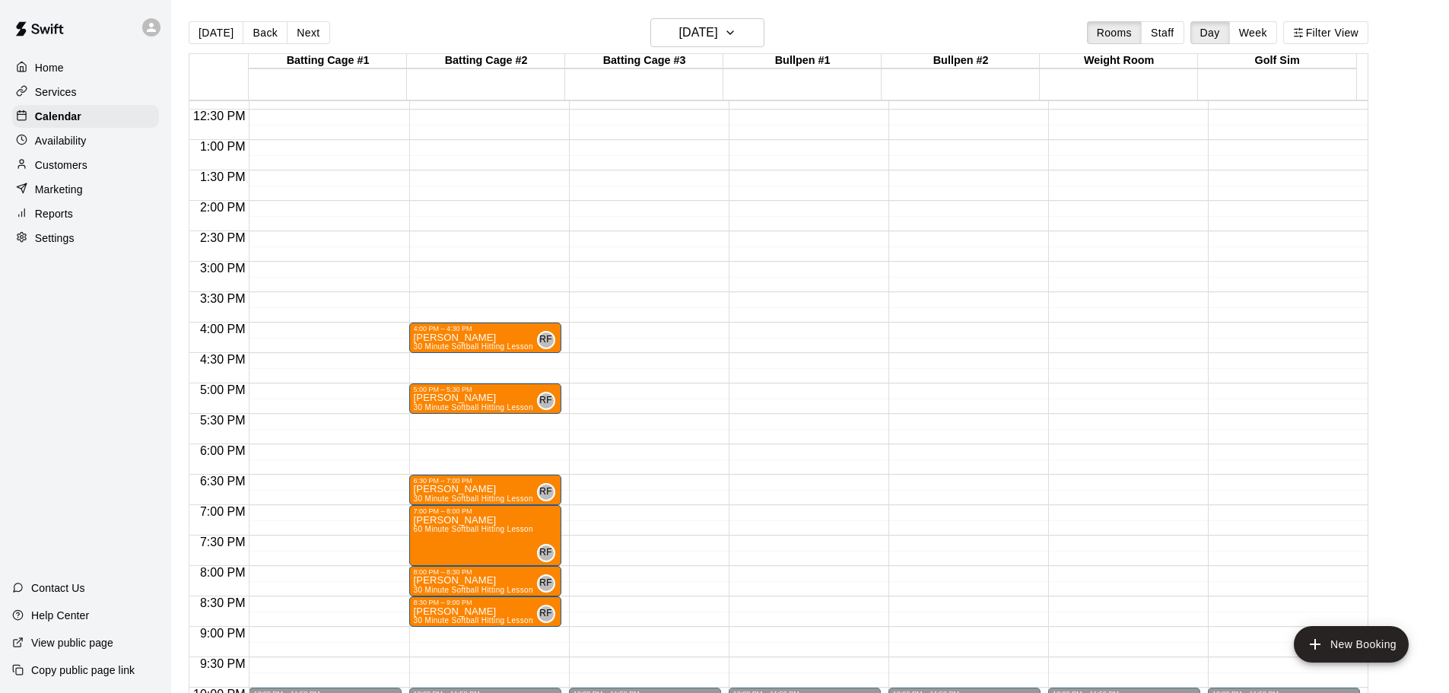
scroll to position [624, 0]
